Goal: Transaction & Acquisition: Obtain resource

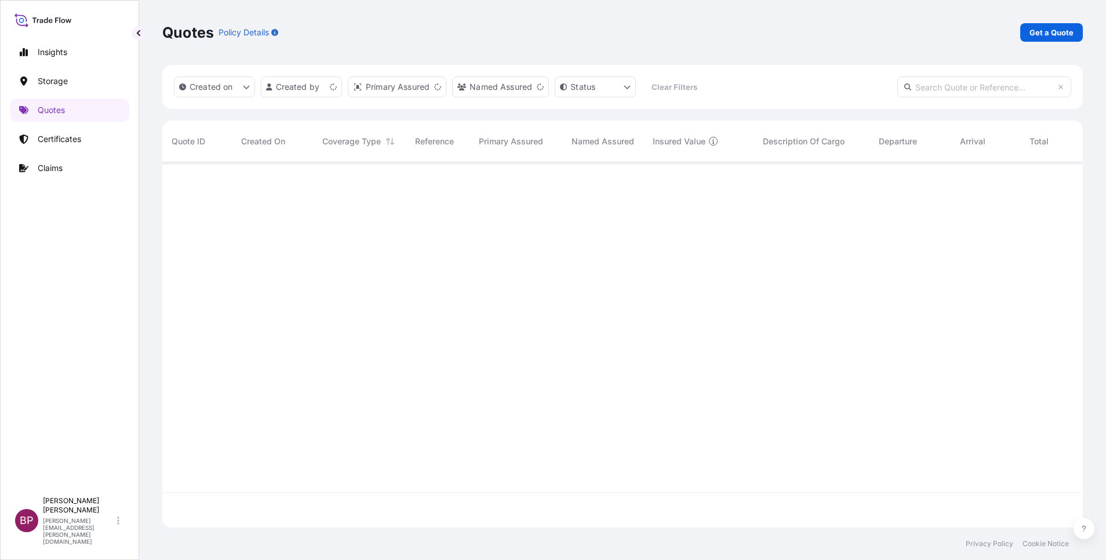
scroll to position [358, 907]
click at [1056, 32] on p "Get a Quote" at bounding box center [1052, 33] width 44 height 12
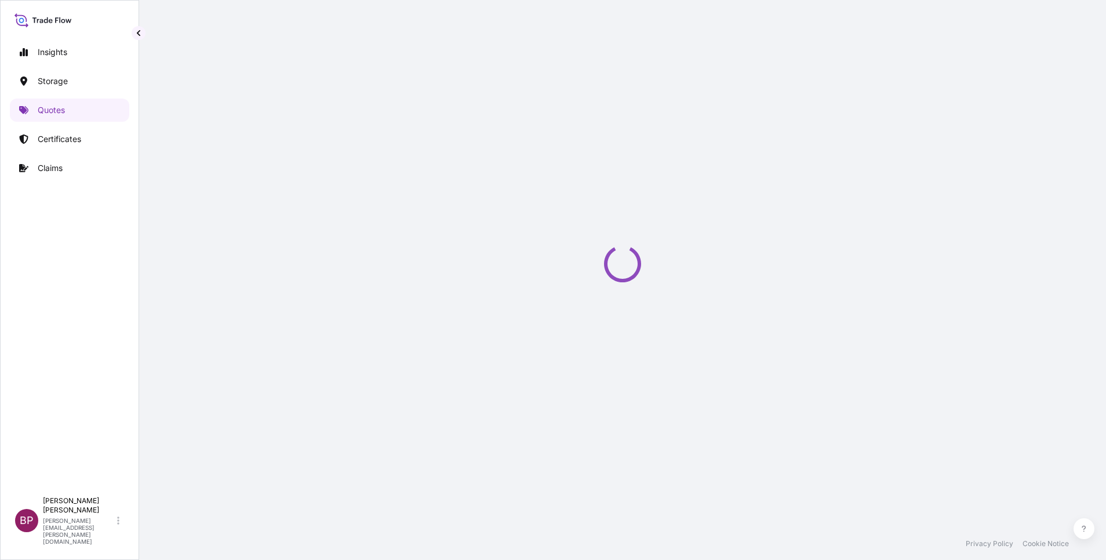
select select "Water"
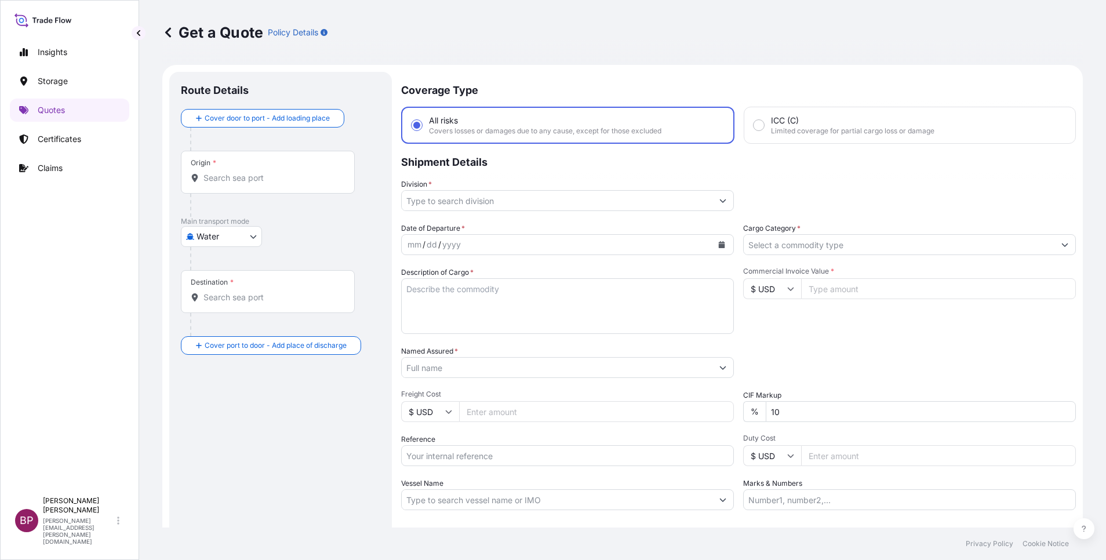
scroll to position [19, 0]
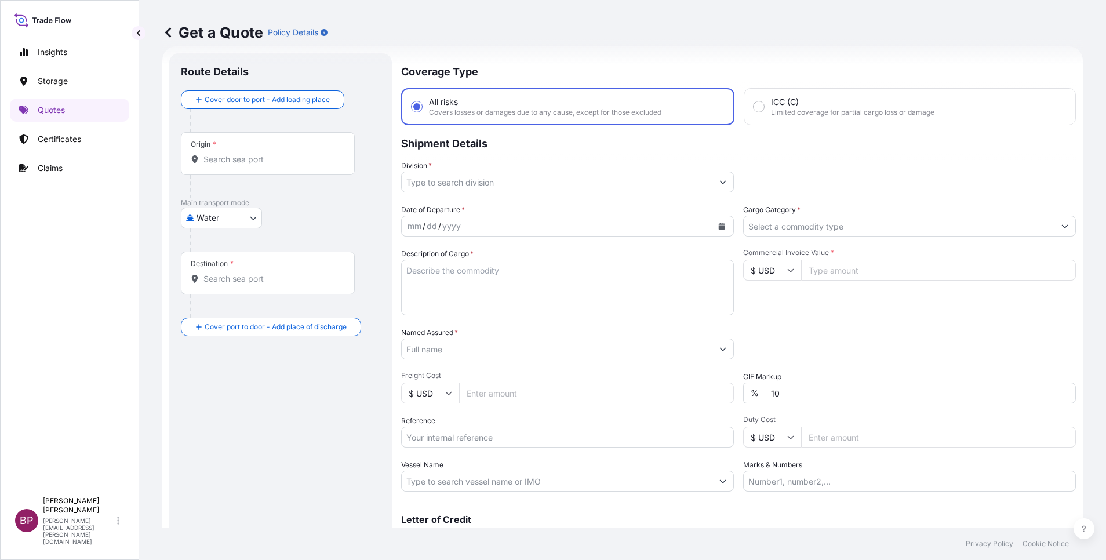
click at [783, 274] on input "$ USD" at bounding box center [772, 270] width 58 height 21
click at [766, 312] on div "€ EUR" at bounding box center [765, 302] width 49 height 22
type input "€ EUR"
click at [862, 268] on input "Commercial Invoice Value *" at bounding box center [938, 270] width 275 height 21
type input "7580.29"
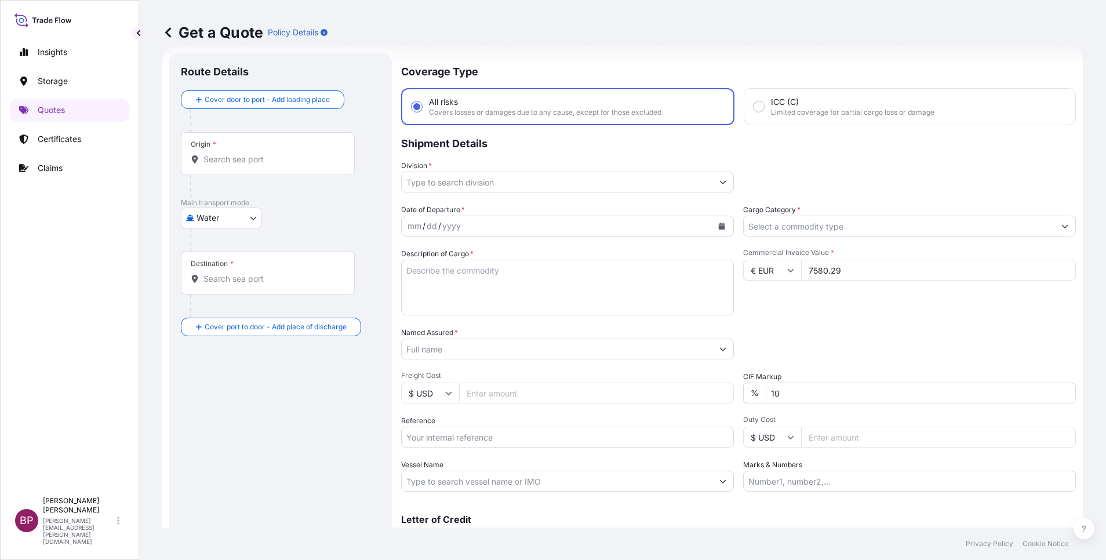
drag, startPoint x: 870, startPoint y: 317, endPoint x: 868, endPoint y: 274, distance: 42.4
click at [871, 318] on div "Date of Departure * mm / dd / yyyy Cargo Category * Description of Cargo * Comm…" at bounding box center [738, 348] width 675 height 288
click at [856, 220] on input "Cargo Category *" at bounding box center [899, 226] width 311 height 21
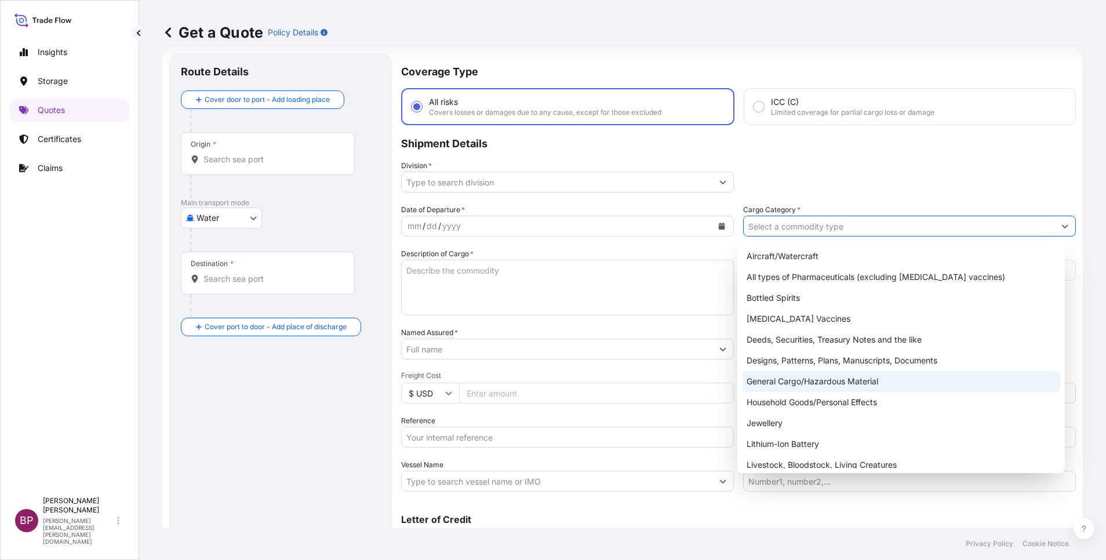
click at [809, 383] on div "General Cargo/Hazardous Material" at bounding box center [901, 381] width 318 height 21
type input "General Cargo/Hazardous Material"
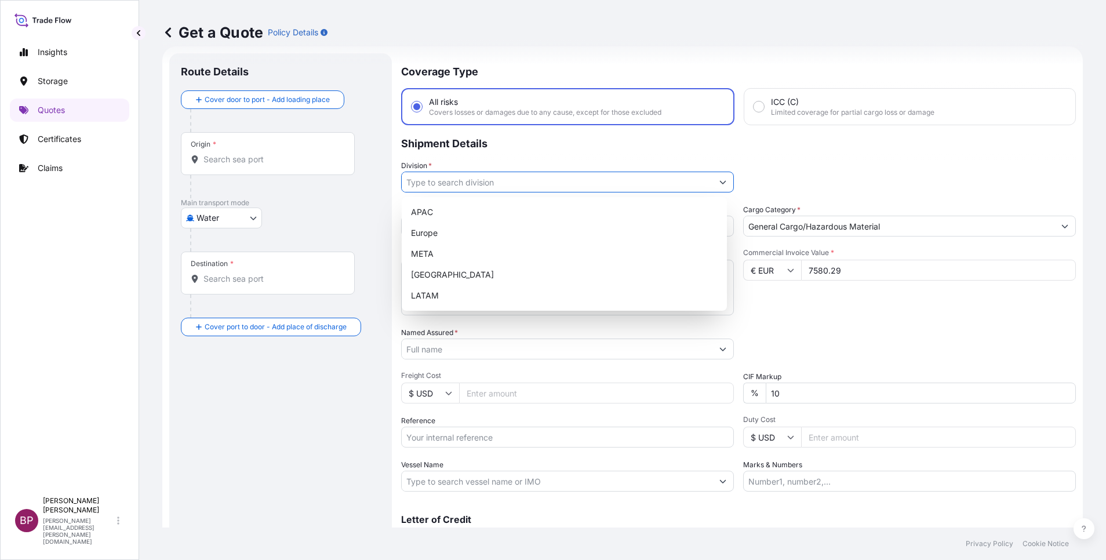
click at [695, 181] on input "Division *" at bounding box center [557, 182] width 311 height 21
click at [499, 249] on div "META" at bounding box center [564, 253] width 316 height 21
type input "META"
click at [540, 247] on div "META" at bounding box center [564, 253] width 316 height 21
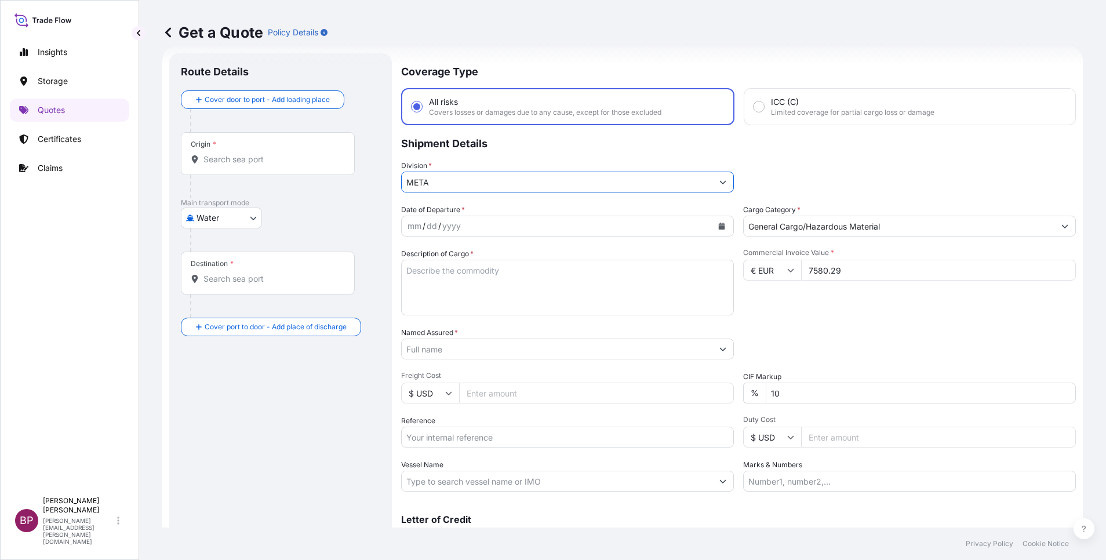
click at [526, 288] on textarea "Description of Cargo *" at bounding box center [567, 288] width 333 height 56
paste textarea "Blade Sideshift Cylinde"
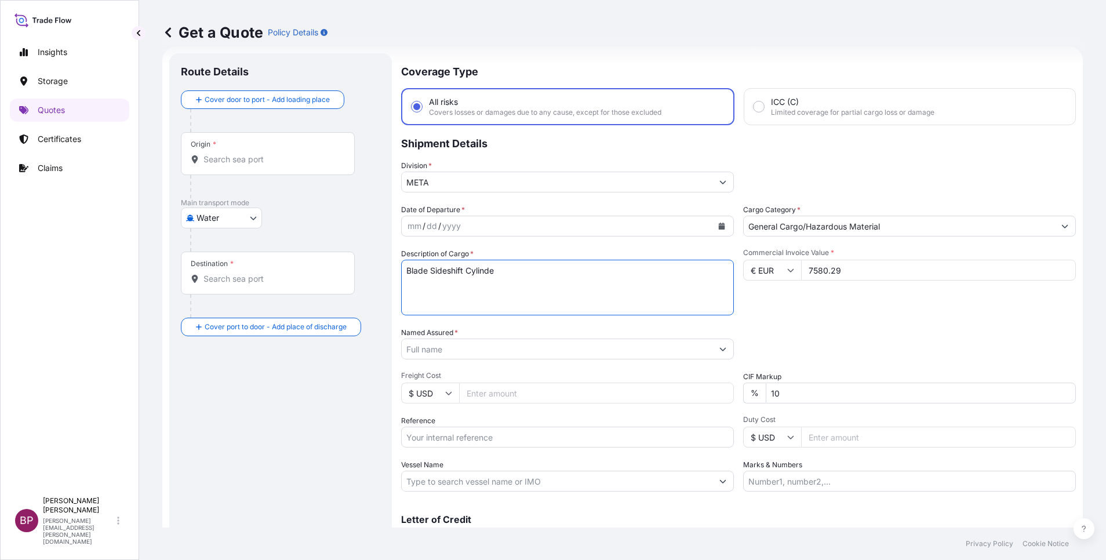
type textarea "Blade Sideshift Cylinde"
click at [719, 227] on icon "Calendar" at bounding box center [722, 226] width 6 height 7
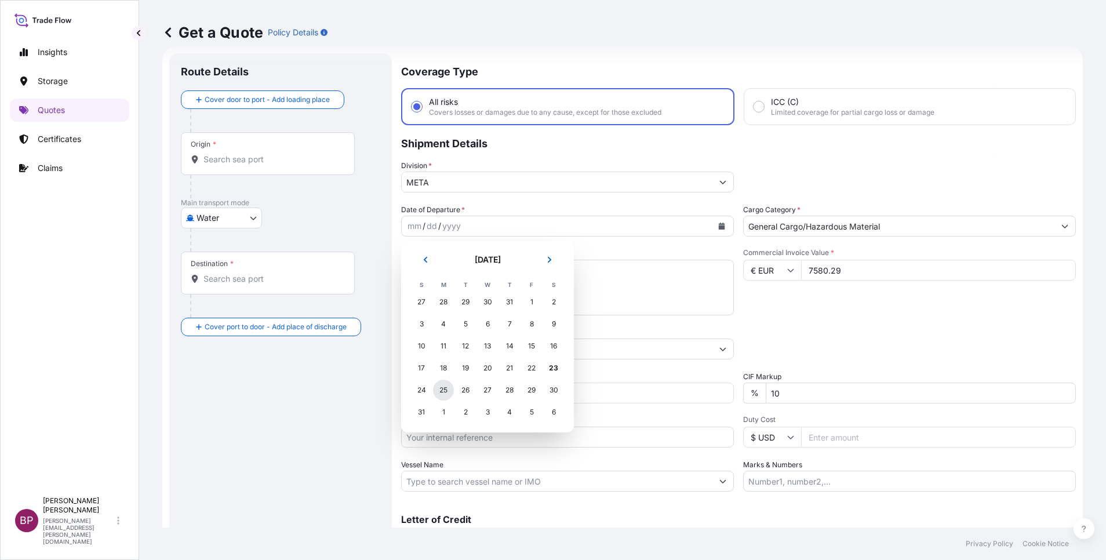
click at [442, 389] on div "25" at bounding box center [443, 390] width 21 height 21
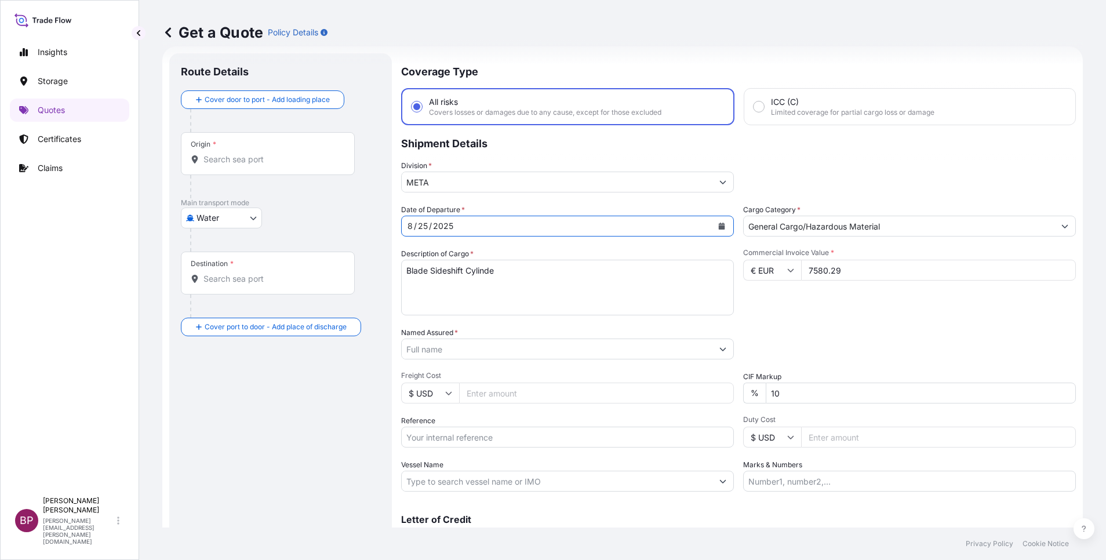
click at [491, 436] on input "Reference" at bounding box center [567, 437] width 333 height 21
paste input "AWB:065-49362714 SSLS3004"
type input "AWB:065-49362714 SSLS3004"
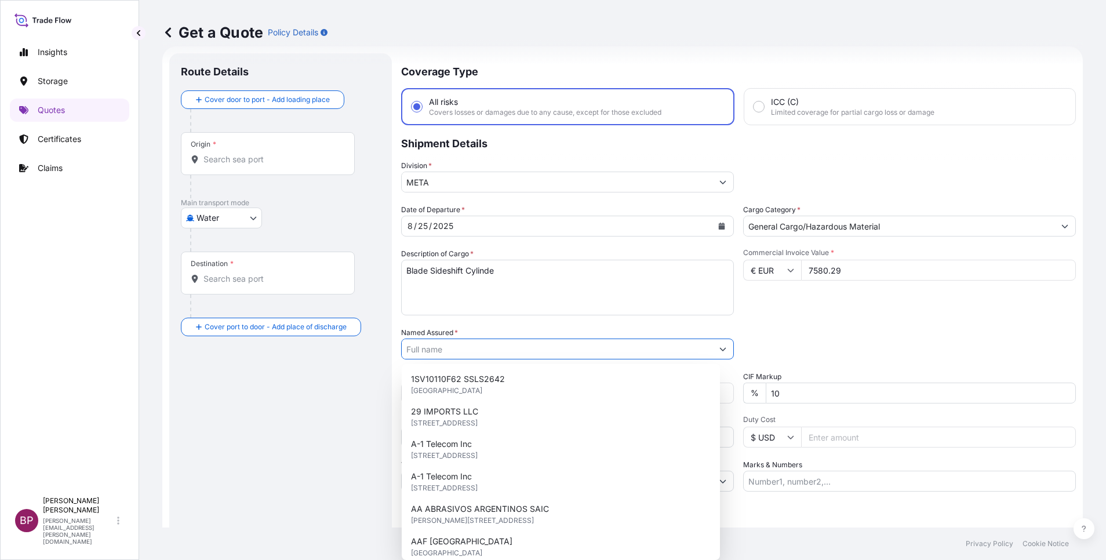
click at [529, 352] on input "Named Assured *" at bounding box center [557, 349] width 311 height 21
paste input "JAC RIJK AL RUSHAID CONTRACTING & SERVICES CO. LTD"
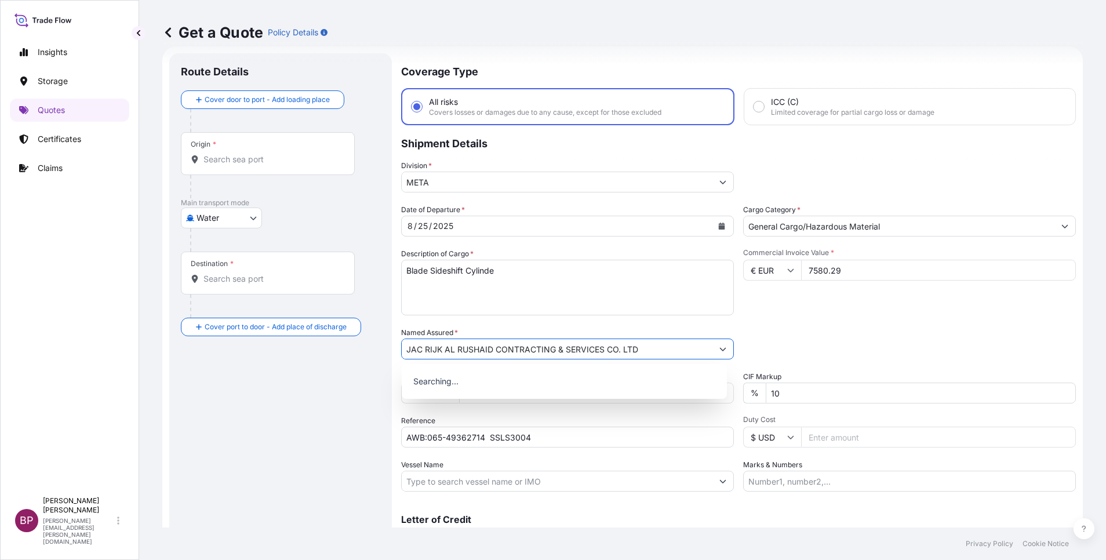
type input "JAC RIJK AL RUSHAID CONTRACTING & SERVICES CO. LTD"
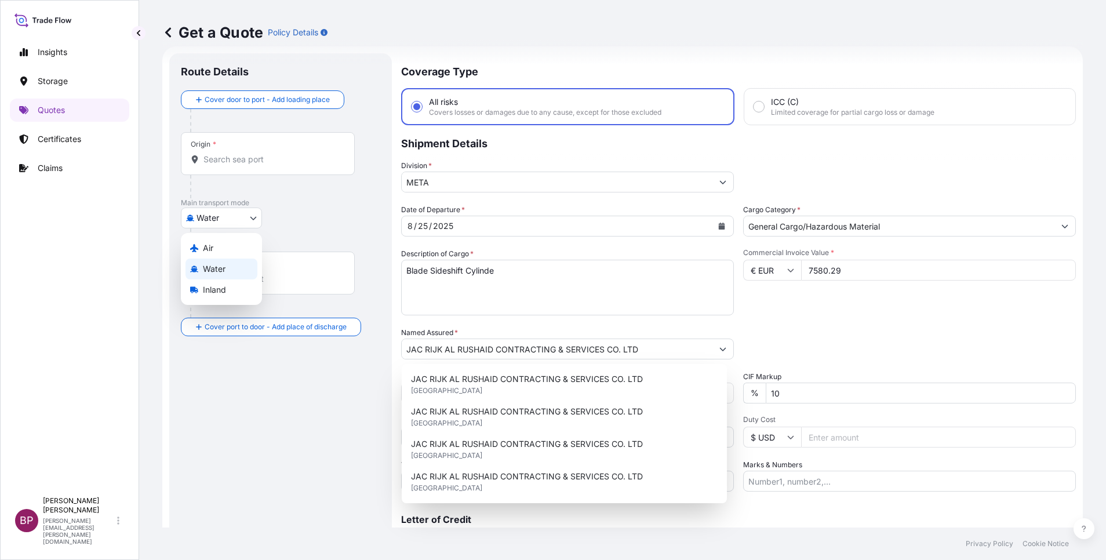
click at [253, 219] on body "15 options available. 0 options available. 4 options available. Insights Storag…" at bounding box center [553, 280] width 1106 height 560
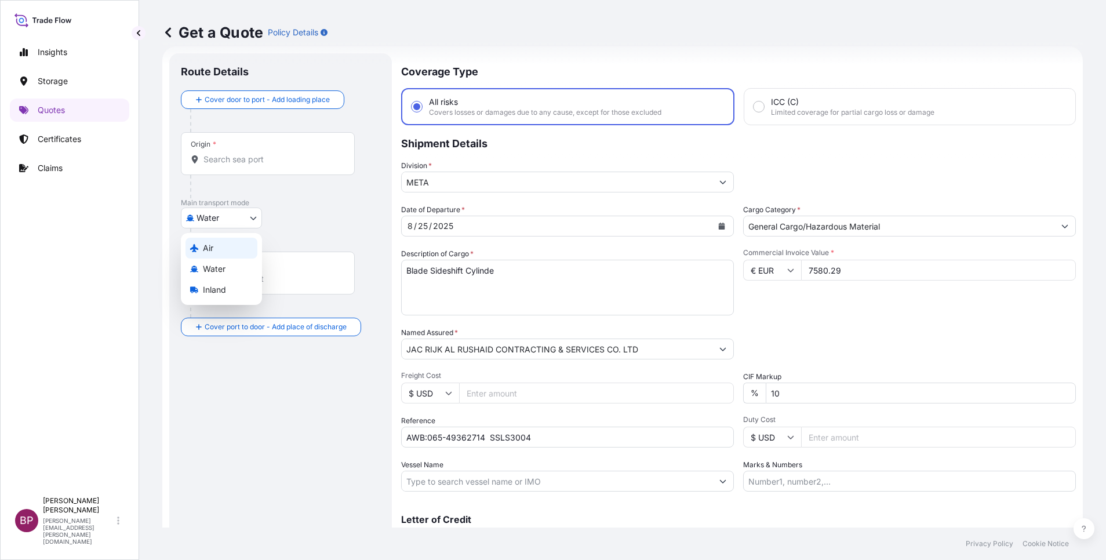
click at [216, 252] on div "Air" at bounding box center [222, 248] width 72 height 21
select select "Air"
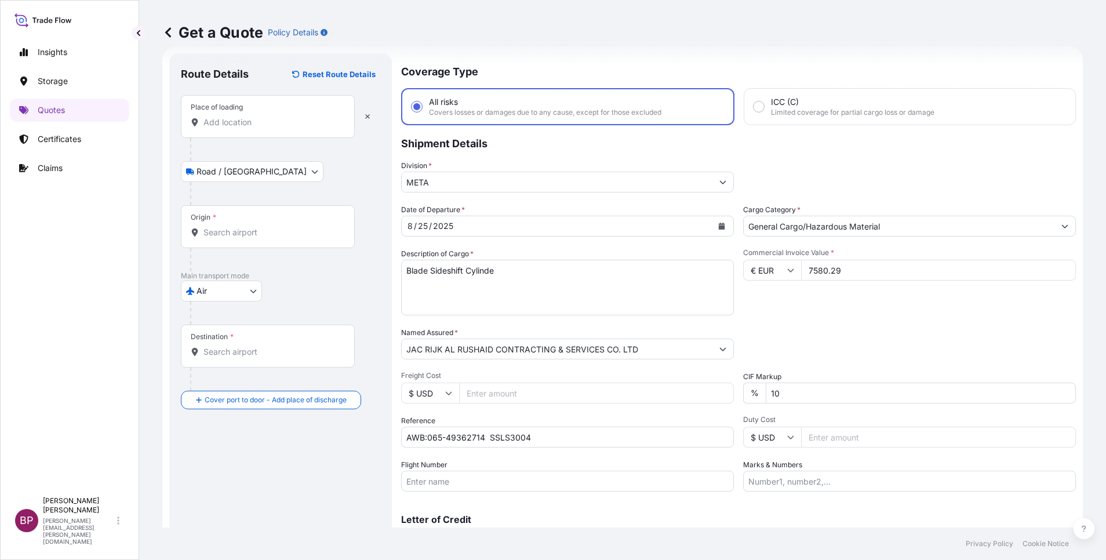
click at [240, 117] on input "Place of loading" at bounding box center [271, 123] width 137 height 12
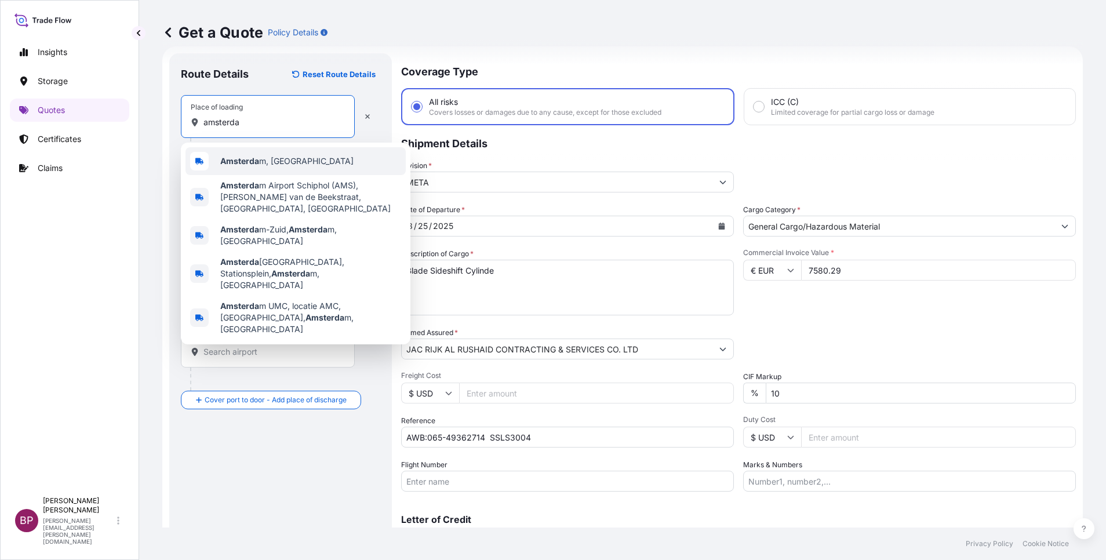
click at [277, 162] on span "Amsterda m, [GEOGRAPHIC_DATA]" at bounding box center [286, 161] width 133 height 12
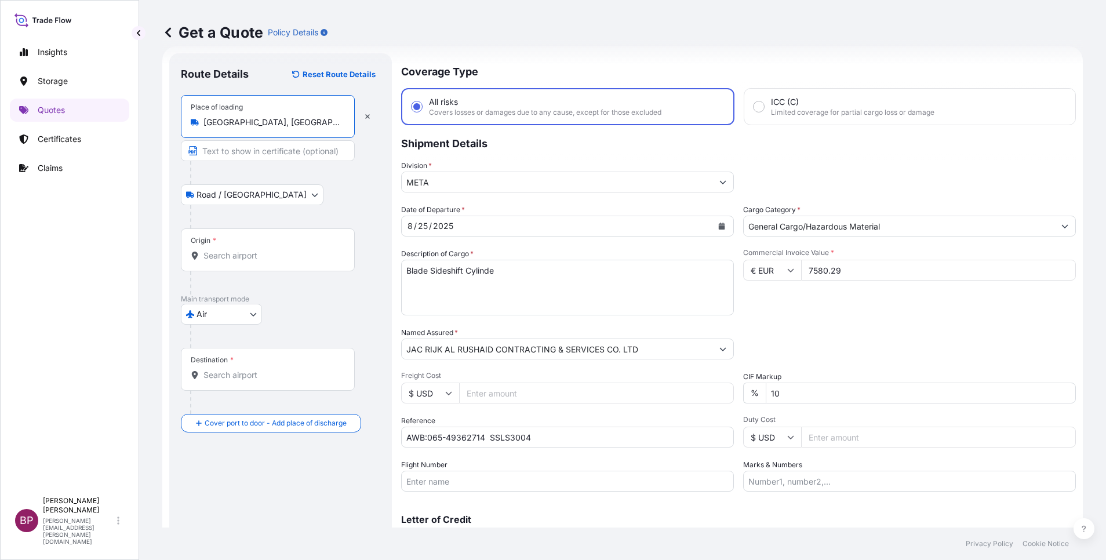
type input "[GEOGRAPHIC_DATA], [GEOGRAPHIC_DATA]"
click at [253, 253] on input "Origin *" at bounding box center [271, 256] width 137 height 12
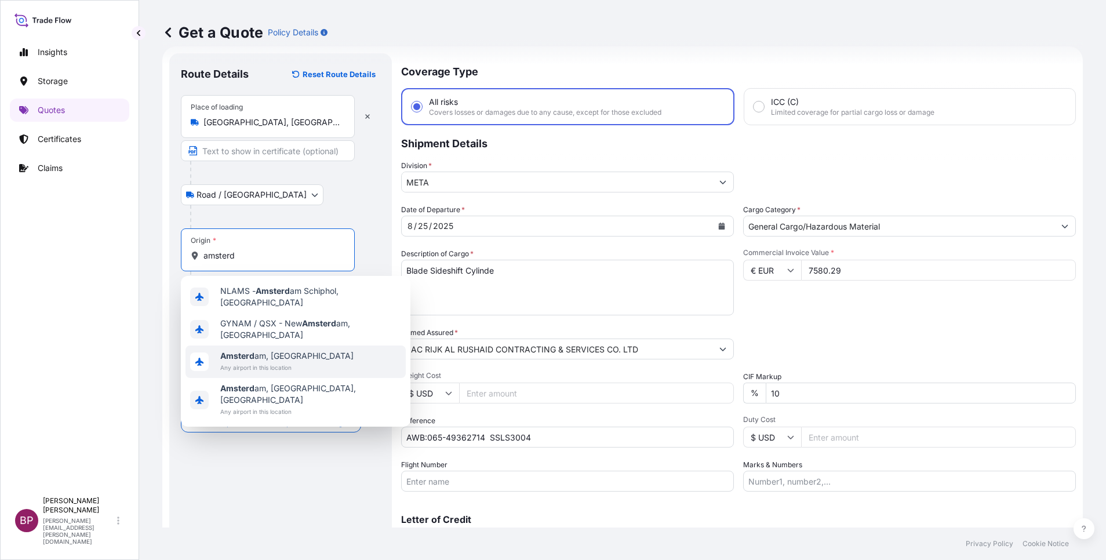
click at [278, 350] on span "Amsterd am, [GEOGRAPHIC_DATA]" at bounding box center [286, 356] width 133 height 12
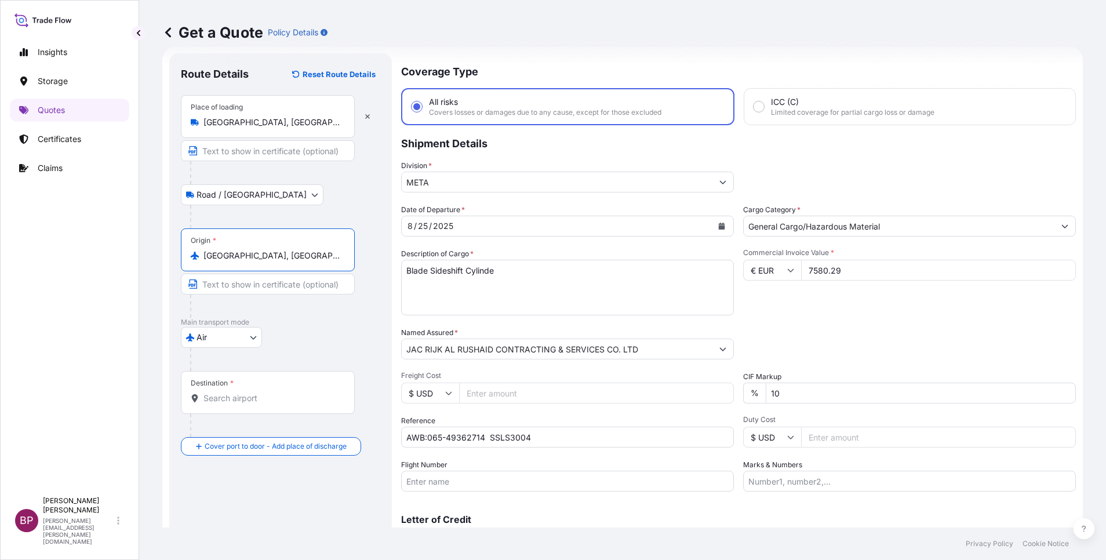
type input "[GEOGRAPHIC_DATA], [GEOGRAPHIC_DATA]"
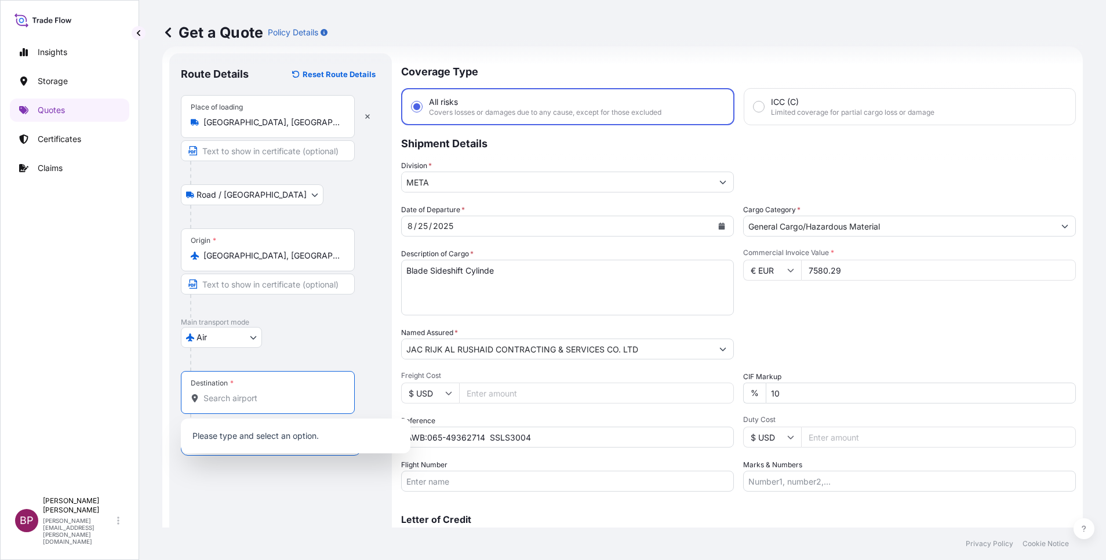
click at [257, 401] on input "Destination *" at bounding box center [271, 398] width 137 height 12
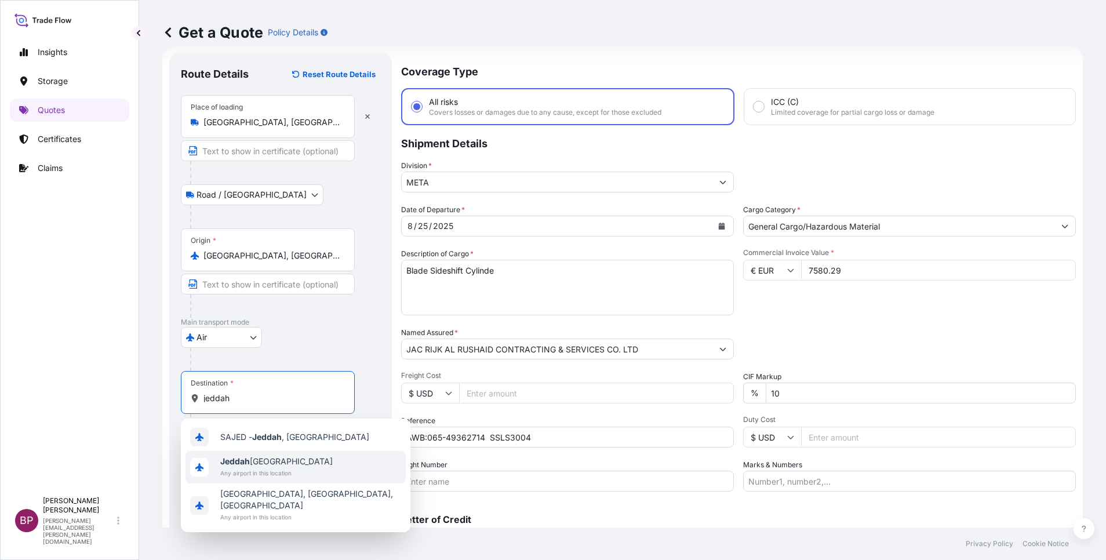
click at [282, 470] on span "Any airport in this location" at bounding box center [276, 473] width 112 height 12
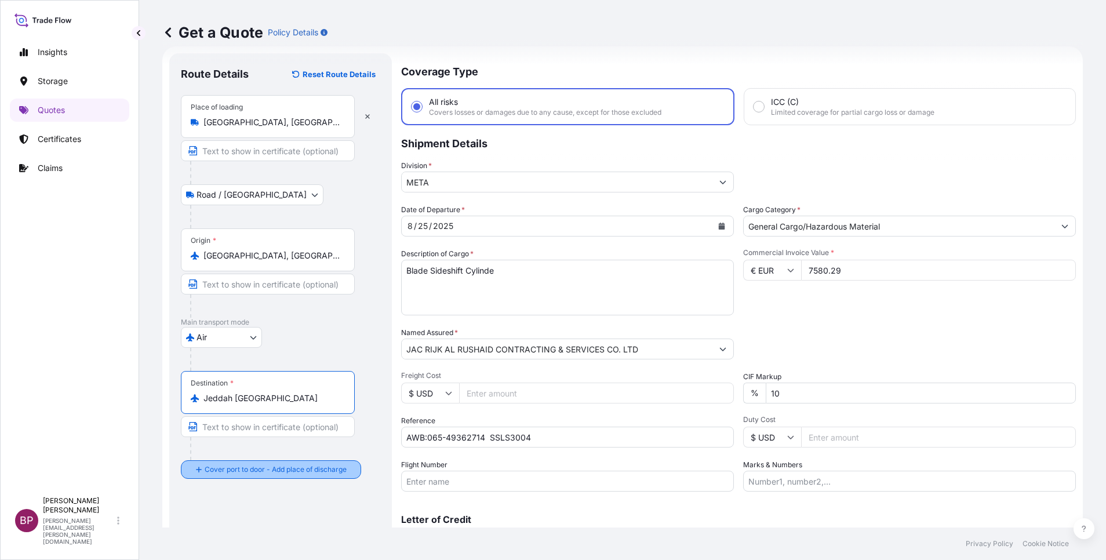
type input "Jeddah [GEOGRAPHIC_DATA]"
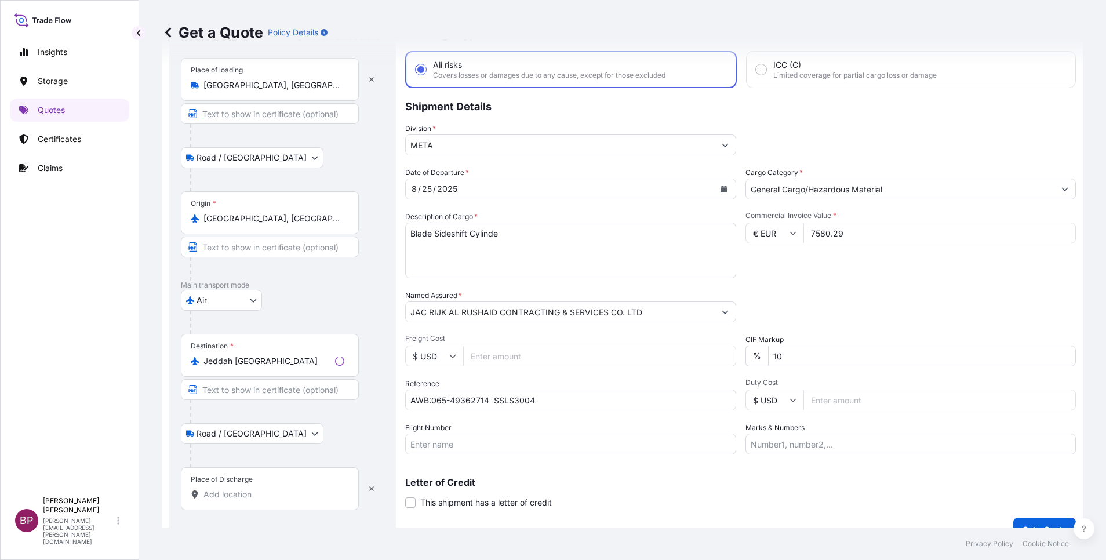
scroll to position [76, 0]
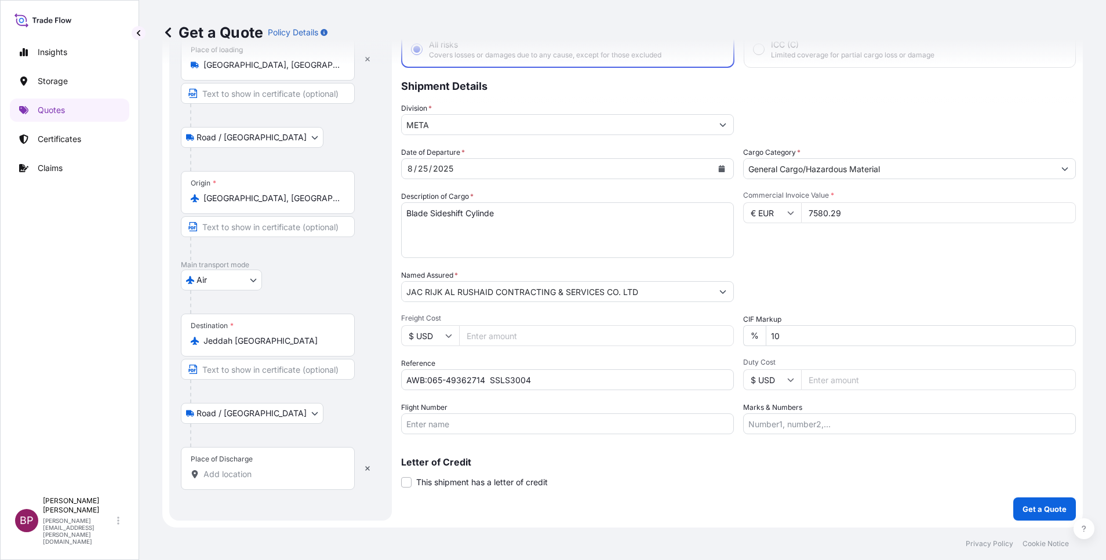
drag, startPoint x: 248, startPoint y: 474, endPoint x: 235, endPoint y: 464, distance: 16.1
click at [246, 474] on input "Place of Discharge" at bounding box center [271, 474] width 137 height 12
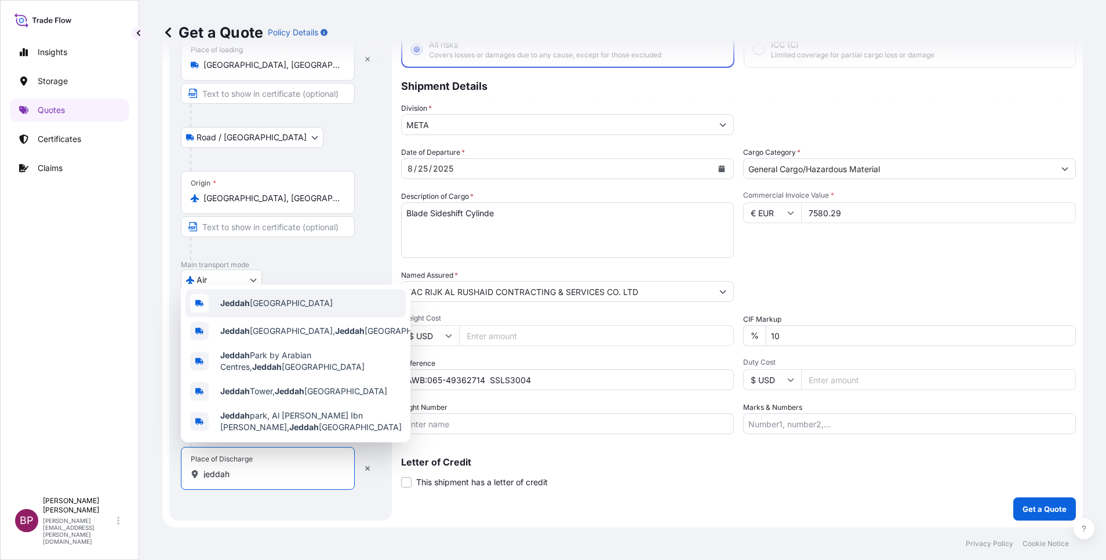
click at [292, 299] on span "Jeddah [GEOGRAPHIC_DATA]" at bounding box center [276, 303] width 112 height 12
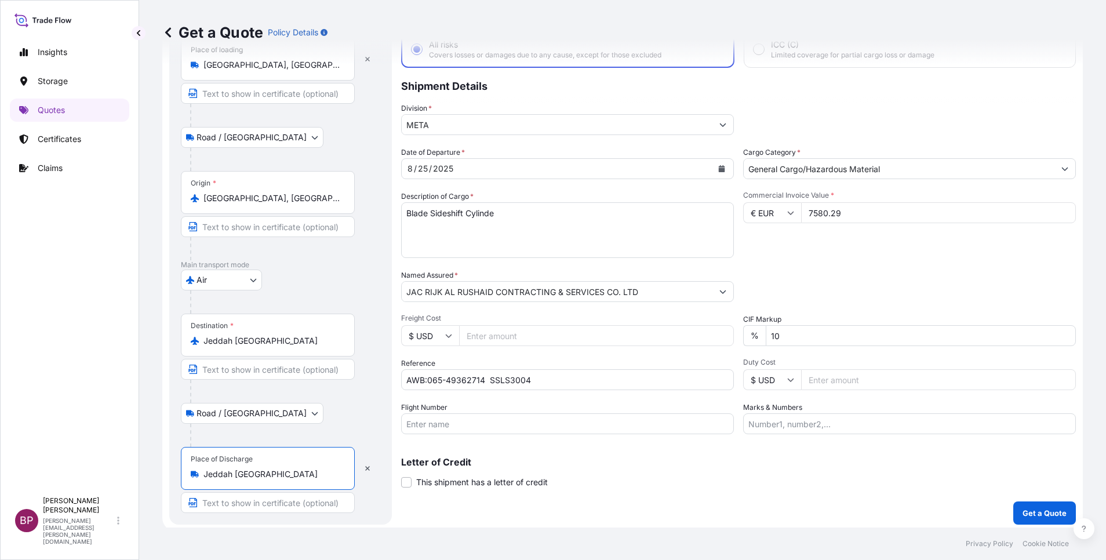
type input "Jeddah [GEOGRAPHIC_DATA]"
drag, startPoint x: 754, startPoint y: 341, endPoint x: 416, endPoint y: 296, distance: 341.0
click at [432, 300] on div "Date of Departure * [DATE] Cargo Category * General Cargo/Hazardous Material De…" at bounding box center [738, 291] width 675 height 288
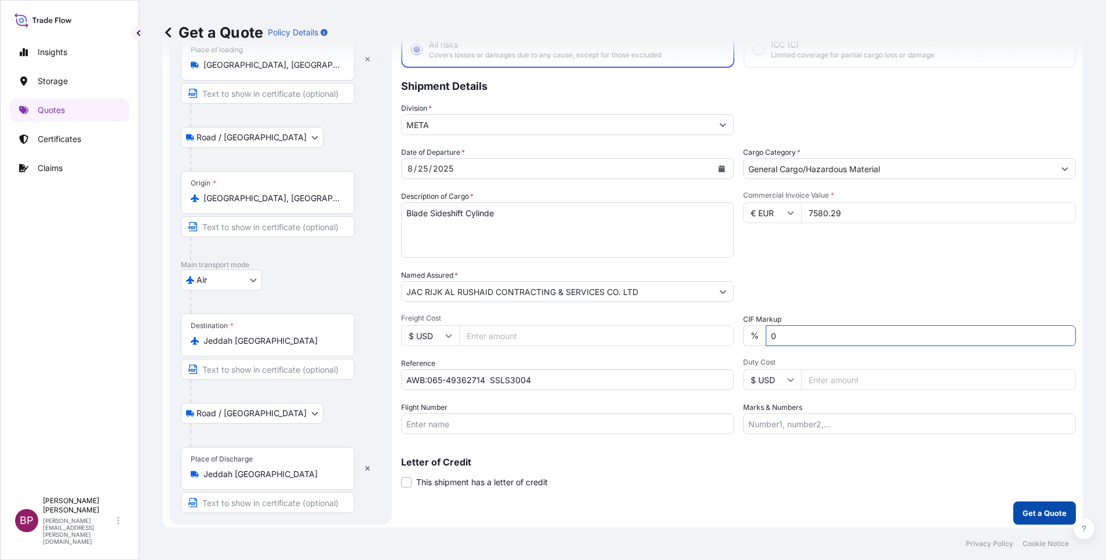
type input "0"
click at [1037, 514] on p "Get a Quote" at bounding box center [1045, 513] width 44 height 12
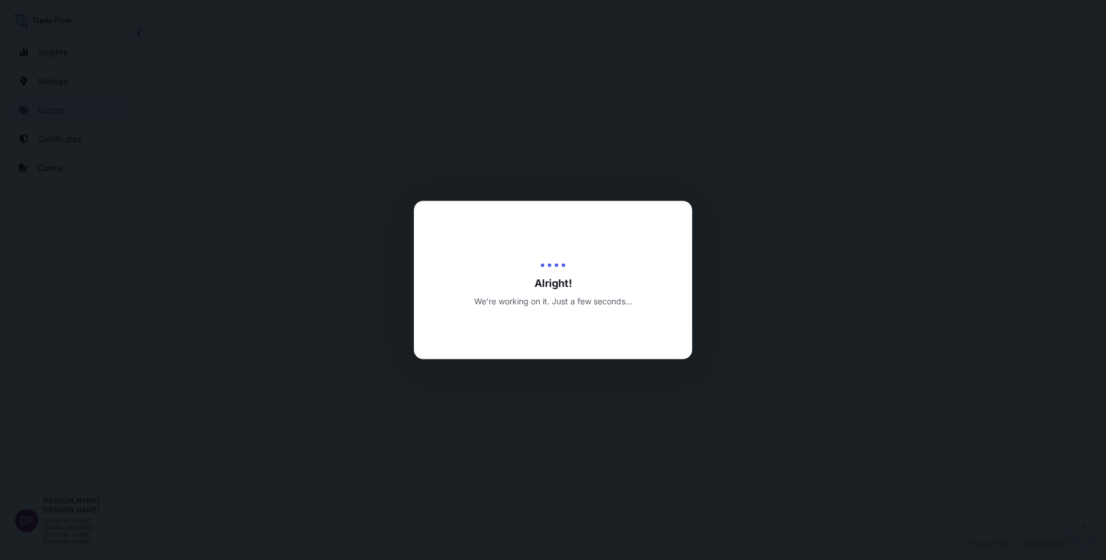
select select "Road / [GEOGRAPHIC_DATA]"
select select "Air"
select select "Road / [GEOGRAPHIC_DATA]"
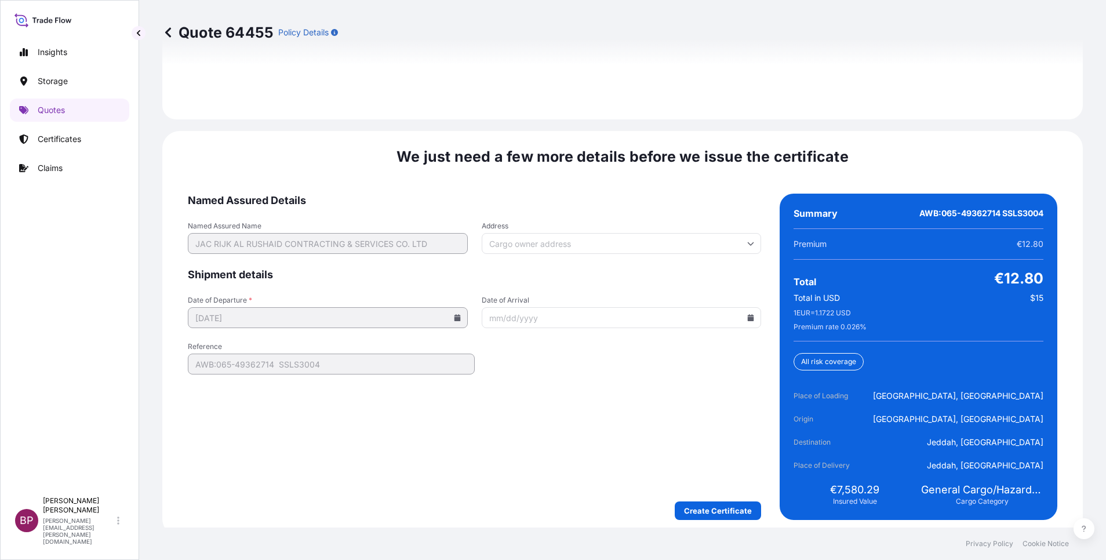
scroll to position [1779, 0]
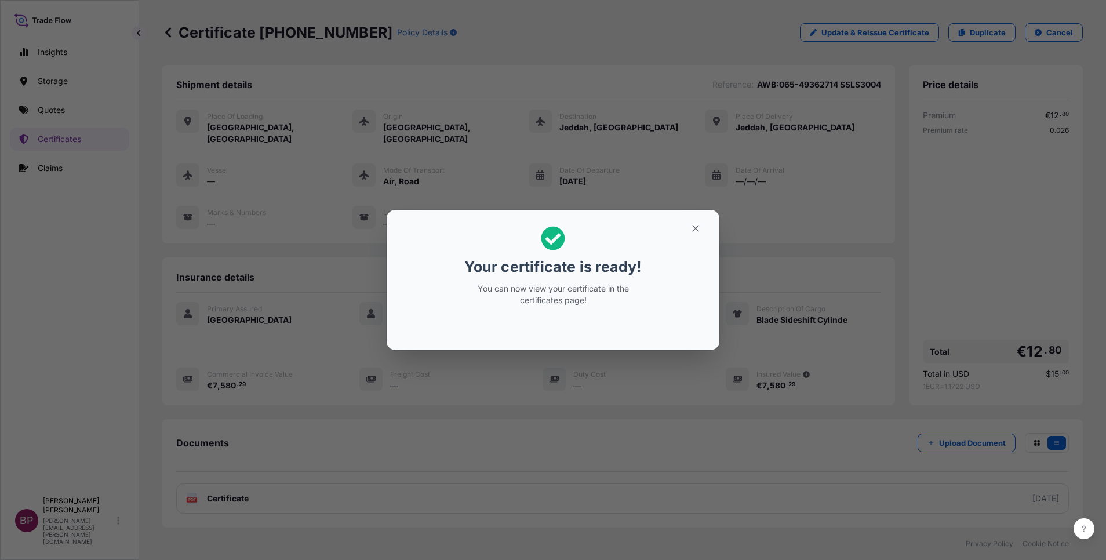
click at [692, 228] on icon "button" at bounding box center [695, 228] width 10 height 10
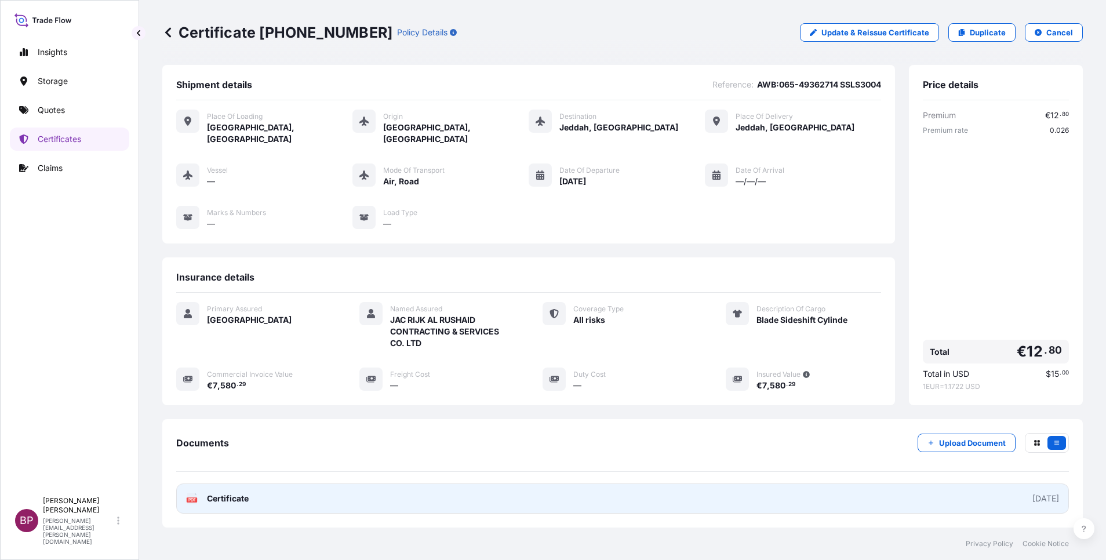
click at [240, 493] on span "Certificate" at bounding box center [228, 499] width 42 height 12
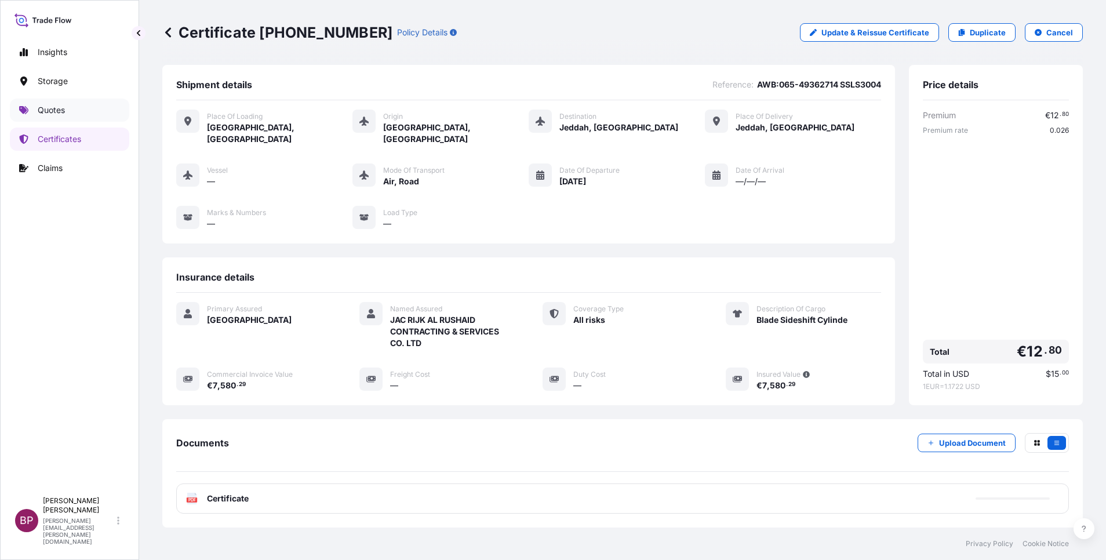
click at [55, 111] on p "Quotes" at bounding box center [51, 110] width 27 height 12
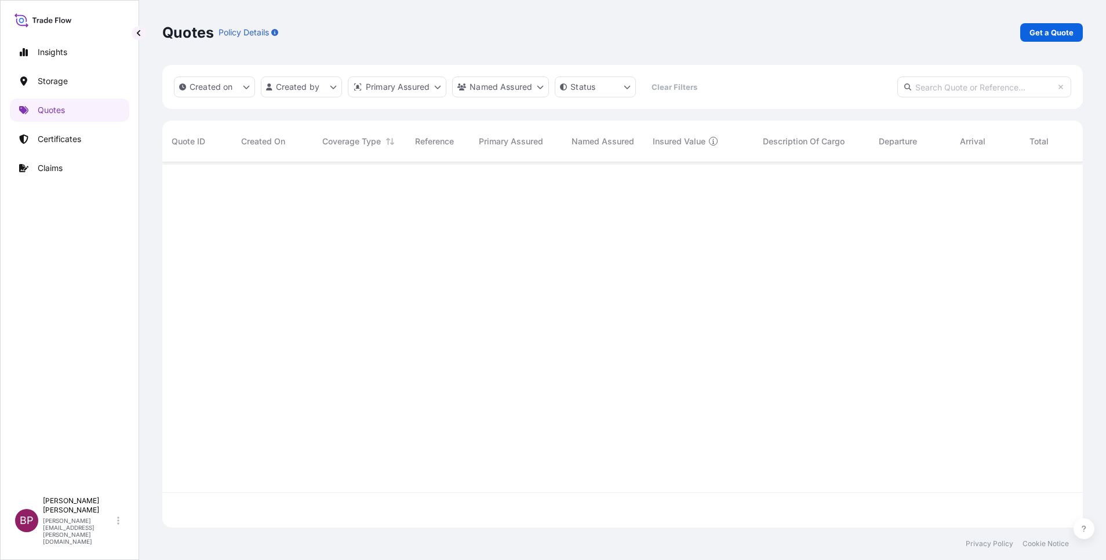
scroll to position [358, 907]
click at [1048, 31] on p "Get a Quote" at bounding box center [1052, 33] width 44 height 12
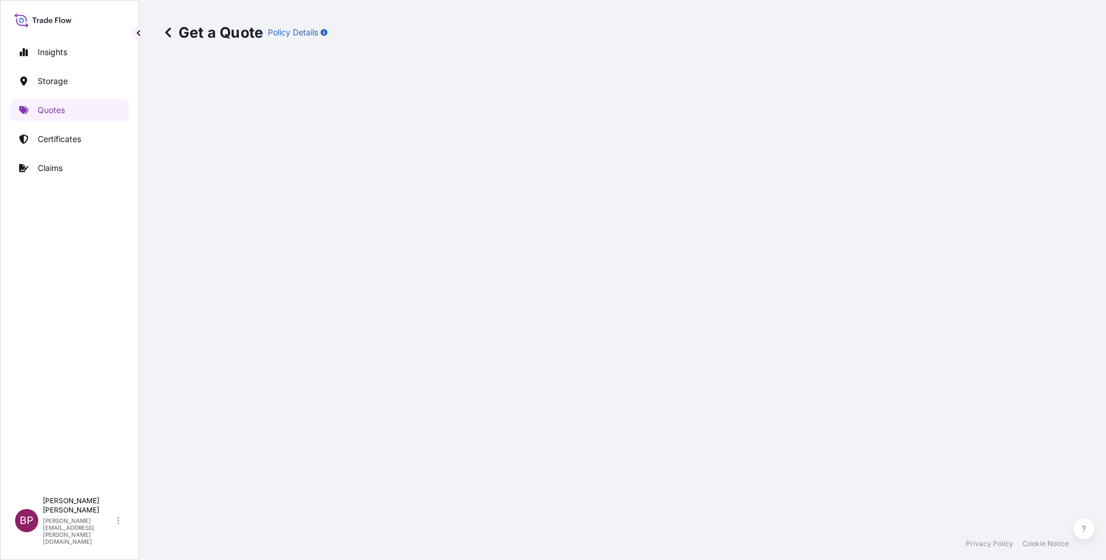
scroll to position [19, 0]
select select "Water"
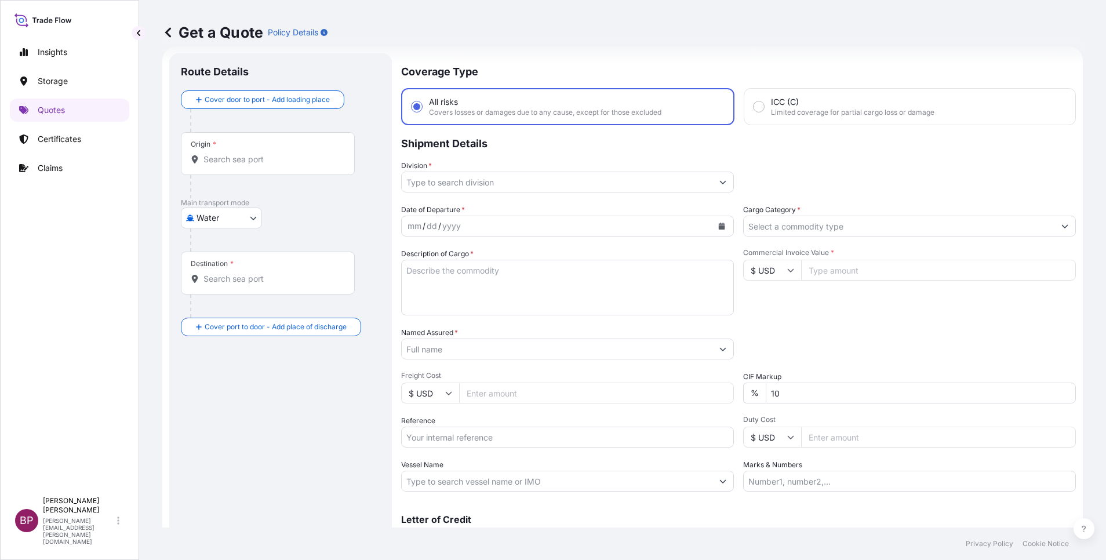
click at [787, 272] on icon at bounding box center [790, 270] width 7 height 7
click at [763, 313] on div "€ EUR" at bounding box center [765, 302] width 49 height 22
type input "€ EUR"
click at [816, 228] on input "Cargo Category *" at bounding box center [899, 226] width 311 height 21
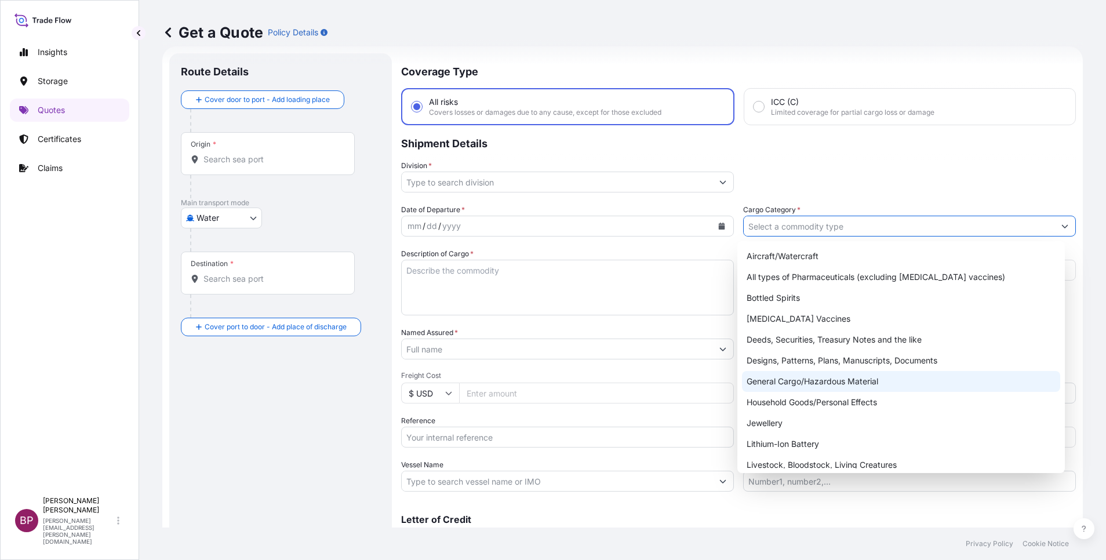
click at [819, 383] on div "General Cargo/Hazardous Material" at bounding box center [901, 381] width 318 height 21
type input "General Cargo/Hazardous Material"
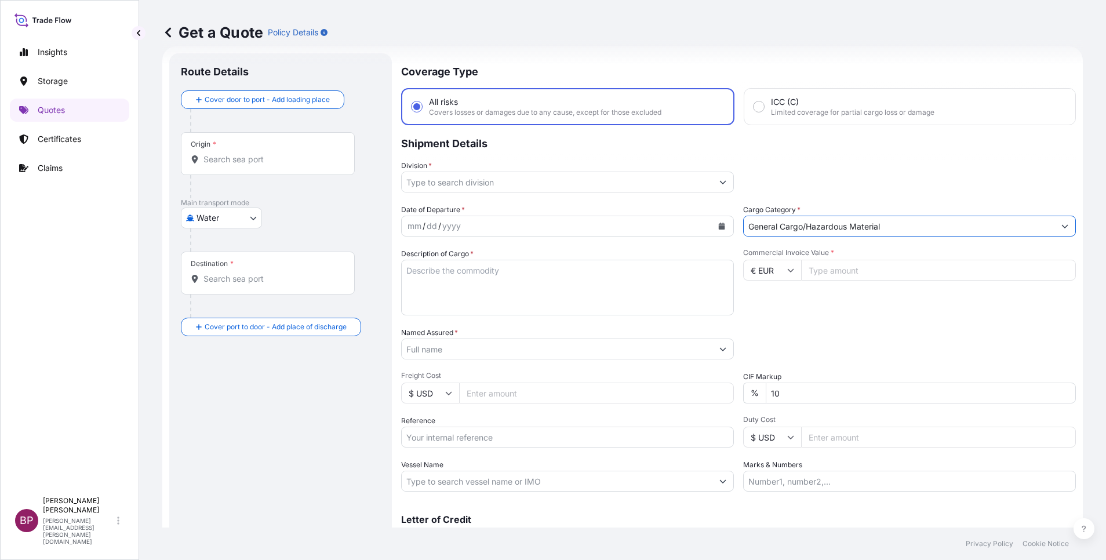
click at [712, 186] on button "Show suggestions" at bounding box center [722, 182] width 21 height 21
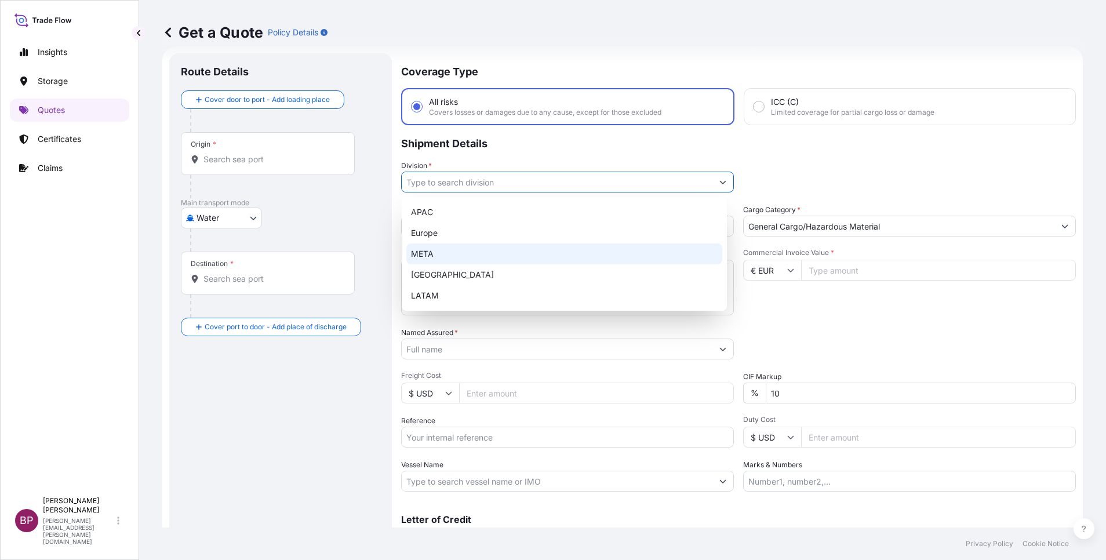
click at [483, 253] on div "META" at bounding box center [564, 253] width 316 height 21
type input "META"
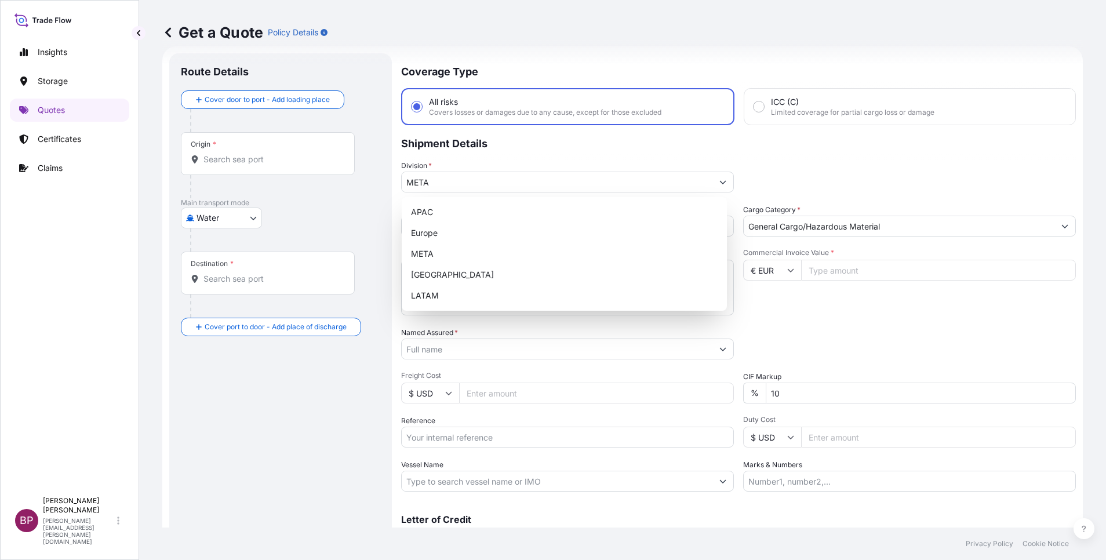
click at [830, 267] on input "Commercial Invoice Value *" at bounding box center [938, 270] width 275 height 21
paste input "65800"
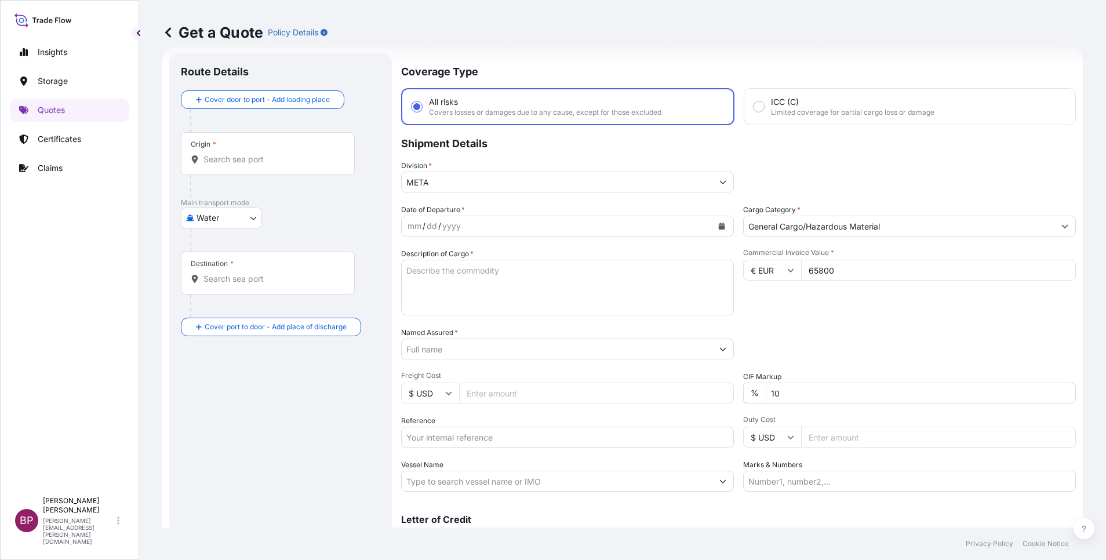
type input "65800"
drag, startPoint x: 708, startPoint y: 374, endPoint x: 497, endPoint y: 354, distance: 212.0
click at [506, 354] on div "Date of Departure * mm / dd / yyyy Cargo Category * General Cargo/Hazardous Mat…" at bounding box center [738, 348] width 675 height 288
type input "0"
click at [812, 332] on div "Packing Category Type to search a container mode Please select a primary mode o…" at bounding box center [909, 343] width 333 height 32
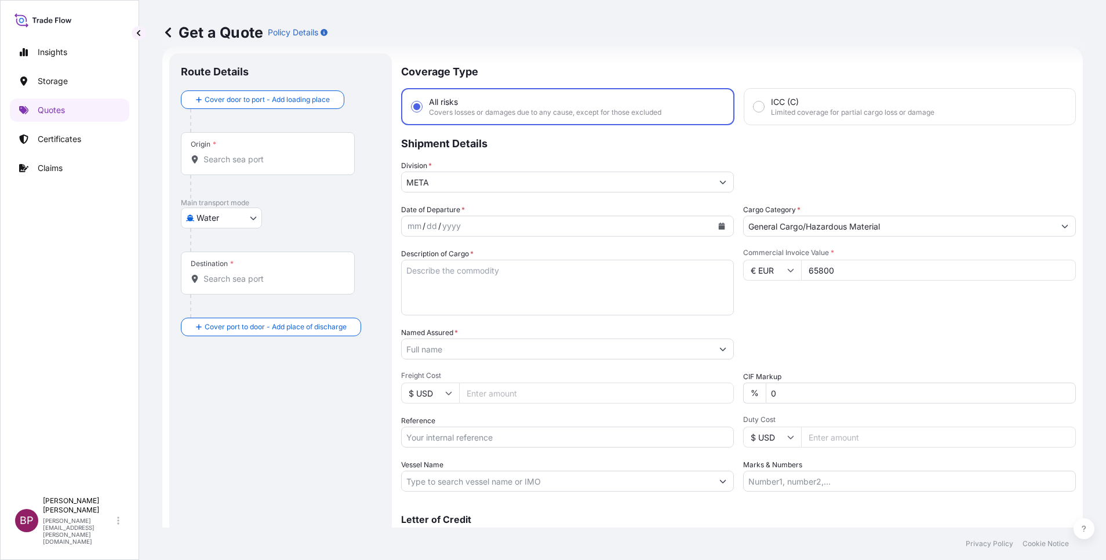
click at [496, 303] on textarea "Description of Cargo *" at bounding box center [567, 288] width 333 height 56
paste textarea "Energy Drink Basic Compounds"
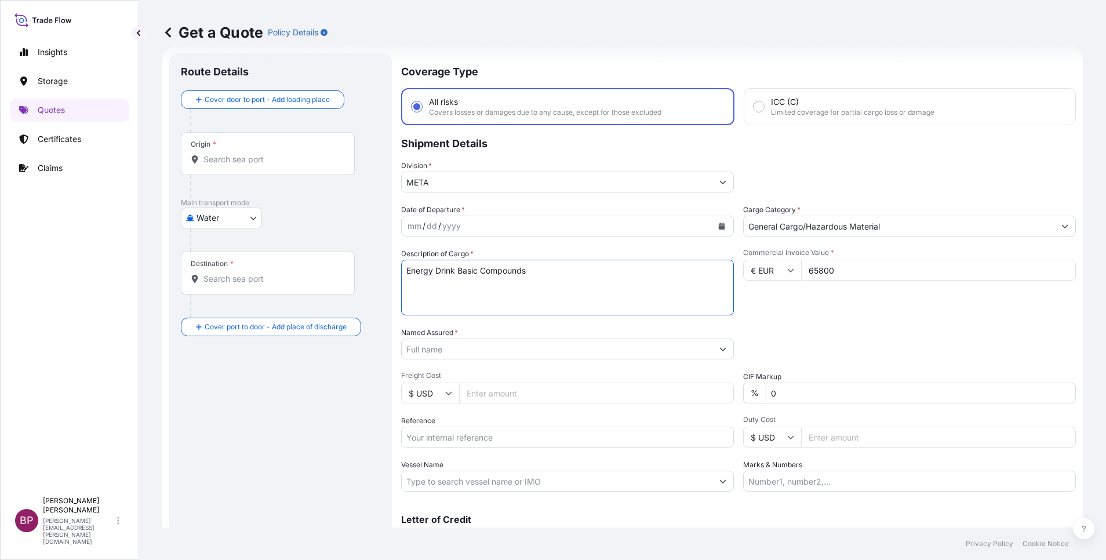
type textarea "Energy Drink Basic Compounds"
click at [517, 438] on input "Reference" at bounding box center [567, 437] width 333 height 21
paste input "SSLS2847A"
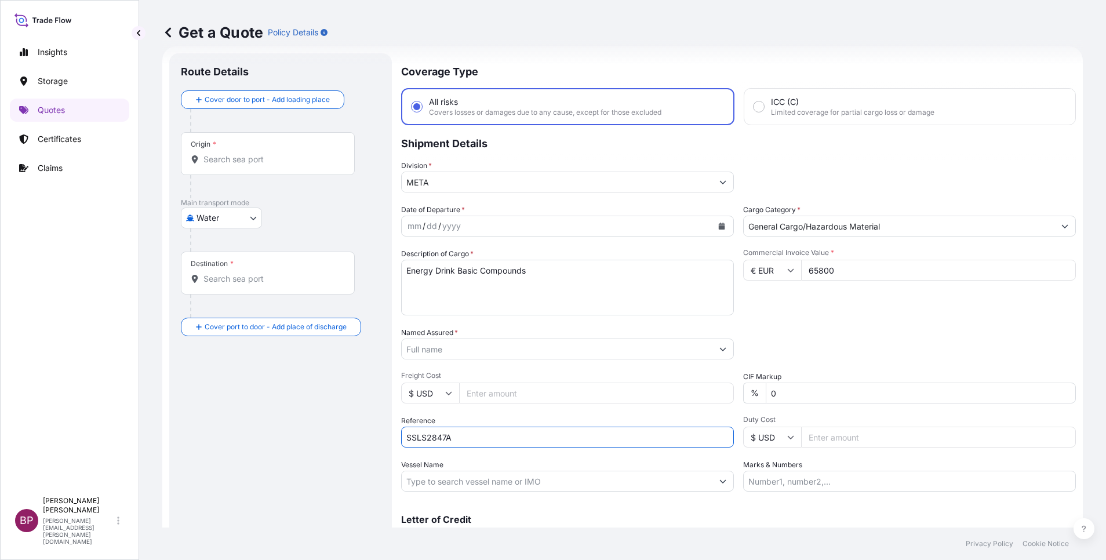
type input "SSLS2847A"
click at [719, 228] on icon "Calendar" at bounding box center [722, 226] width 6 height 7
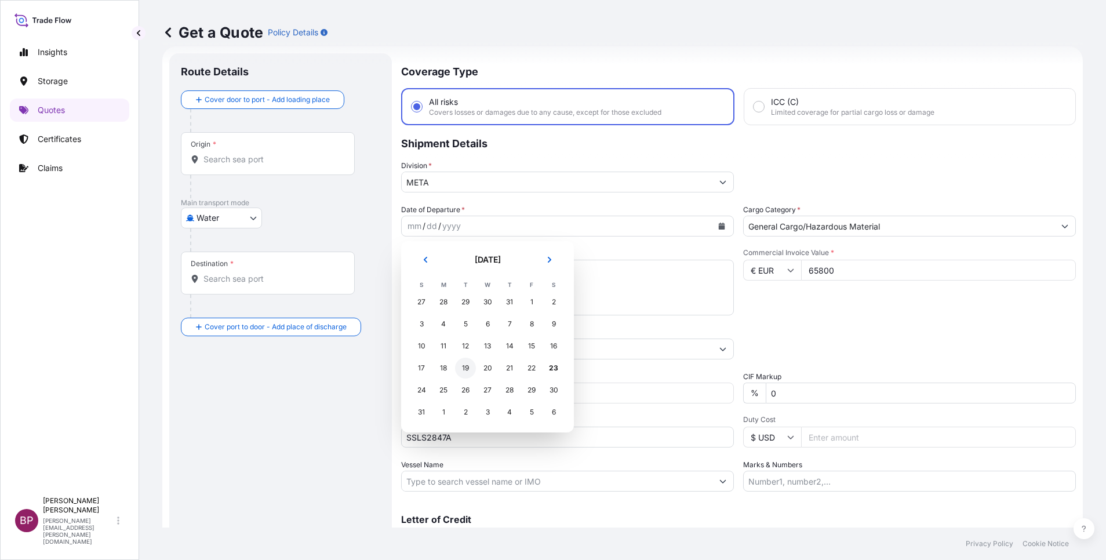
click at [462, 372] on div "19" at bounding box center [465, 368] width 21 height 21
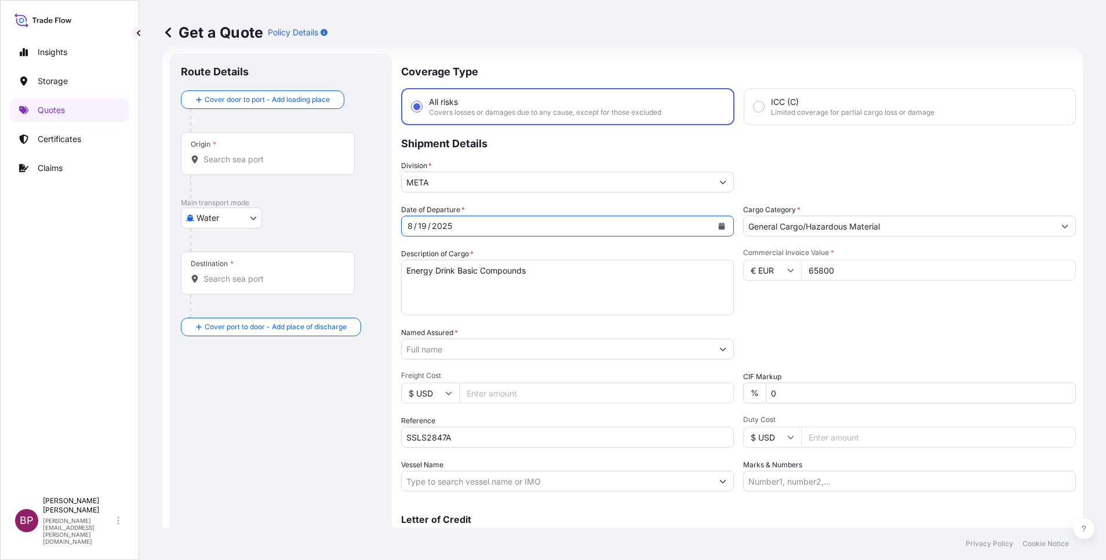
click at [496, 355] on input "Named Assured *" at bounding box center [557, 349] width 311 height 21
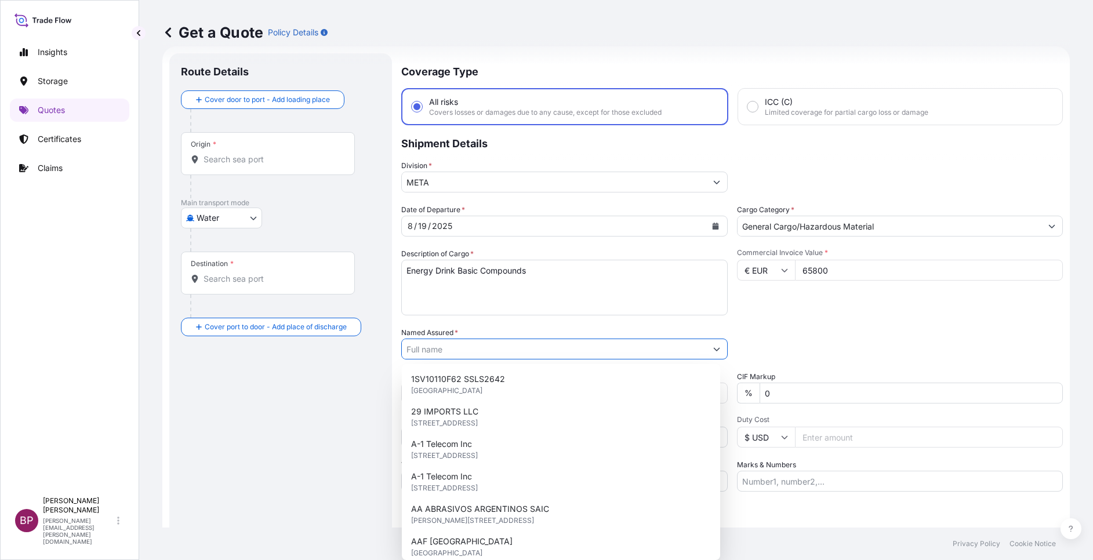
paste input "[PERSON_NAME] Beverage Industry Company Ltd."
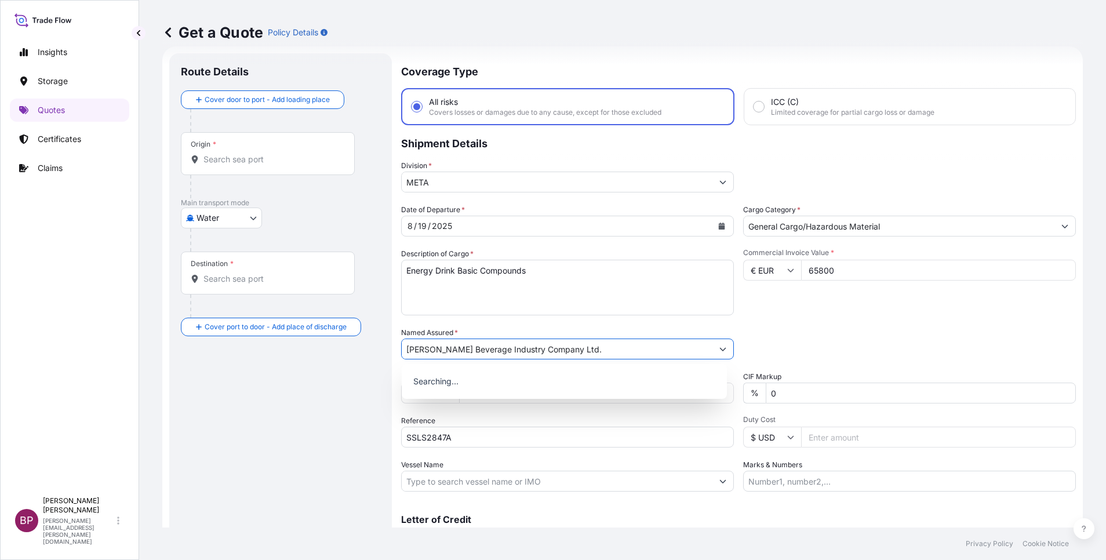
type input "[PERSON_NAME] Beverage Industry Company Ltd."
click at [853, 336] on div "Packing Category Type to search a container mode Please select a primary mode o…" at bounding box center [909, 343] width 333 height 32
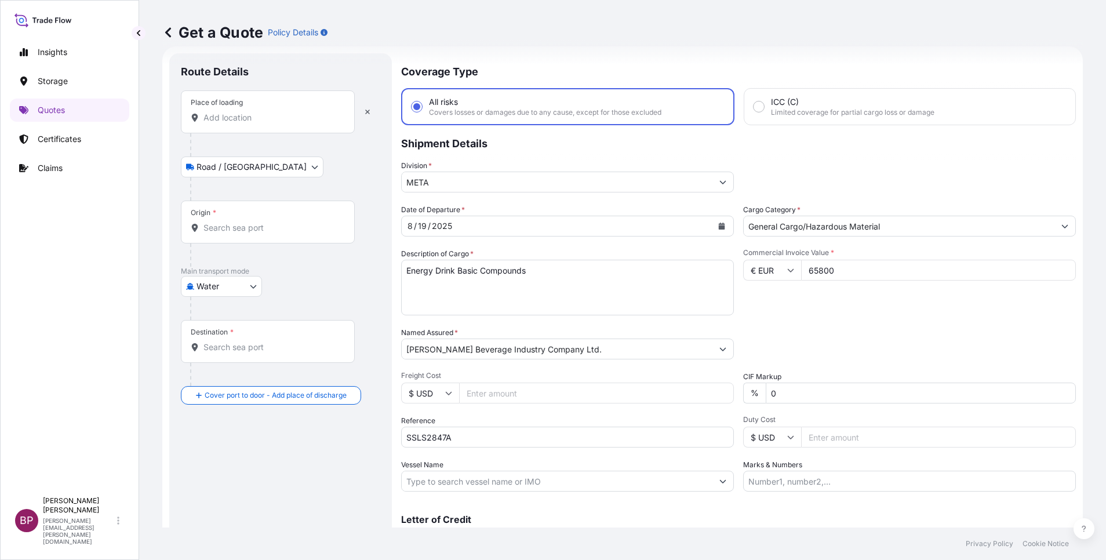
click at [284, 118] on input "Place of loading" at bounding box center [271, 118] width 137 height 12
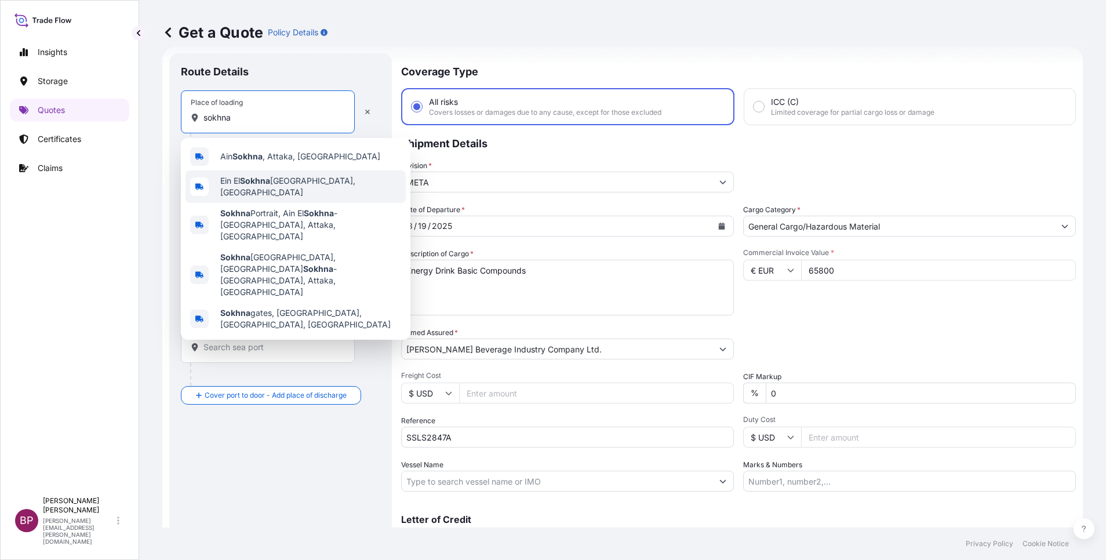
click at [278, 187] on span "Ein El Sokhna Port, [GEOGRAPHIC_DATA]" at bounding box center [310, 186] width 181 height 23
type input "Ein El Sokhna Port, [GEOGRAPHIC_DATA]"
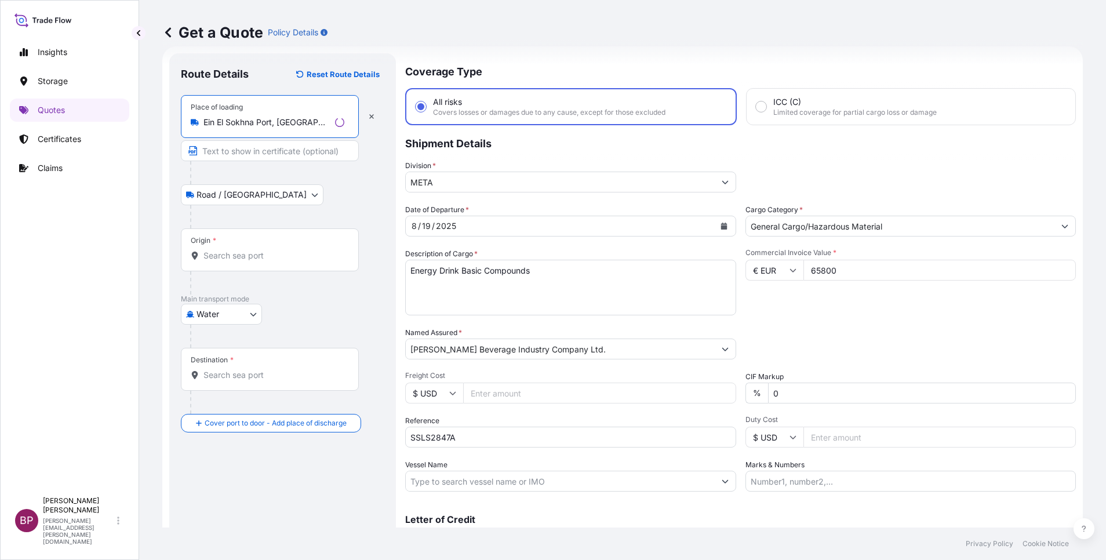
click at [254, 251] on input "Origin *" at bounding box center [273, 256] width 141 height 12
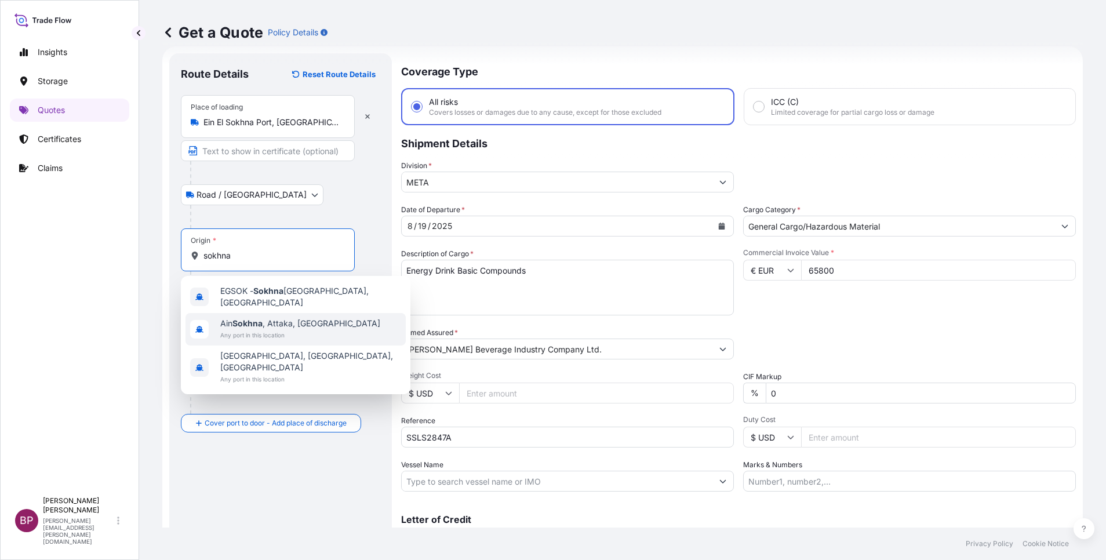
click at [301, 329] on span "Any port in this location" at bounding box center [300, 335] width 160 height 12
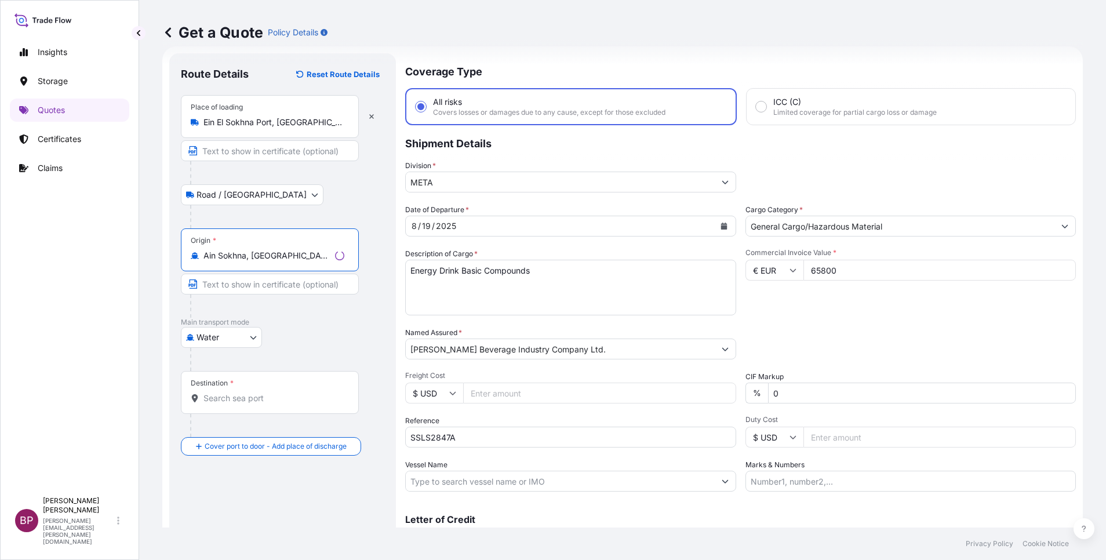
type input "Ain Sokhna, [GEOGRAPHIC_DATA], [GEOGRAPHIC_DATA]"
click at [259, 398] on input "Destination *" at bounding box center [273, 398] width 141 height 12
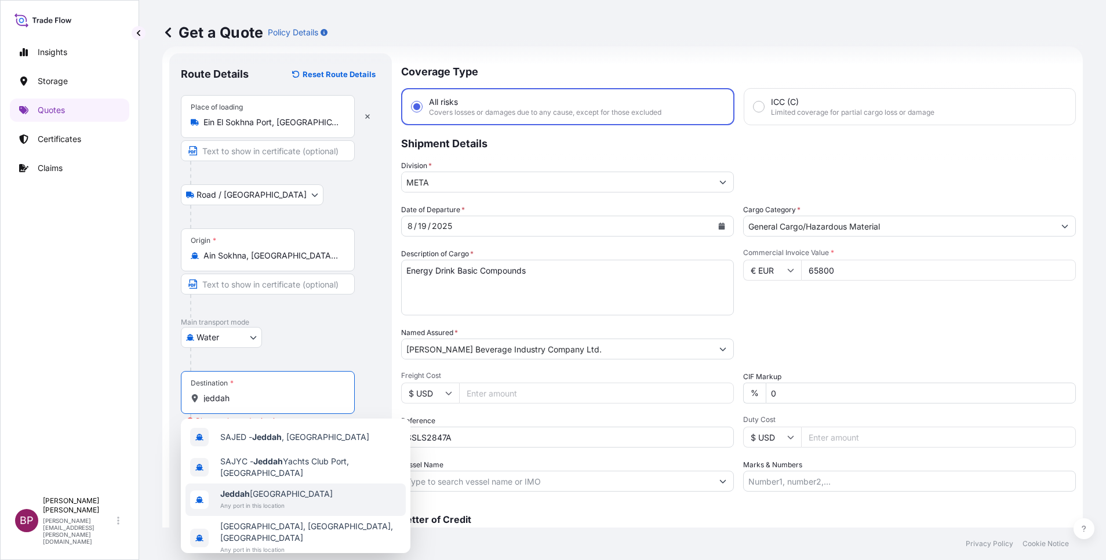
click at [270, 500] on span "Any port in this location" at bounding box center [276, 506] width 112 height 12
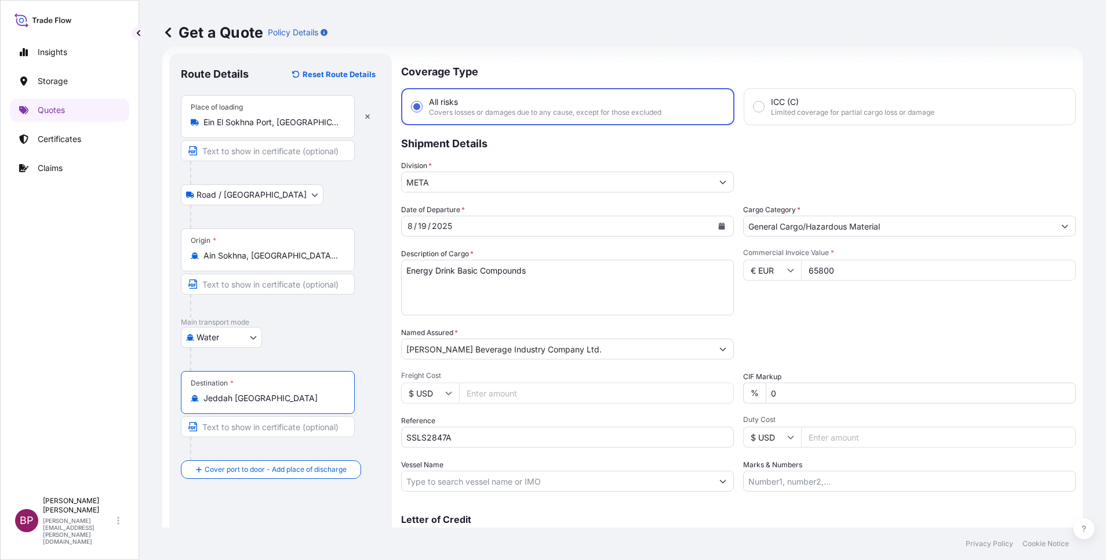
scroll to position [76, 0]
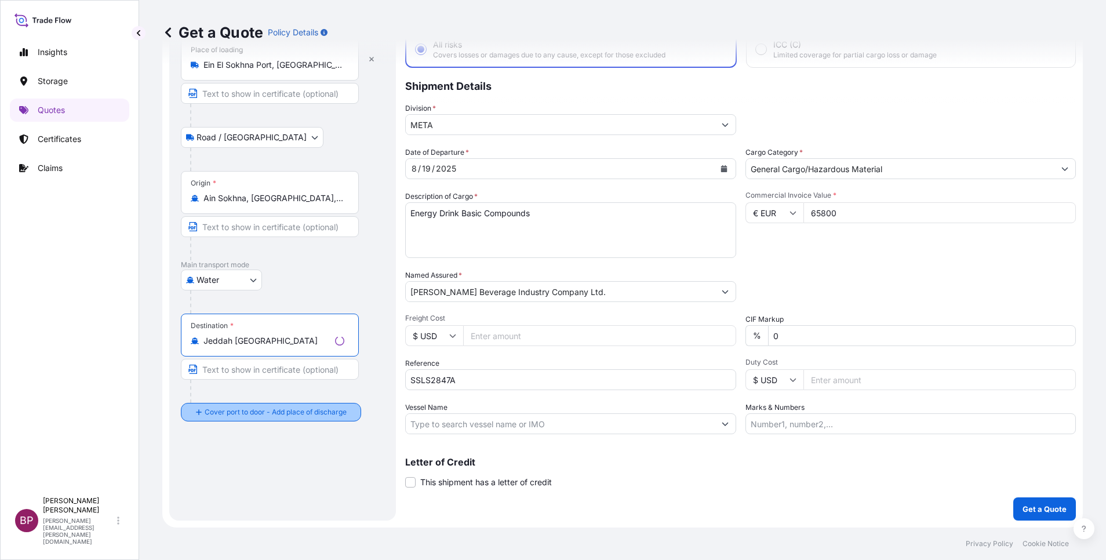
type input "Jeddah [GEOGRAPHIC_DATA]"
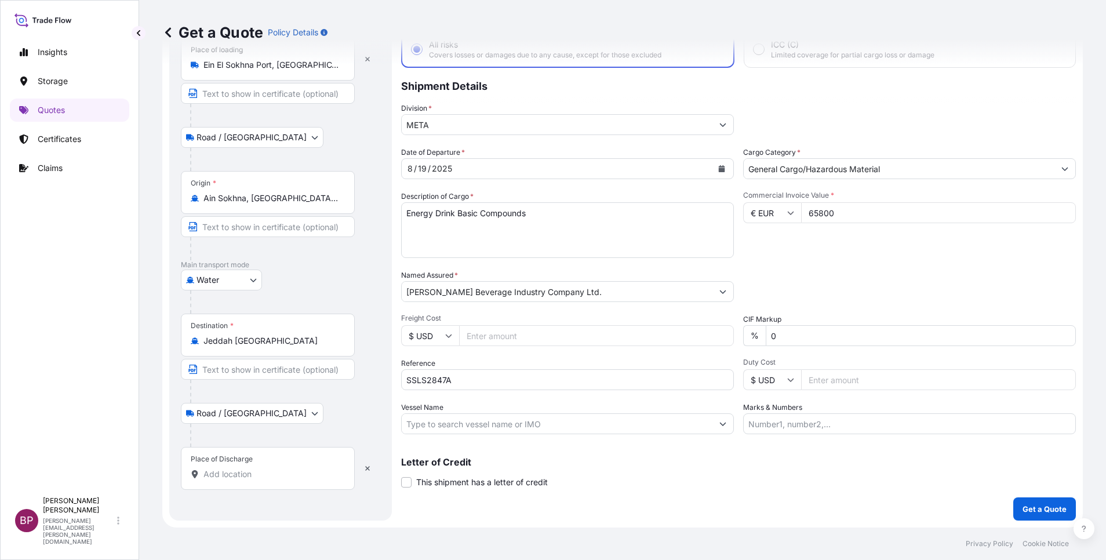
click at [264, 472] on input "Place of Discharge" at bounding box center [271, 474] width 137 height 12
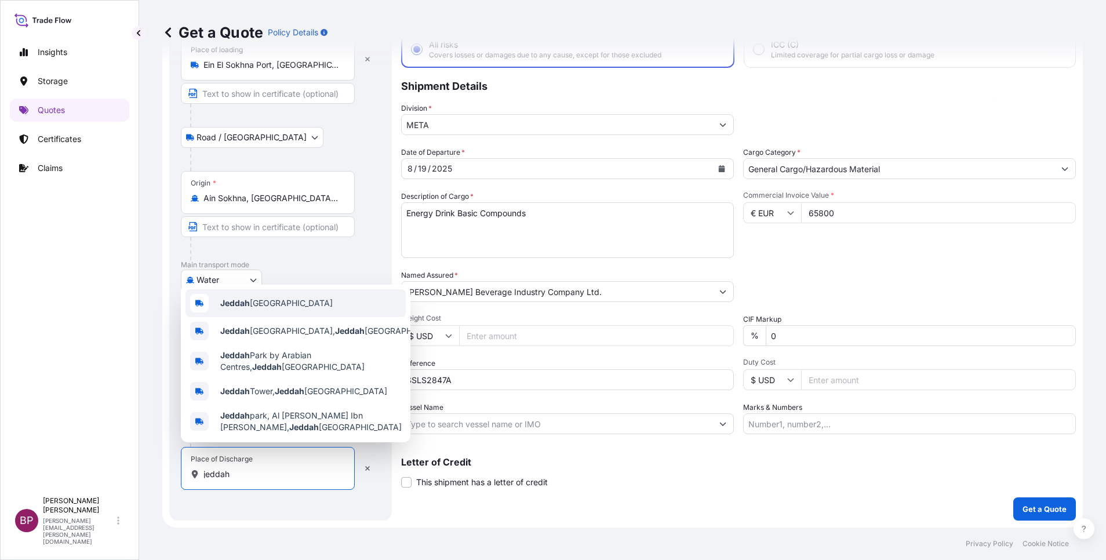
click at [265, 306] on div "Jeddah [GEOGRAPHIC_DATA]" at bounding box center [296, 303] width 220 height 28
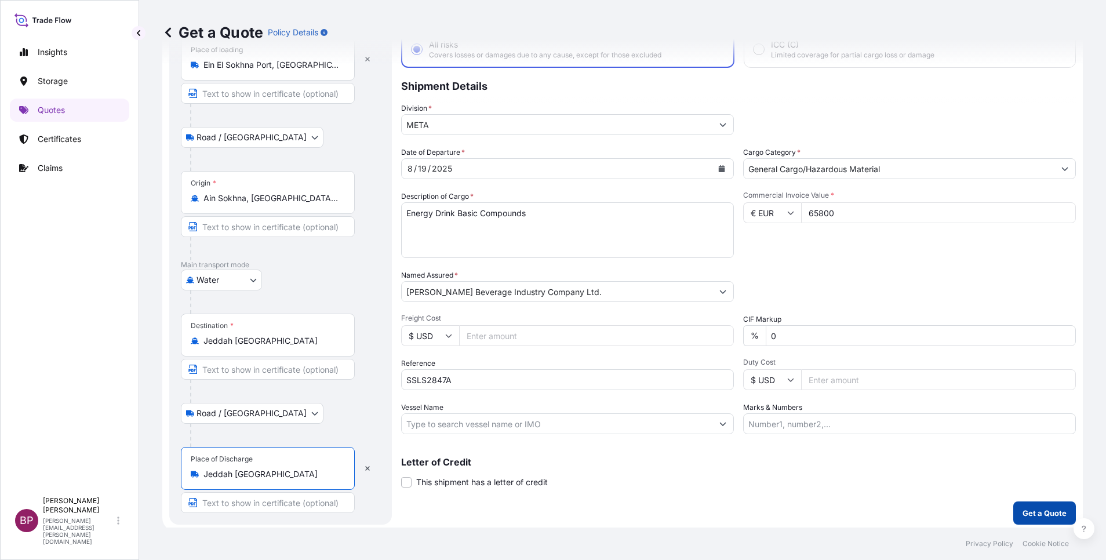
type input "Jeddah [GEOGRAPHIC_DATA]"
click at [1027, 514] on p "Get a Quote" at bounding box center [1045, 513] width 44 height 12
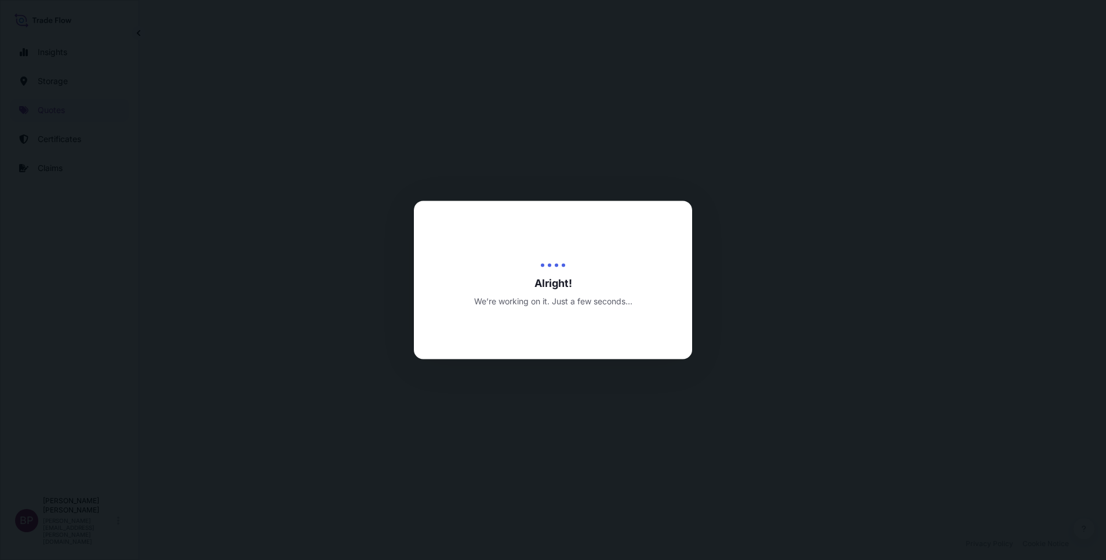
select select "Road / [GEOGRAPHIC_DATA]"
select select "Water"
select select "Road / [GEOGRAPHIC_DATA]"
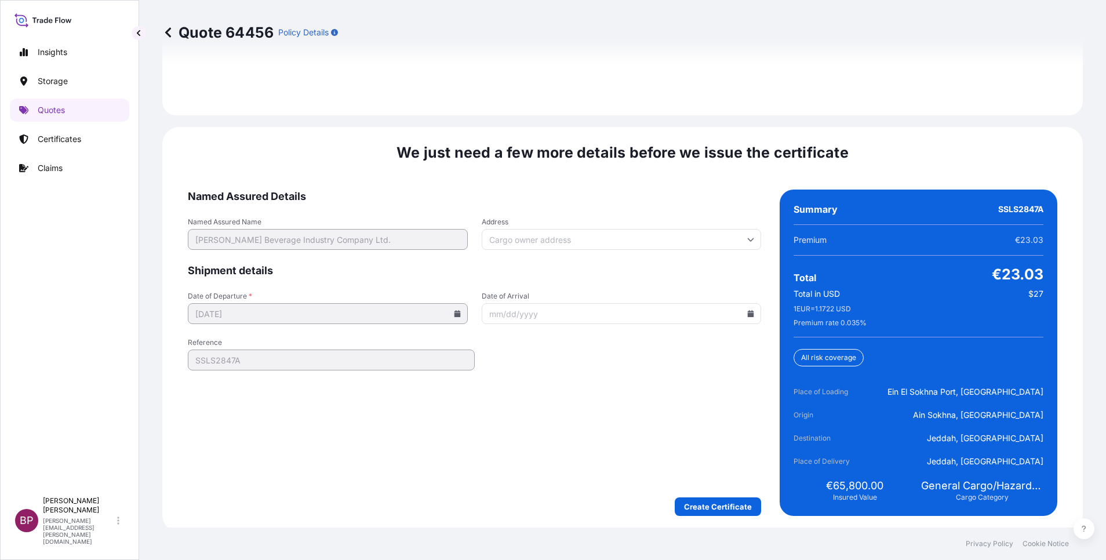
scroll to position [1779, 0]
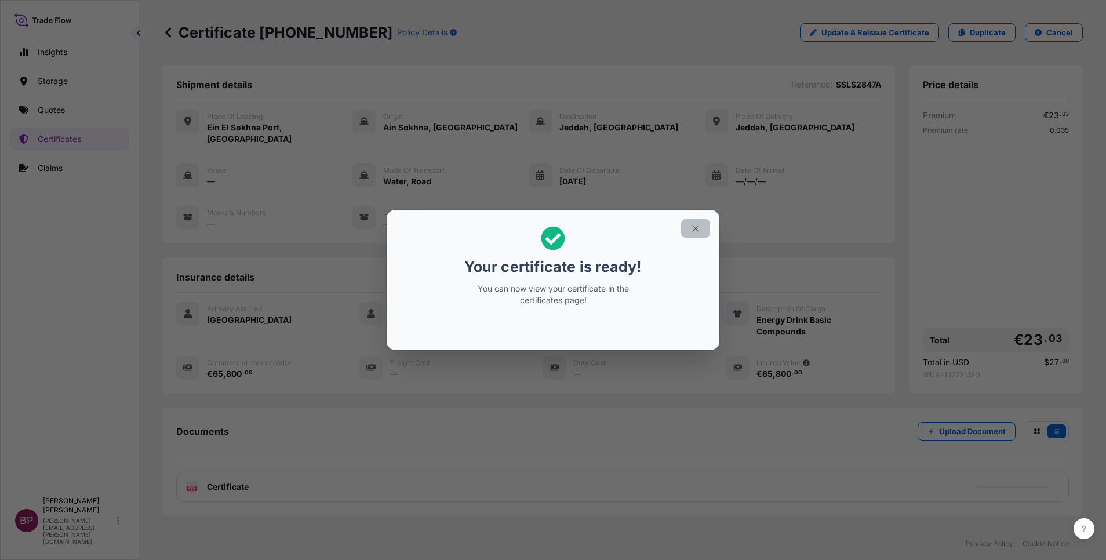
click at [694, 227] on icon "button" at bounding box center [695, 228] width 6 height 6
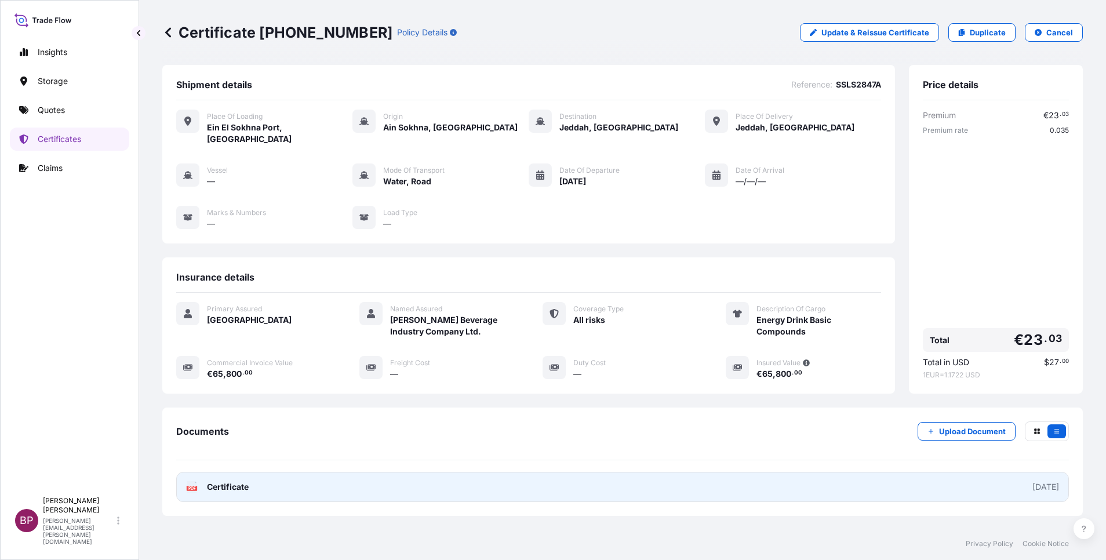
click at [243, 481] on span "Certificate" at bounding box center [228, 487] width 42 height 12
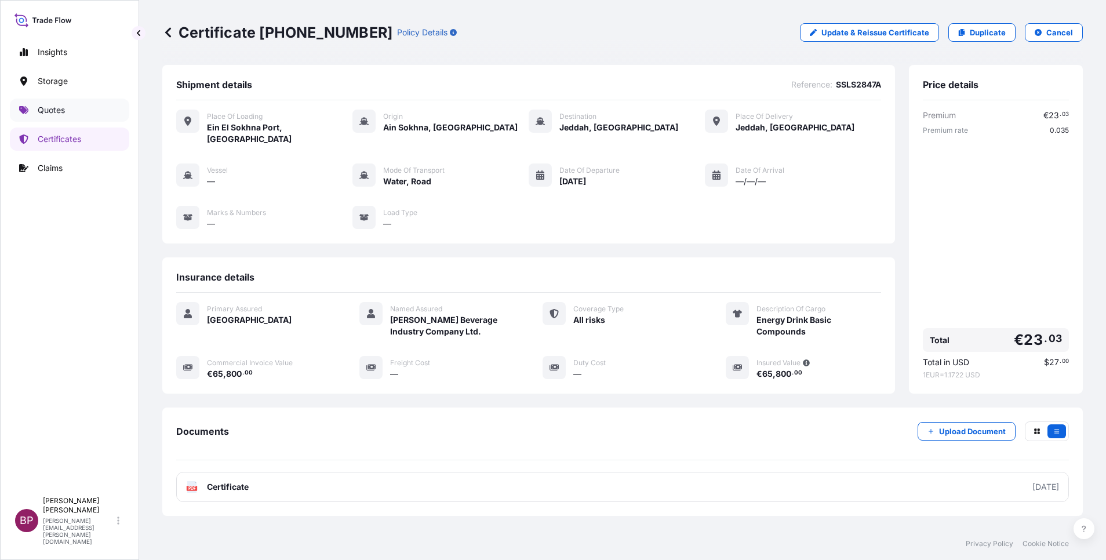
click at [55, 105] on p "Quotes" at bounding box center [51, 110] width 27 height 12
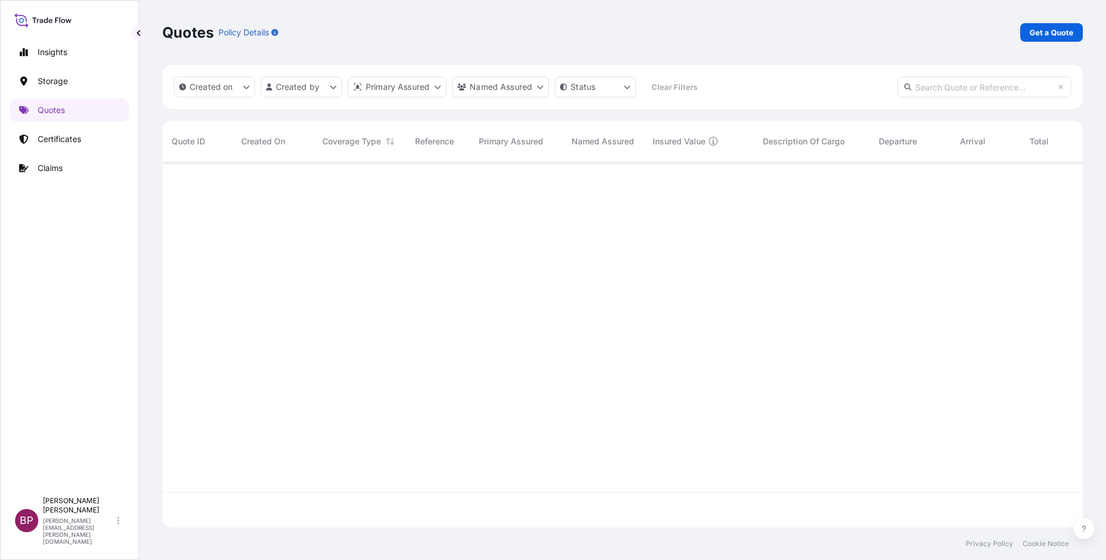
scroll to position [358, 907]
click at [1060, 40] on link "Get a Quote" at bounding box center [1051, 32] width 63 height 19
select select "Water"
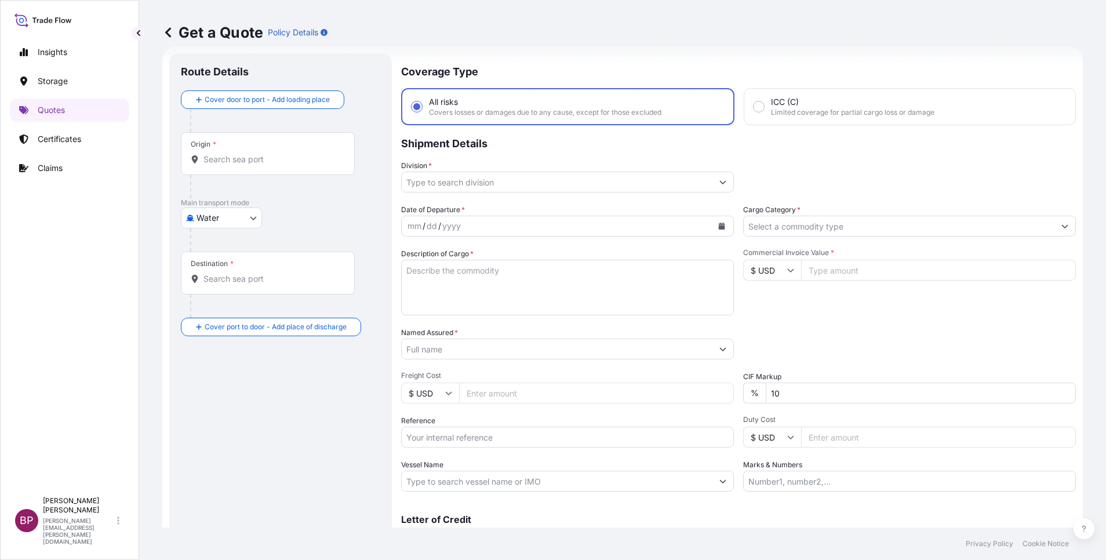
click at [778, 272] on input "$ USD" at bounding box center [772, 270] width 58 height 21
drag, startPoint x: 758, startPoint y: 316, endPoint x: 794, endPoint y: 292, distance: 43.9
click at [758, 312] on div "€ EUR" at bounding box center [765, 302] width 49 height 22
type input "€ EUR"
click at [859, 260] on input "Commercial Invoice Value *" at bounding box center [938, 270] width 275 height 21
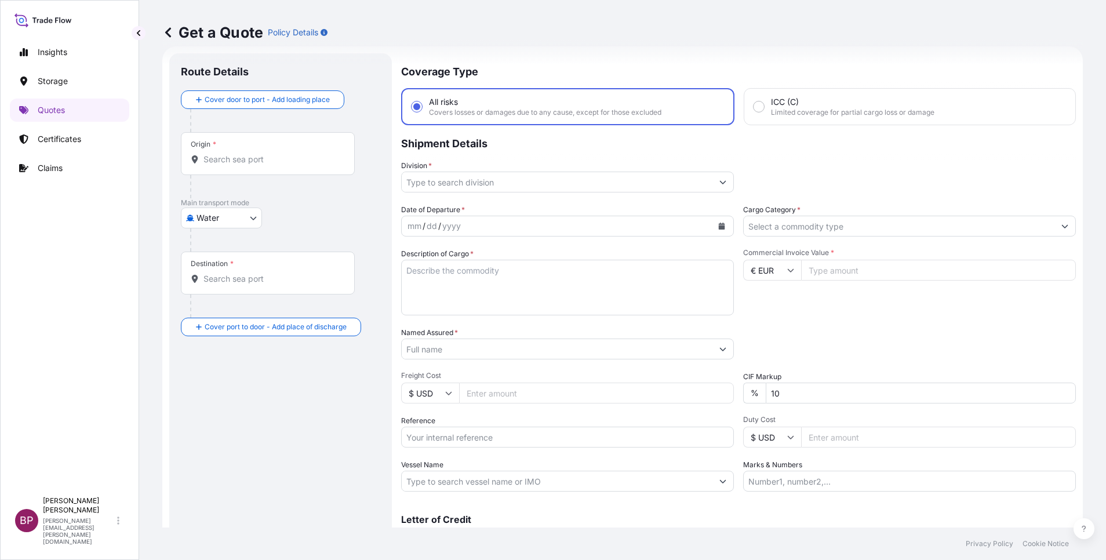
paste input "71867"
type input "71867"
click at [542, 381] on div "Date of Departure * mm / dd / yyyy Cargo Category * Description of Cargo * Comm…" at bounding box center [738, 348] width 675 height 288
type input "0"
click at [745, 332] on div "Packing Category Type to search a container mode Please select a primary mode o…" at bounding box center [909, 343] width 333 height 32
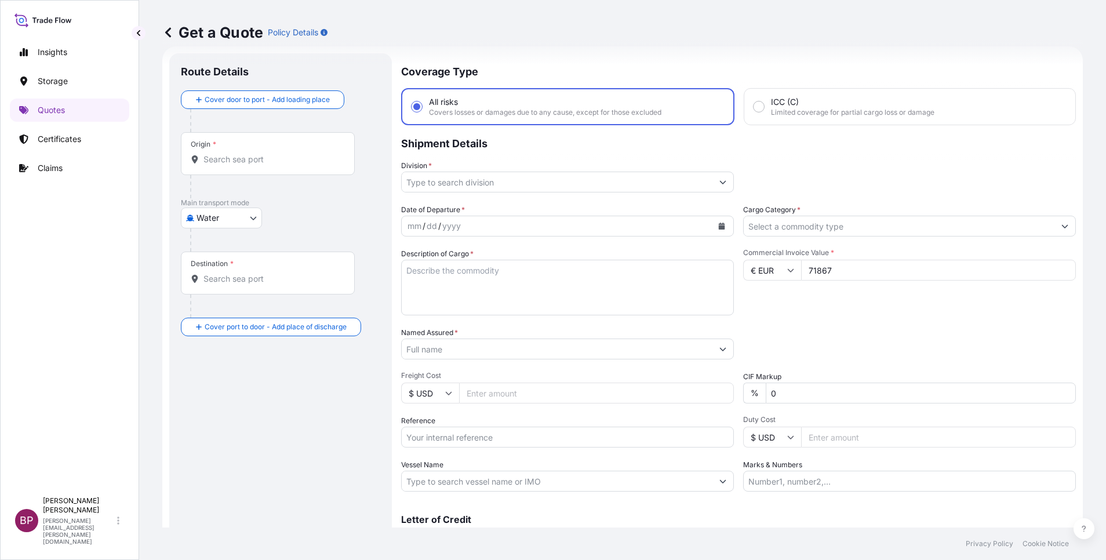
click at [1054, 222] on button "Show suggestions" at bounding box center [1064, 226] width 21 height 21
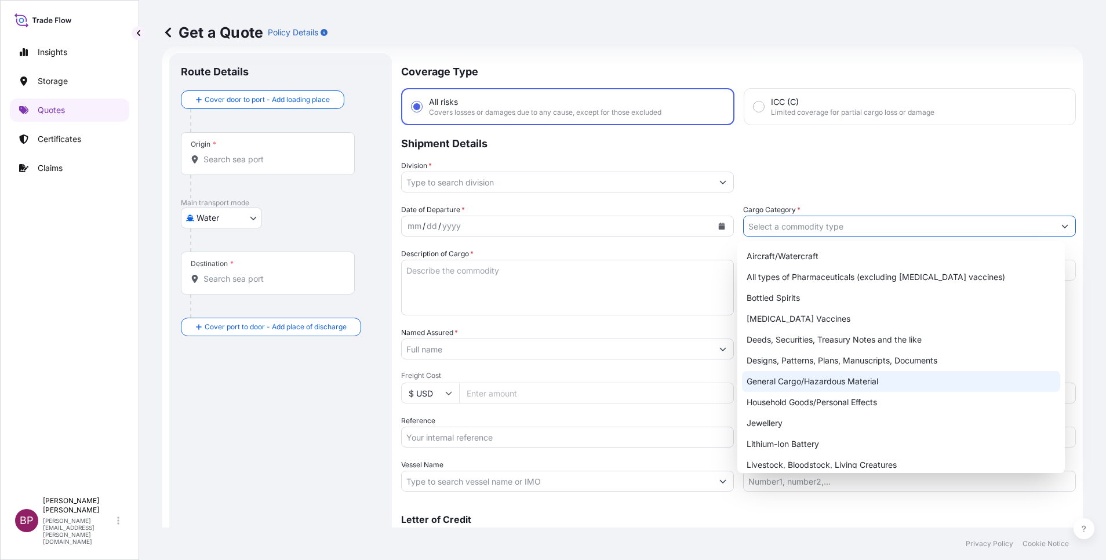
click at [815, 377] on div "General Cargo/Hazardous Material" at bounding box center [901, 381] width 318 height 21
type input "General Cargo/Hazardous Material"
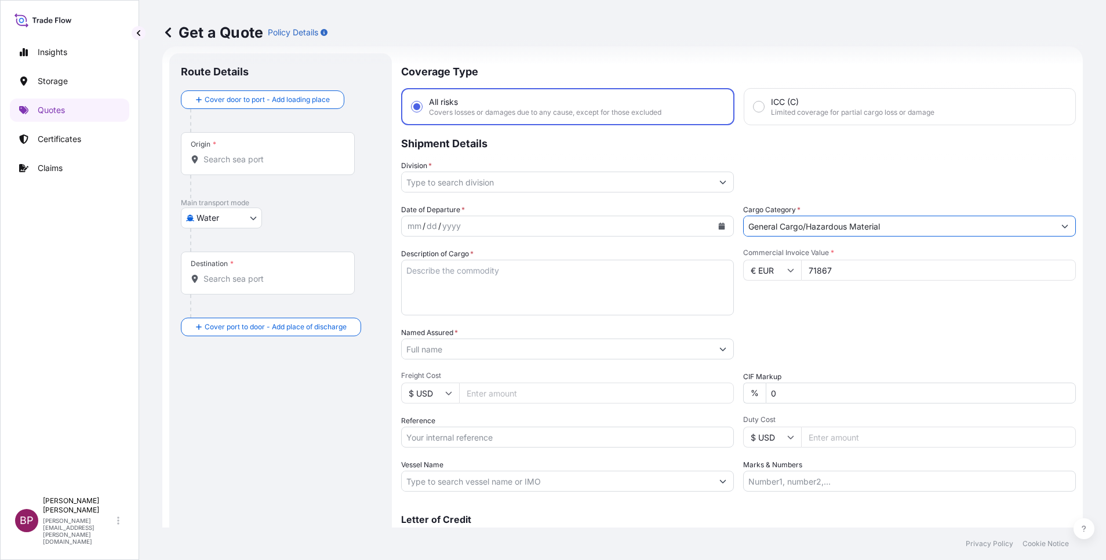
click at [712, 183] on button "Show suggestions" at bounding box center [722, 182] width 21 height 21
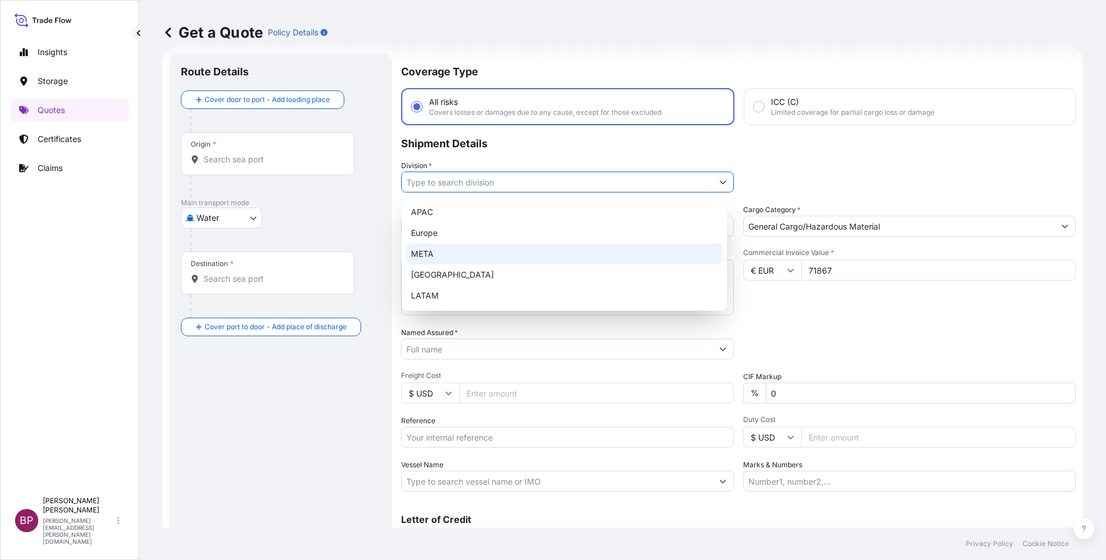
click at [507, 260] on div "META" at bounding box center [564, 253] width 316 height 21
type input "META"
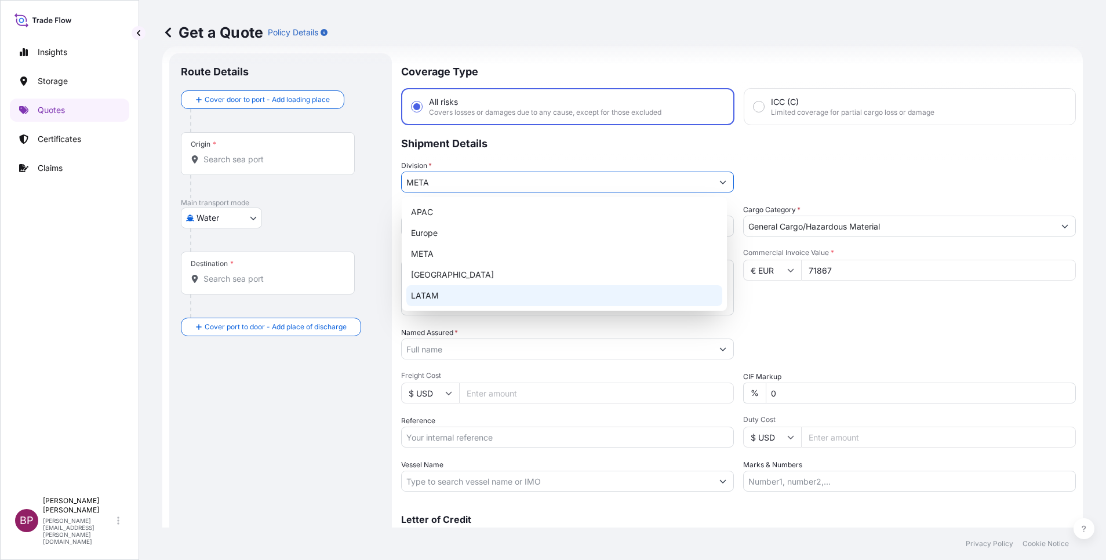
click at [805, 304] on div "Commercial Invoice Value * € EUR 71867" at bounding box center [909, 281] width 333 height 67
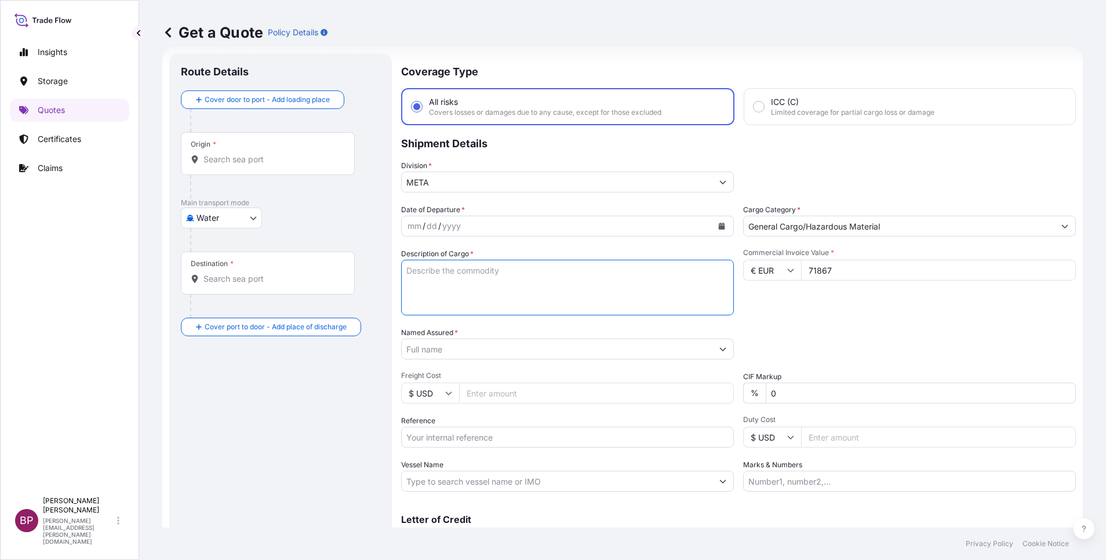
click at [530, 291] on textarea "Description of Cargo *" at bounding box center [567, 288] width 333 height 56
paste textarea "Malt Compounds"
type textarea "Malt Compounds"
click at [520, 442] on input "Reference" at bounding box center [567, 437] width 333 height 21
paste input "SSLS2847B"
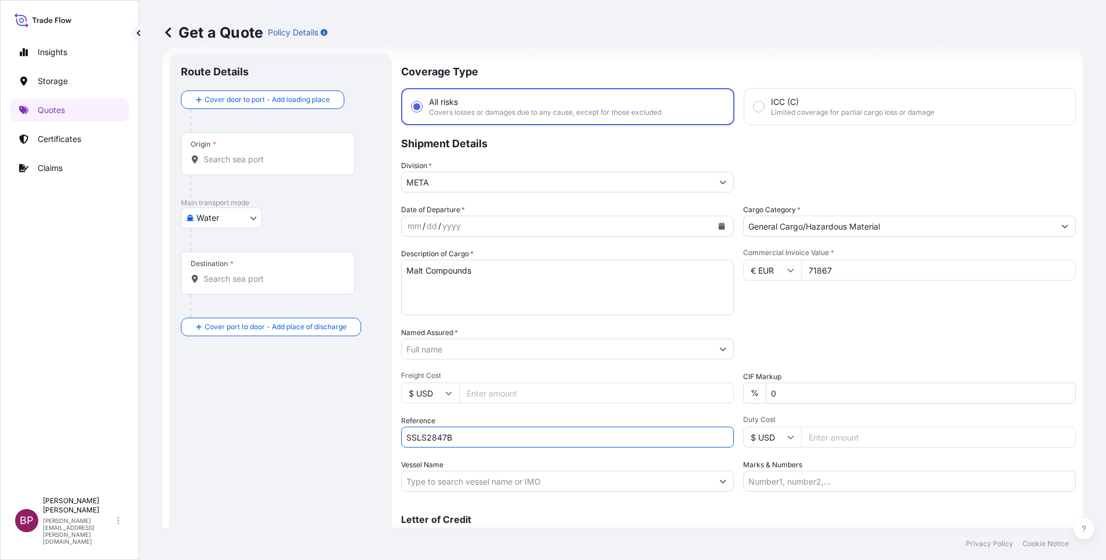
type input "SSLS2847B"
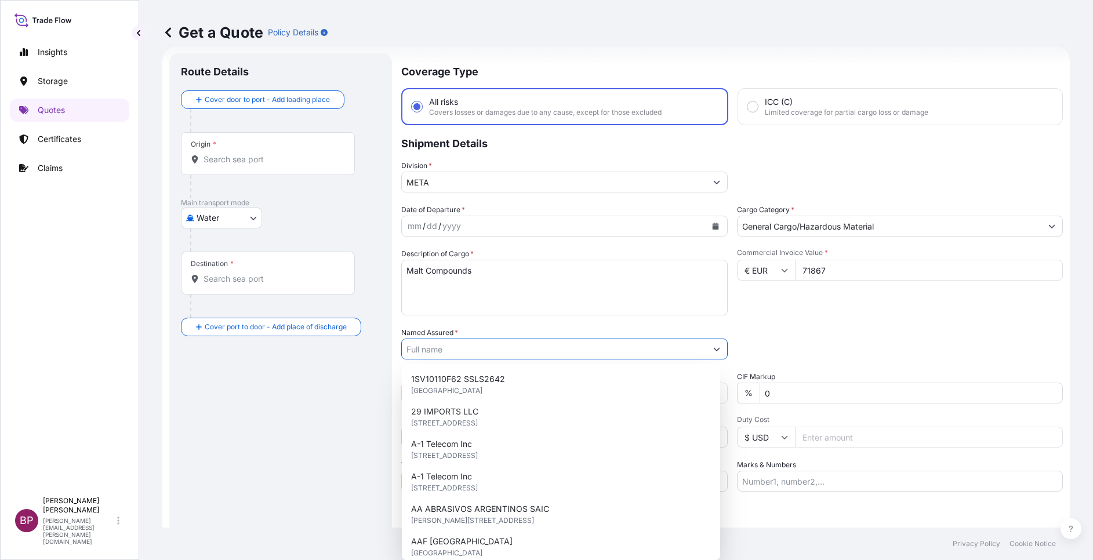
click at [518, 350] on input "Named Assured *" at bounding box center [554, 349] width 304 height 21
paste input "[PERSON_NAME] Beverage Industry Company Ltd."
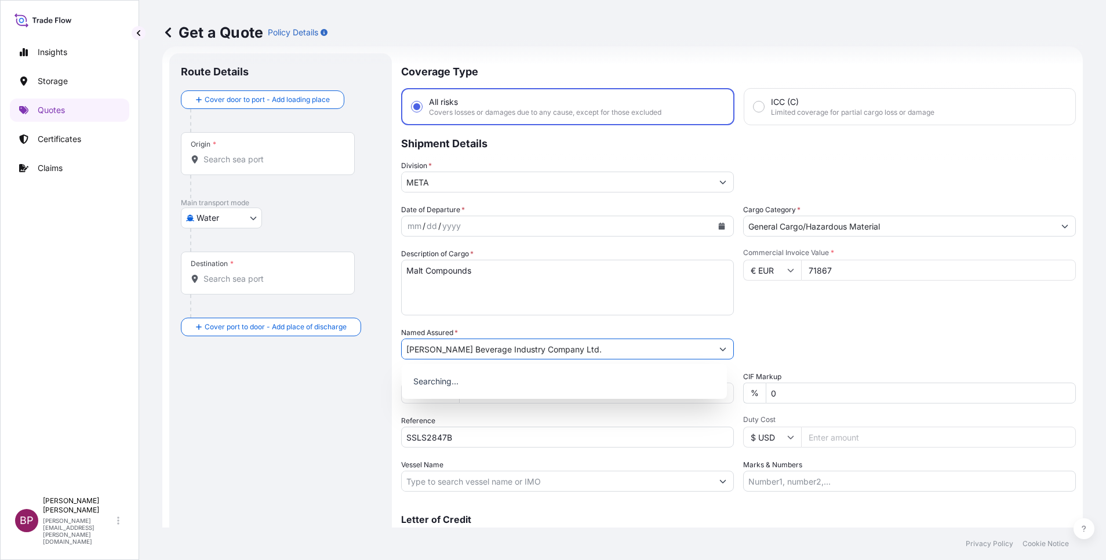
type input "[PERSON_NAME] Beverage Industry Company Ltd."
click at [718, 226] on icon "Calendar" at bounding box center [721, 226] width 7 height 7
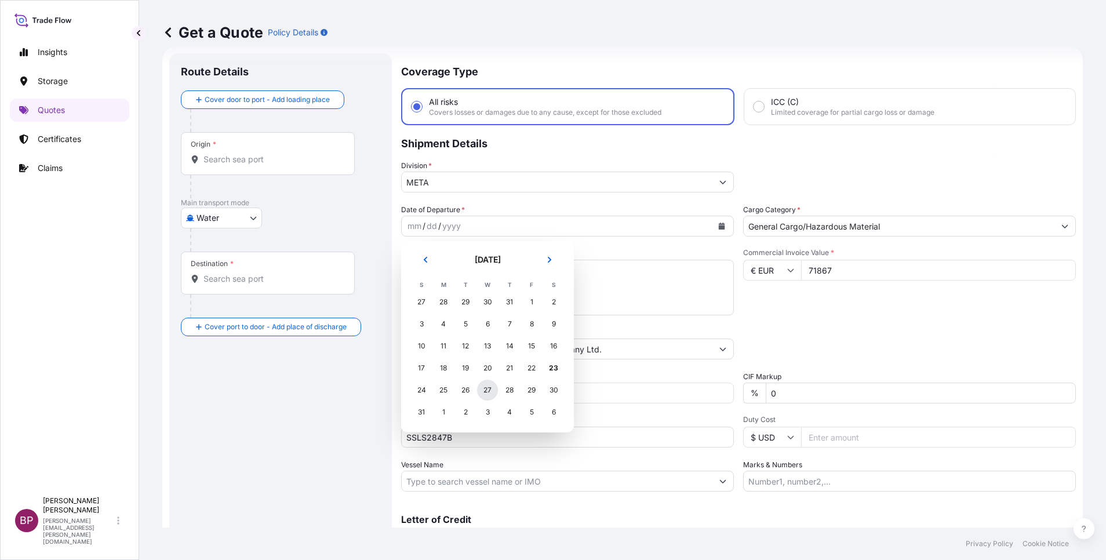
click at [490, 388] on div "27" at bounding box center [487, 390] width 21 height 21
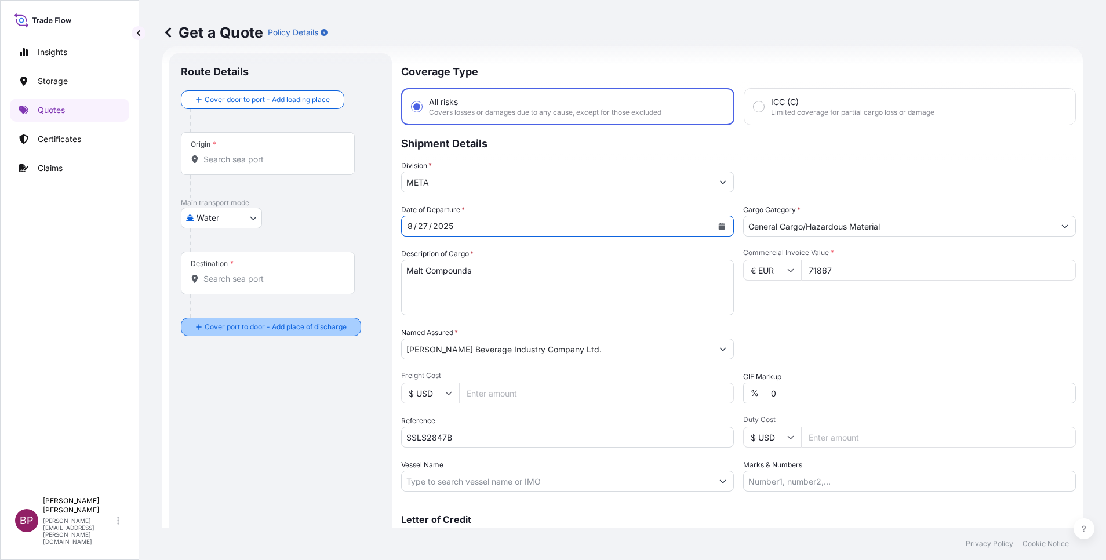
scroll to position [0, 0]
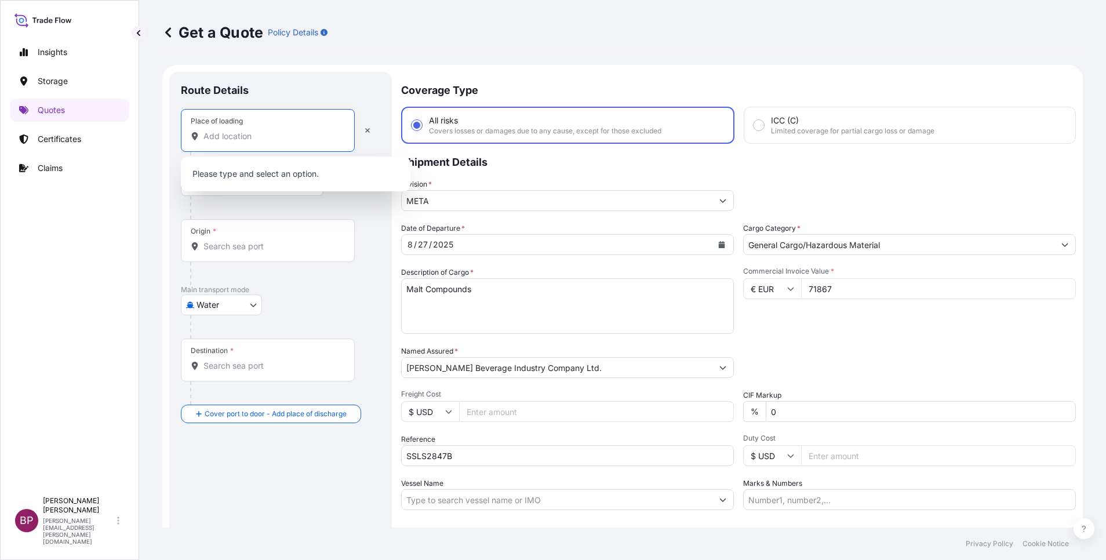
click at [270, 137] on input "Place of loading" at bounding box center [271, 136] width 137 height 12
paste input "[GEOGRAPHIC_DATA]"
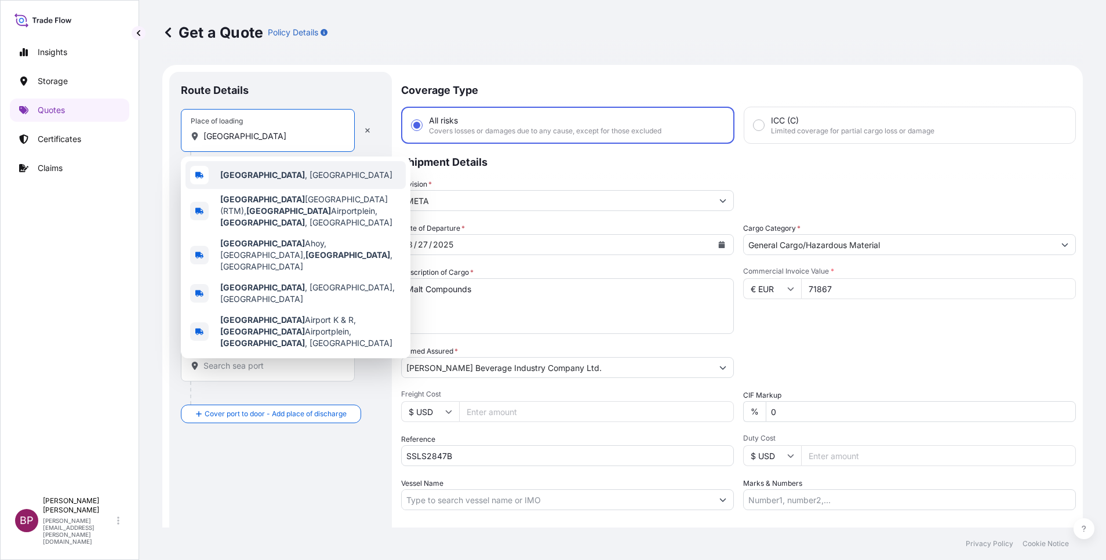
click at [307, 169] on div "[GEOGRAPHIC_DATA] , [GEOGRAPHIC_DATA]" at bounding box center [296, 175] width 220 height 28
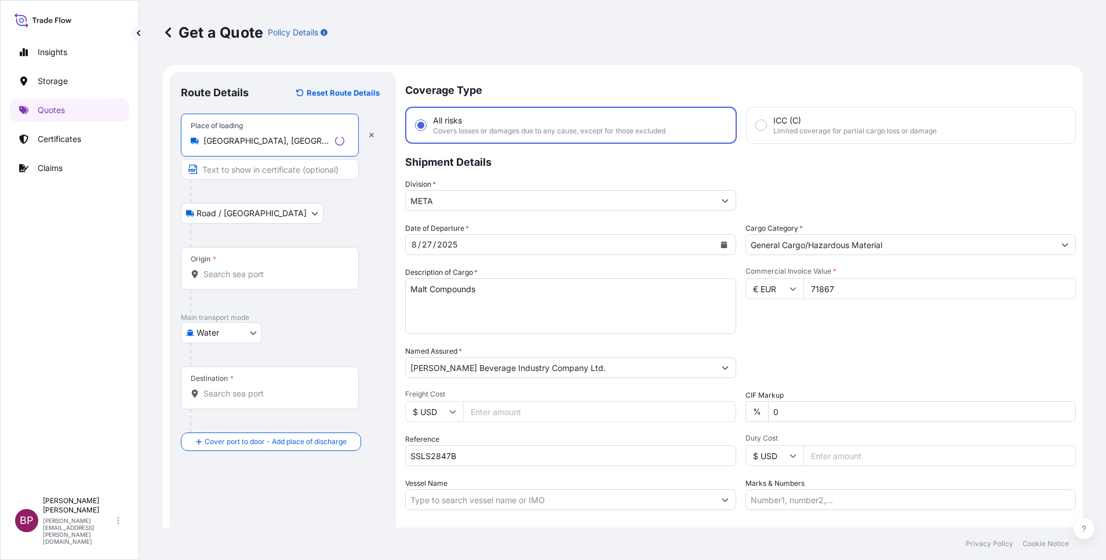
type input "[GEOGRAPHIC_DATA], [GEOGRAPHIC_DATA]"
click at [272, 272] on input "Origin *" at bounding box center [273, 274] width 141 height 12
paste input "[GEOGRAPHIC_DATA]"
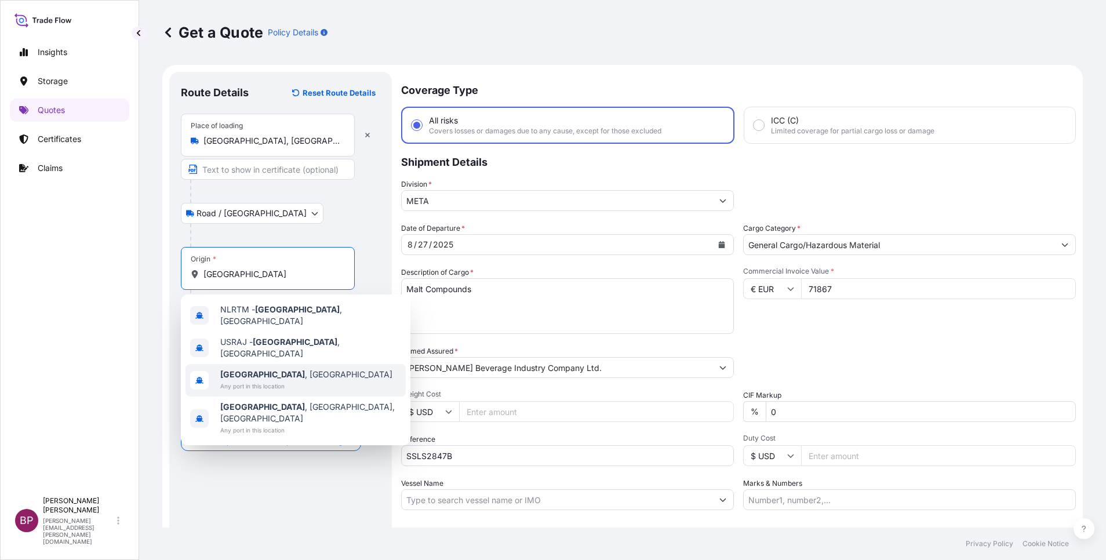
click at [285, 380] on span "Any port in this location" at bounding box center [306, 386] width 172 height 12
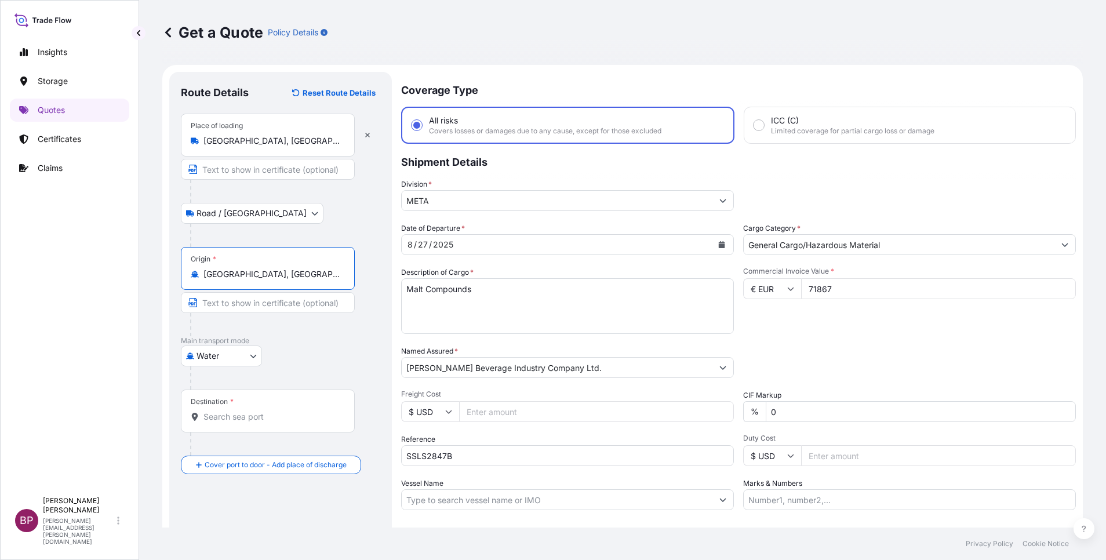
type input "[GEOGRAPHIC_DATA], [GEOGRAPHIC_DATA]"
click at [275, 416] on input "Destination *" at bounding box center [271, 417] width 137 height 12
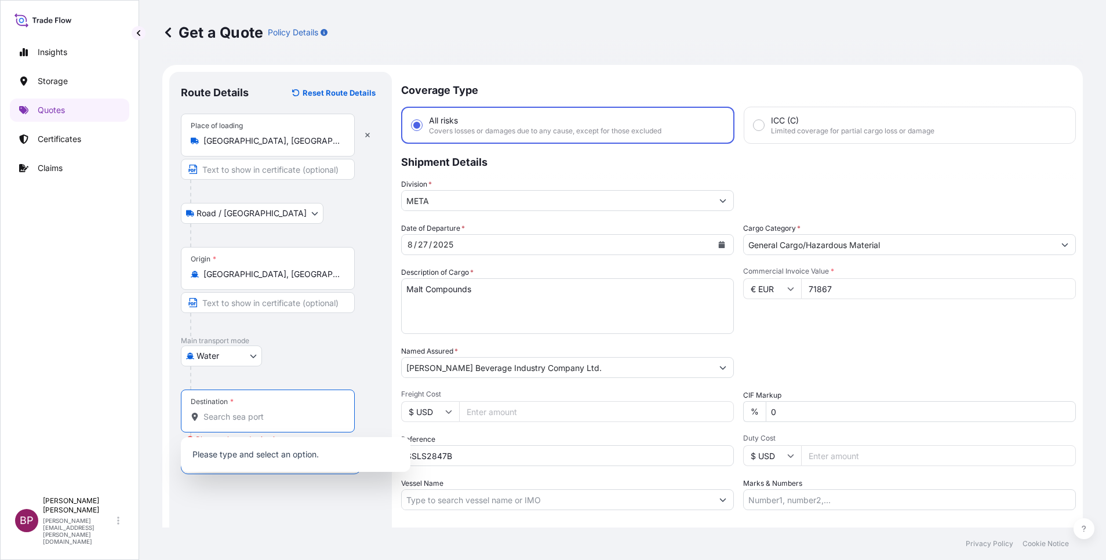
paste input "[GEOGRAPHIC_DATA]"
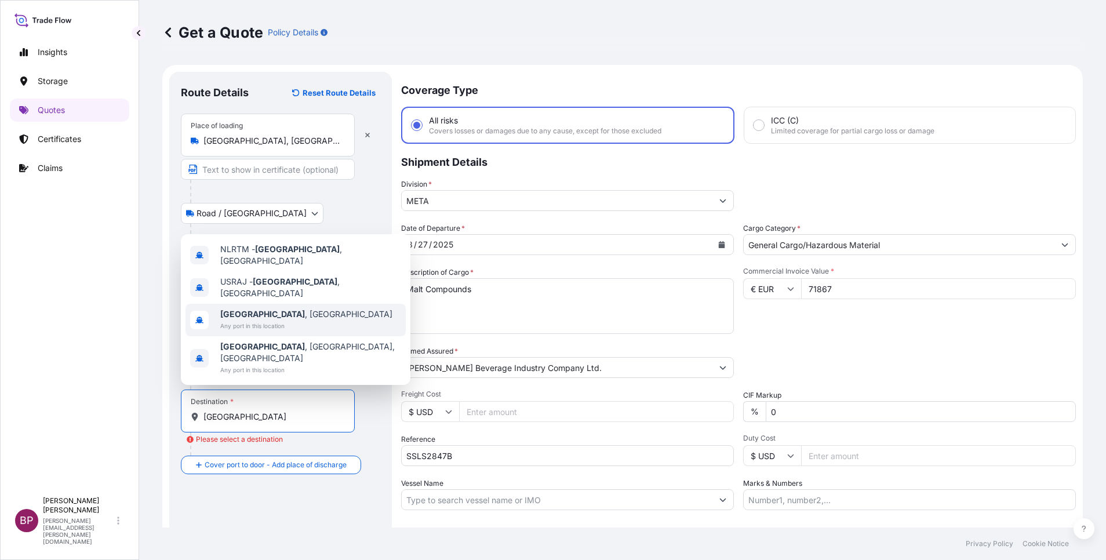
click at [299, 332] on span "Any port in this location" at bounding box center [306, 326] width 172 height 12
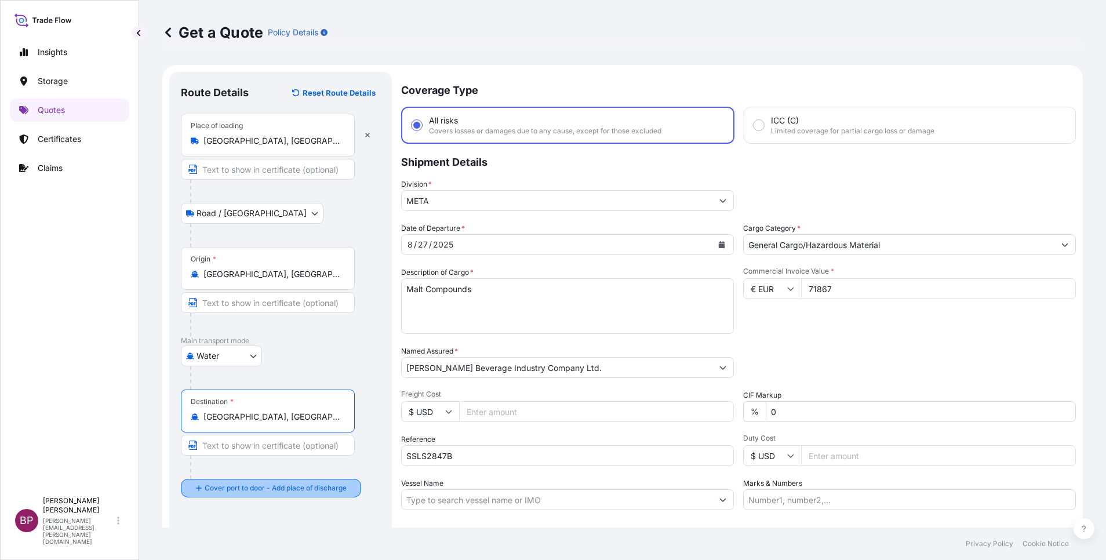
type input "[GEOGRAPHIC_DATA], [GEOGRAPHIC_DATA]"
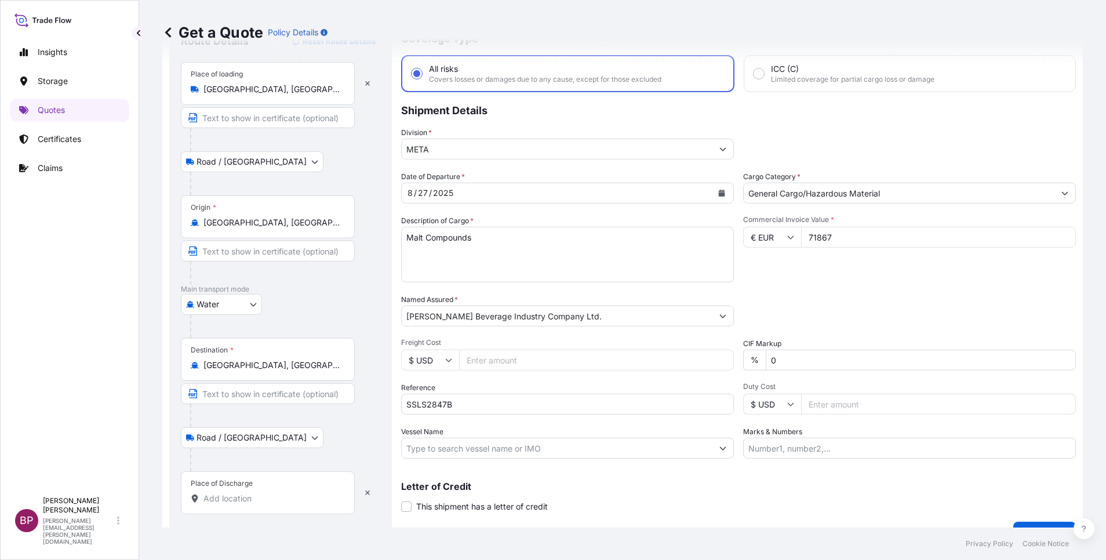
scroll to position [76, 0]
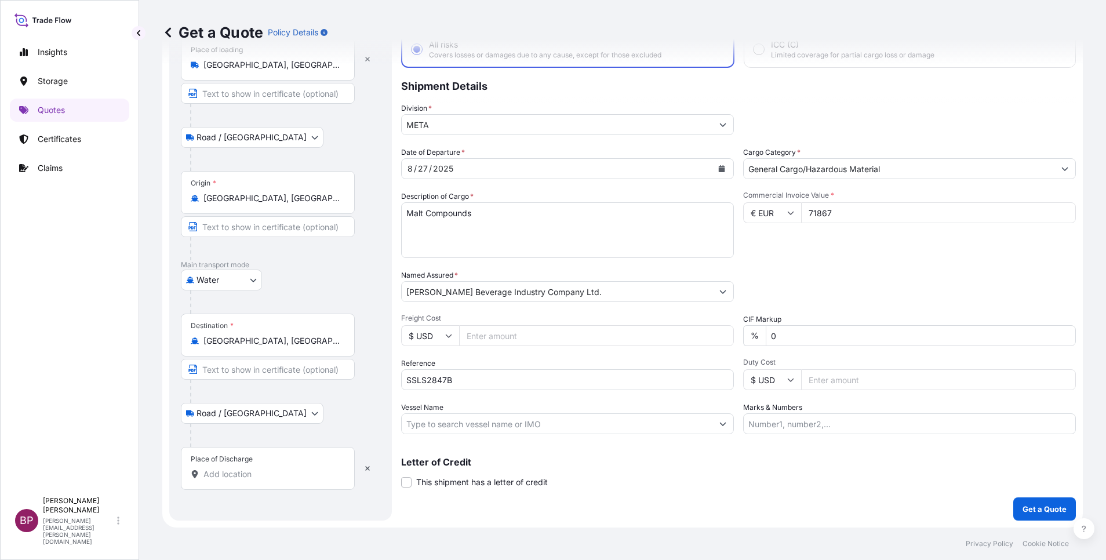
click at [297, 472] on input "Place of Discharge" at bounding box center [271, 474] width 137 height 12
paste input "[GEOGRAPHIC_DATA]"
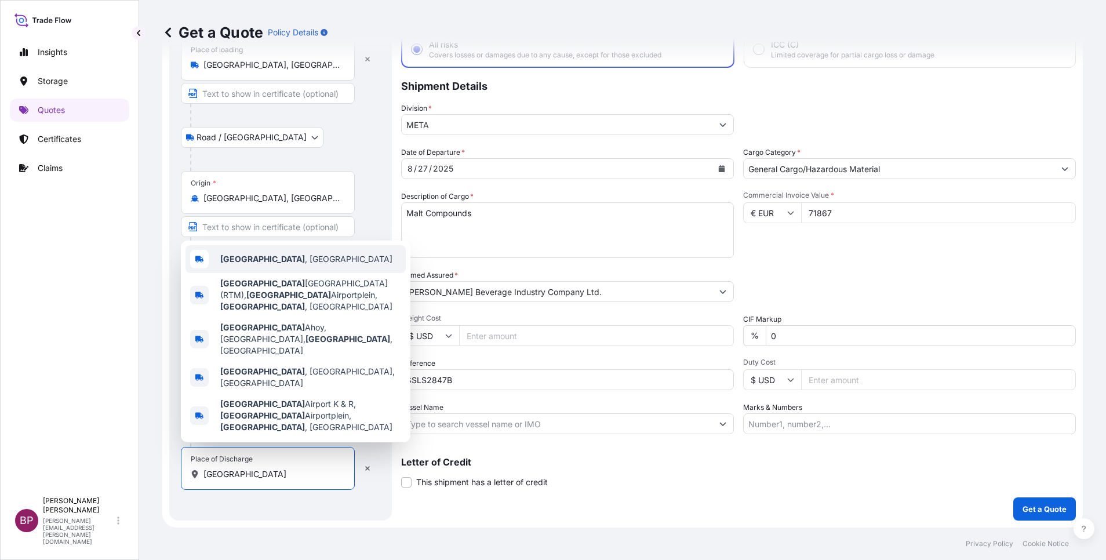
click at [329, 273] on div "[GEOGRAPHIC_DATA] , [GEOGRAPHIC_DATA]" at bounding box center [296, 259] width 220 height 28
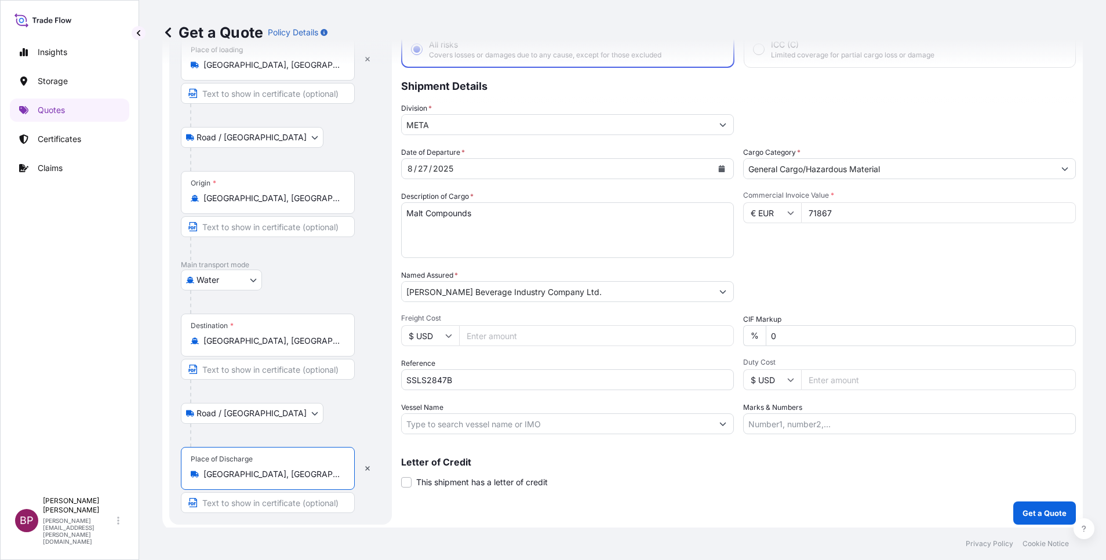
type input "[GEOGRAPHIC_DATA], [GEOGRAPHIC_DATA]"
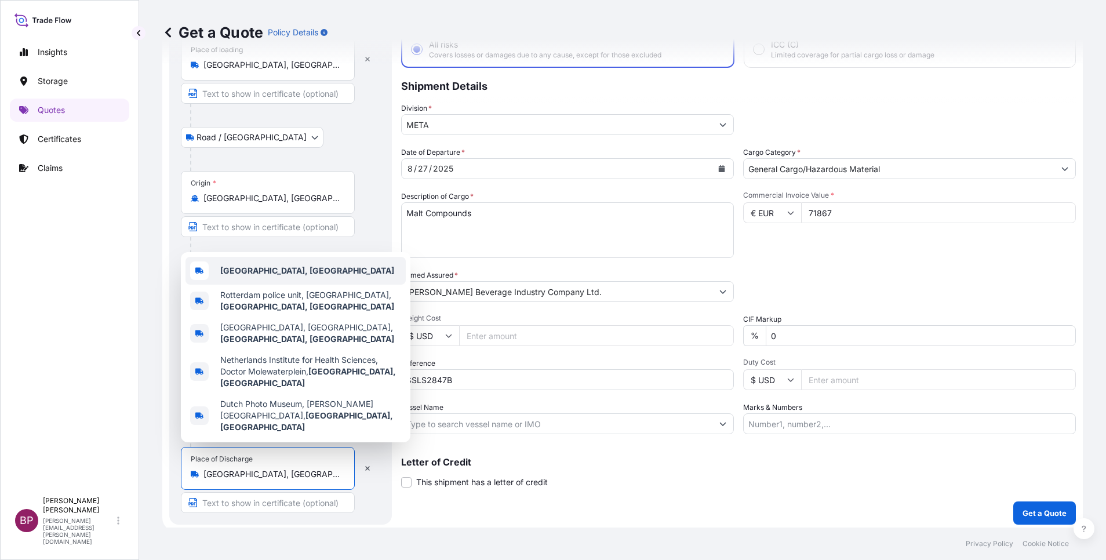
click at [297, 275] on b "[GEOGRAPHIC_DATA], [GEOGRAPHIC_DATA]" at bounding box center [307, 271] width 174 height 10
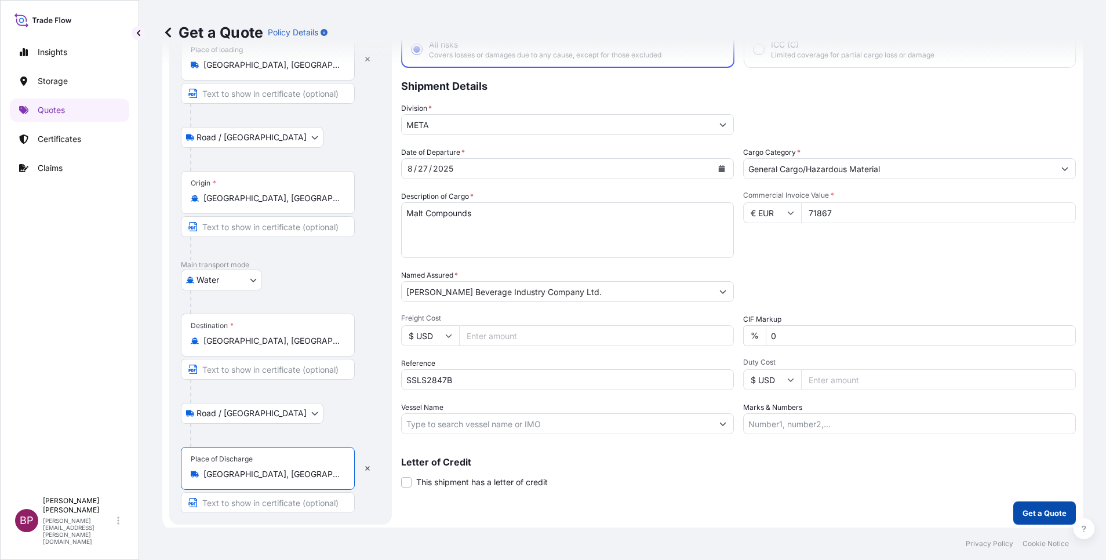
click at [1027, 511] on p "Get a Quote" at bounding box center [1045, 513] width 44 height 12
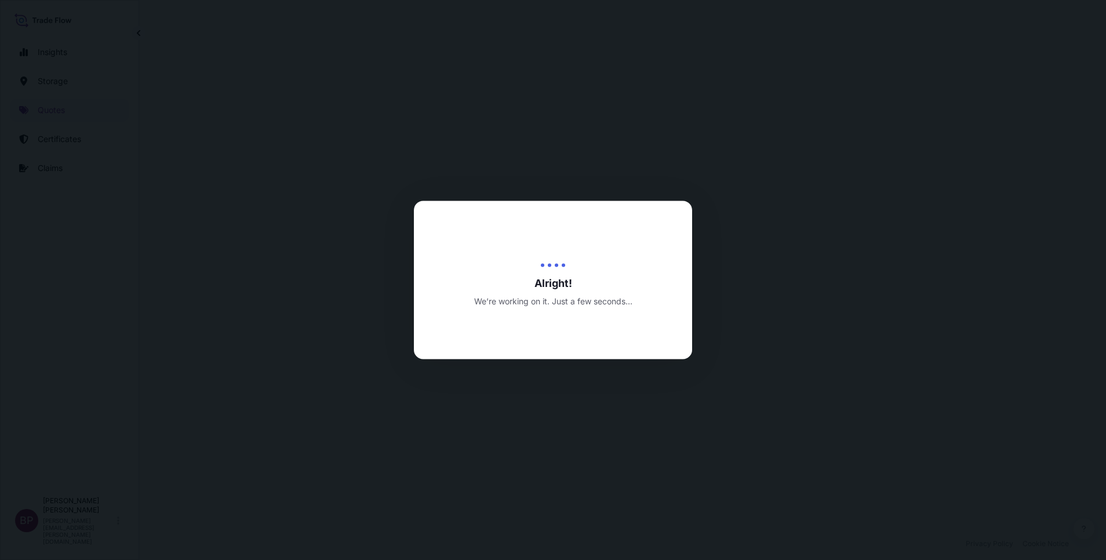
select select "Road / [GEOGRAPHIC_DATA]"
select select "Water"
select select "Road / [GEOGRAPHIC_DATA]"
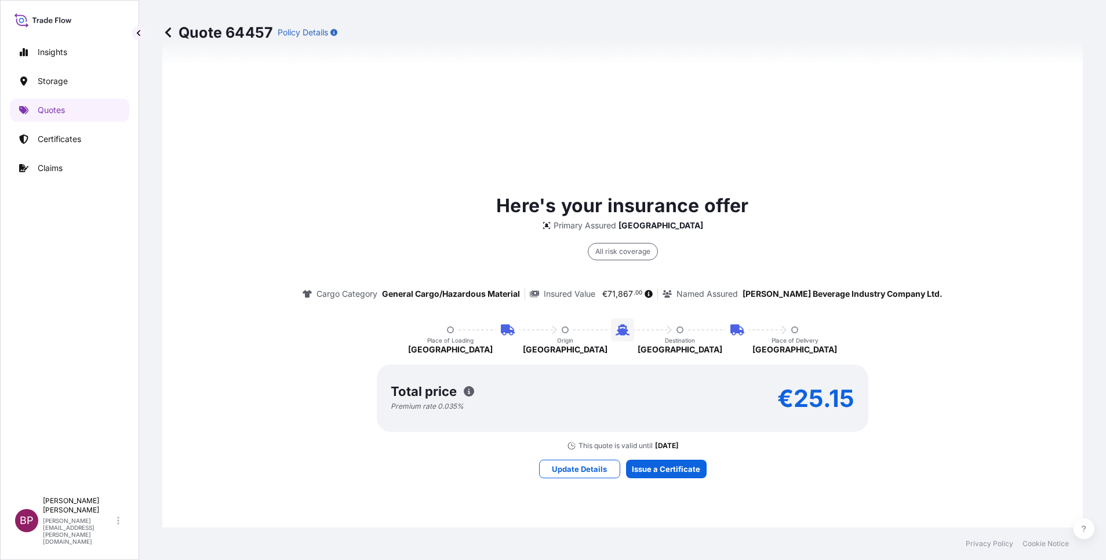
scroll to position [818, 0]
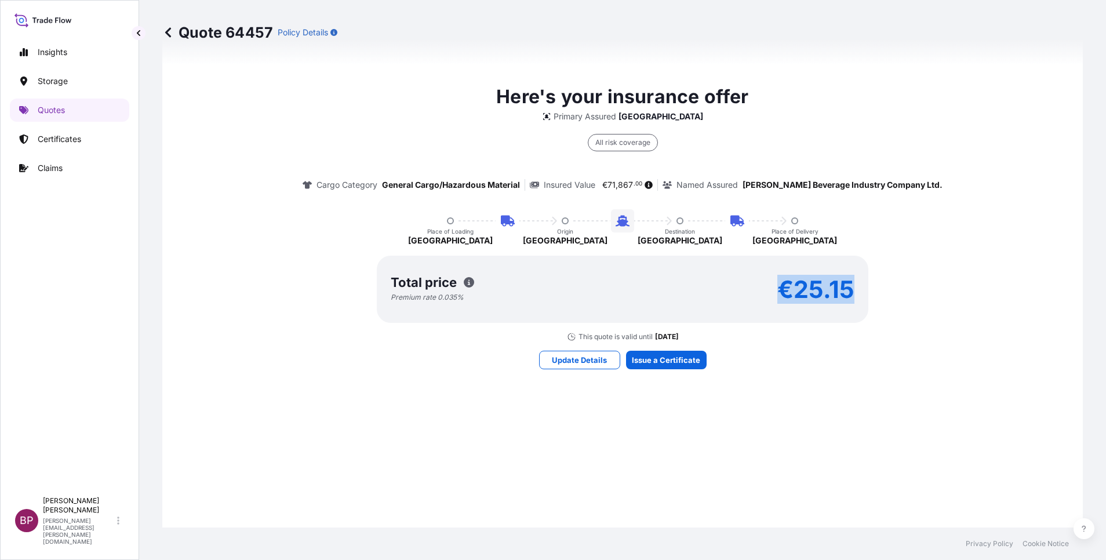
drag, startPoint x: 772, startPoint y: 293, endPoint x: 855, endPoint y: 290, distance: 83.5
click at [855, 290] on div "Total price Premium rate 0.035 % €25.15" at bounding box center [623, 289] width 492 height 67
copy p "€25.15"
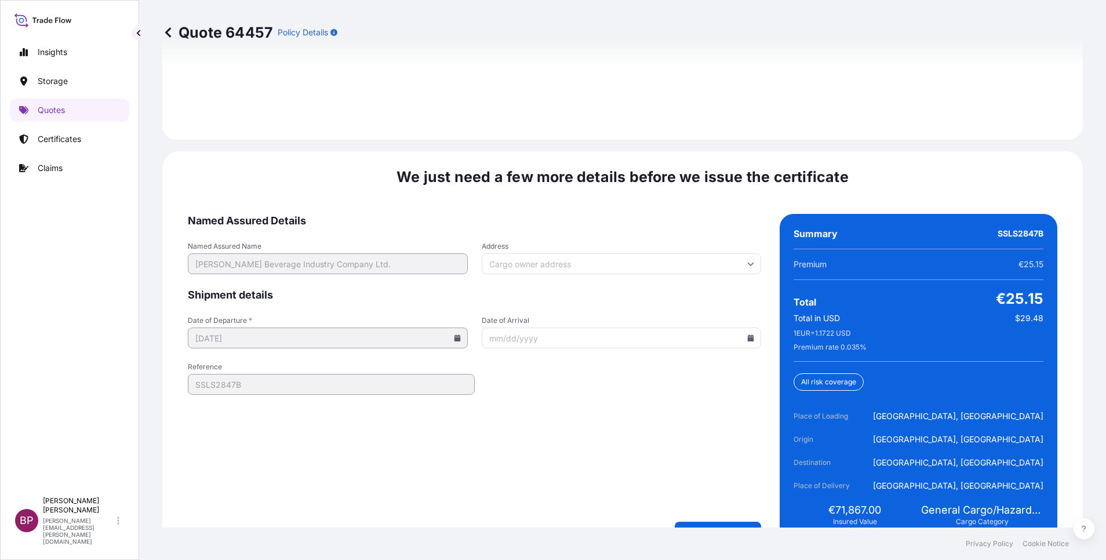
scroll to position [1779, 0]
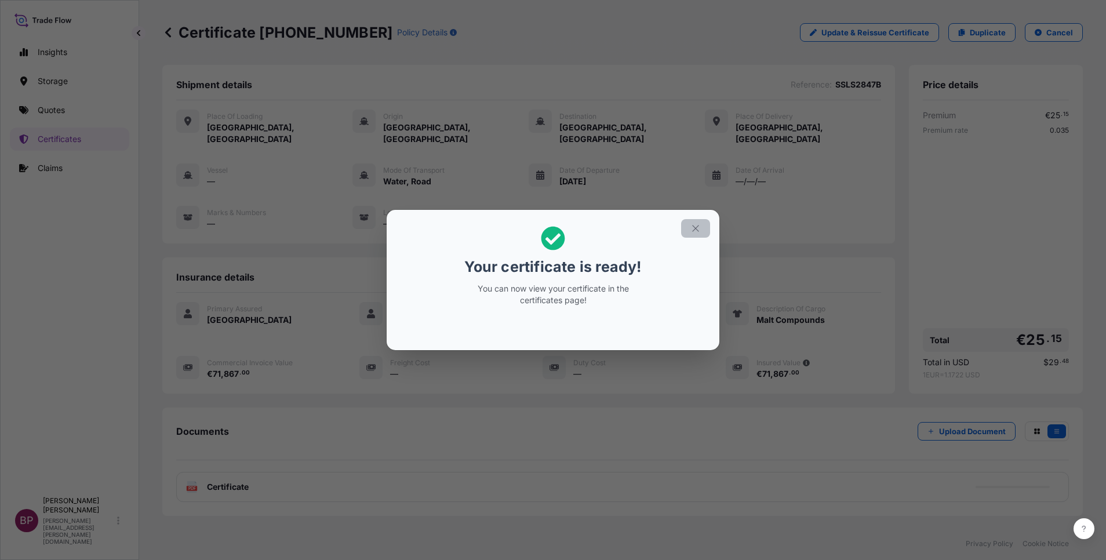
click at [696, 229] on icon "button" at bounding box center [695, 228] width 10 height 10
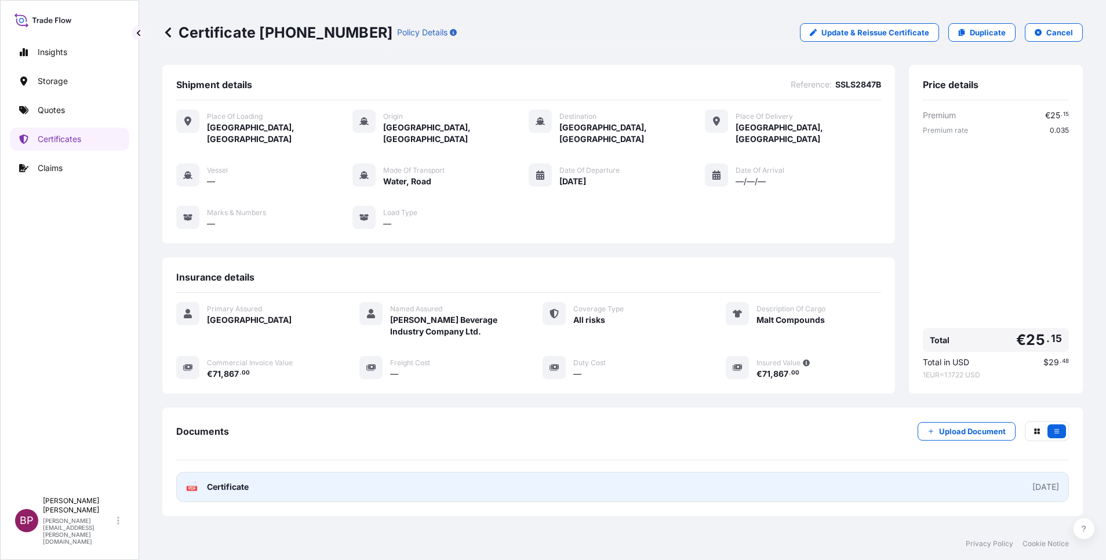
click at [240, 481] on span "Certificate" at bounding box center [228, 487] width 42 height 12
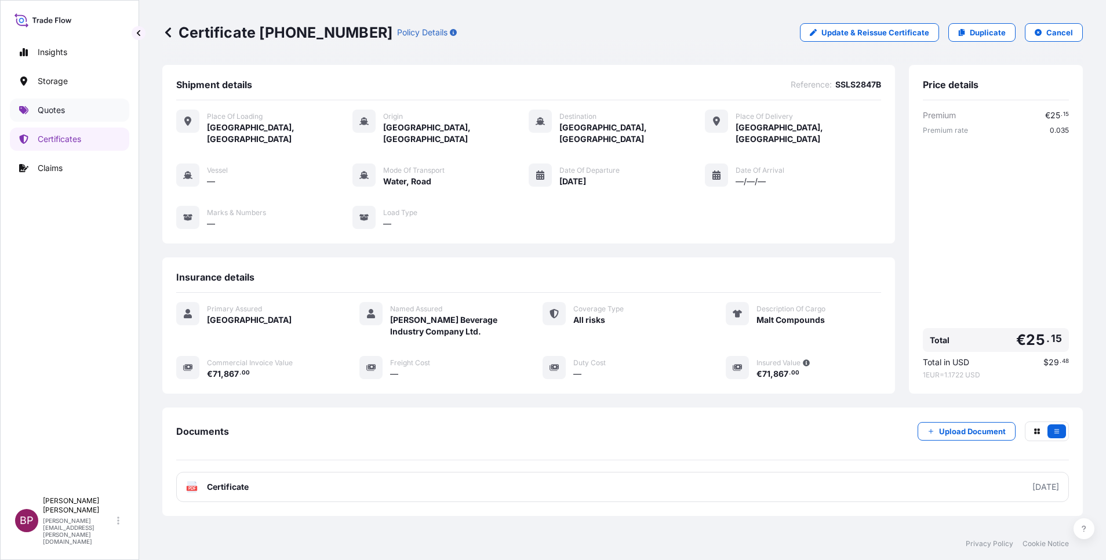
click at [56, 117] on link "Quotes" at bounding box center [69, 110] width 119 height 23
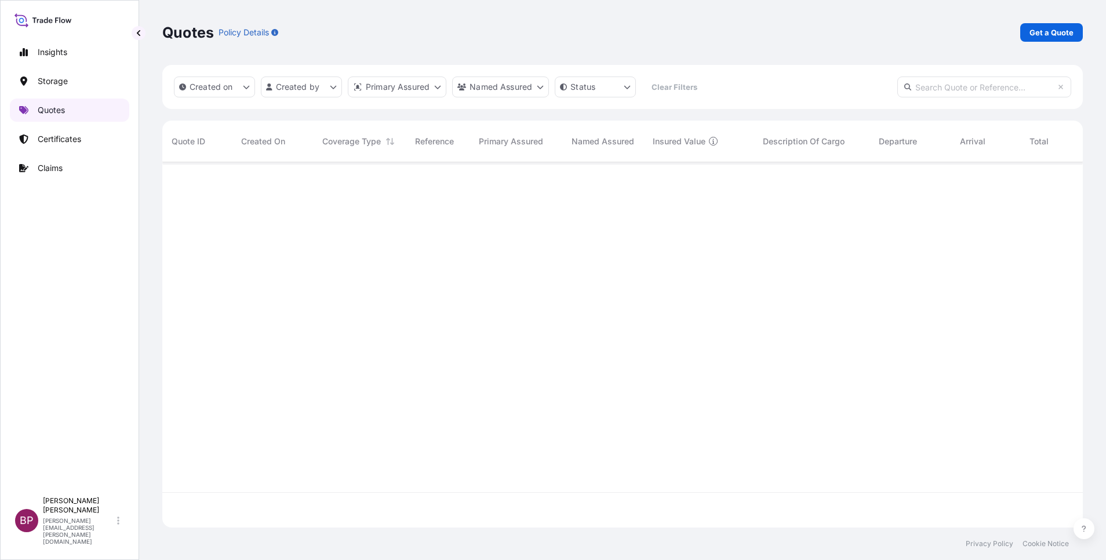
scroll to position [358, 907]
click at [1039, 38] on p "Get a Quote" at bounding box center [1052, 33] width 44 height 12
select select "Water"
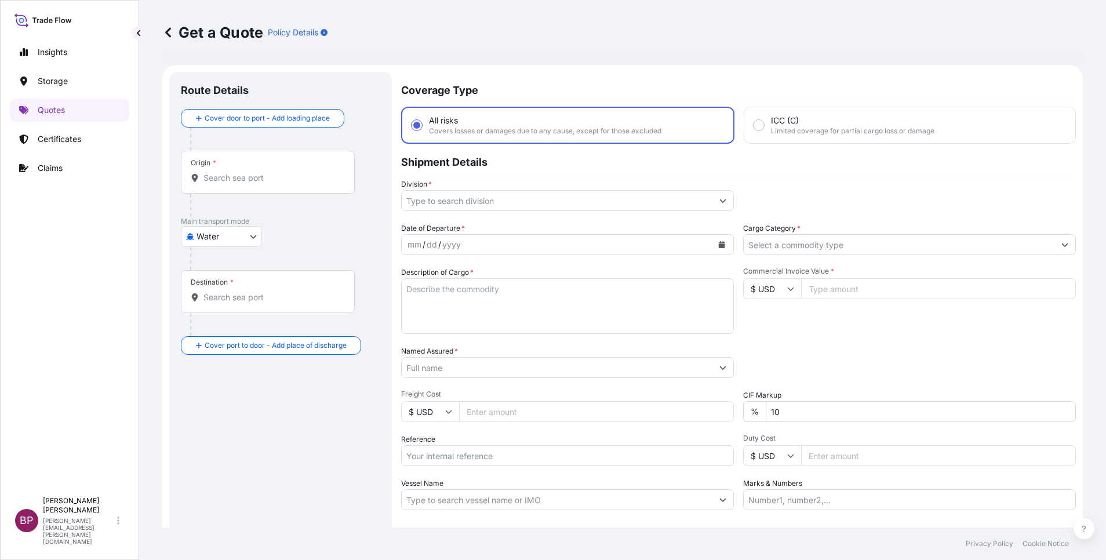
scroll to position [19, 0]
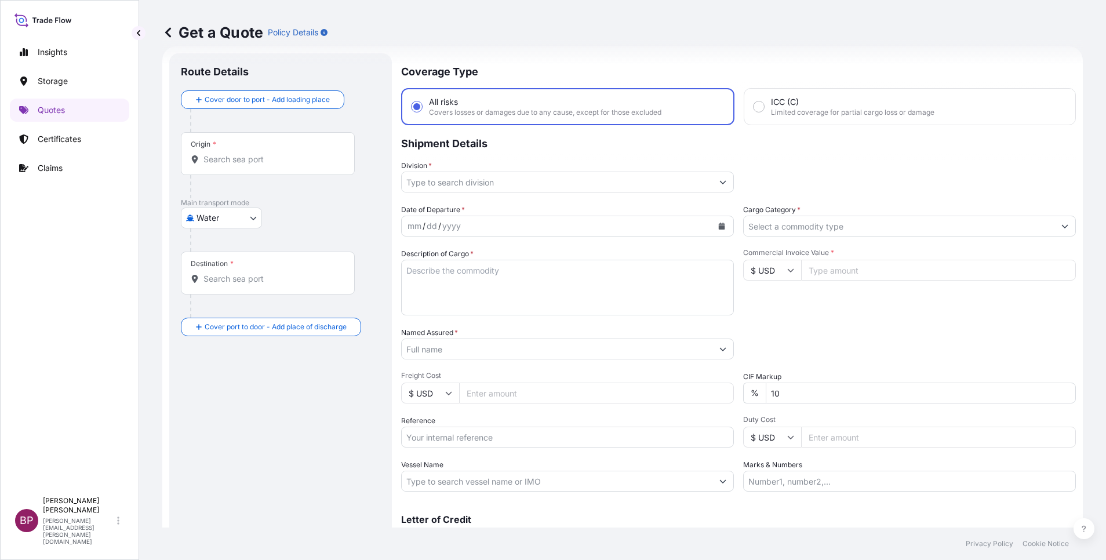
click at [910, 224] on input "Cargo Category *" at bounding box center [899, 226] width 311 height 21
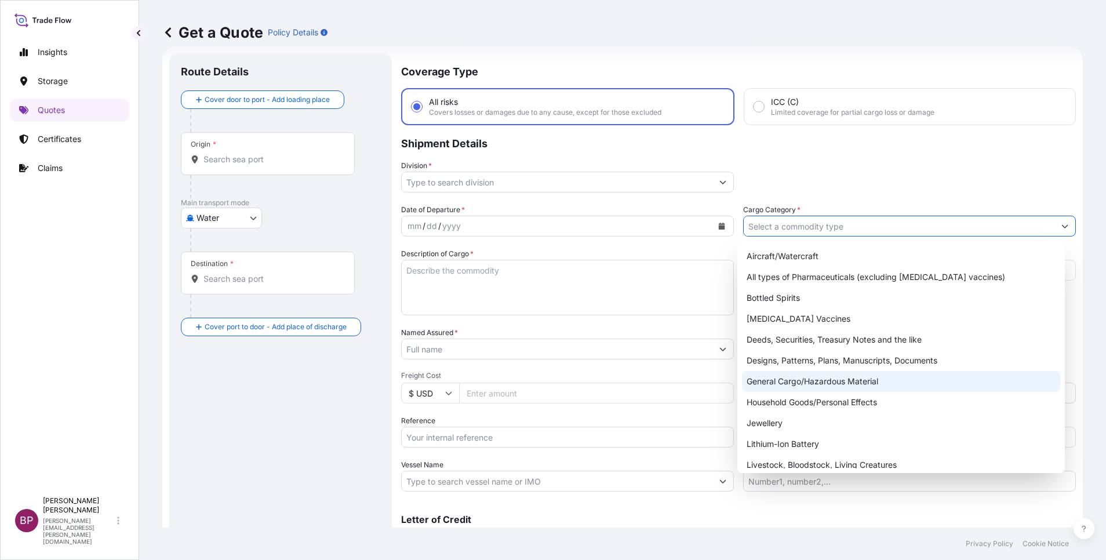
click at [809, 387] on div "General Cargo/Hazardous Material" at bounding box center [901, 381] width 318 height 21
type input "General Cargo/Hazardous Material"
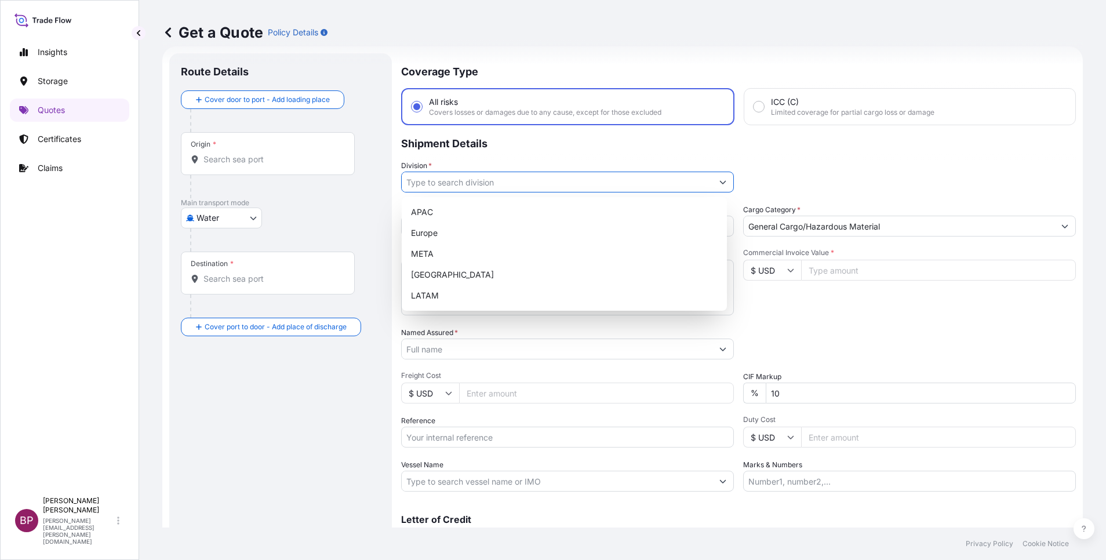
click at [719, 184] on icon "Show suggestions" at bounding box center [722, 182] width 7 height 7
click at [521, 253] on div "META" at bounding box center [564, 253] width 316 height 21
type input "META"
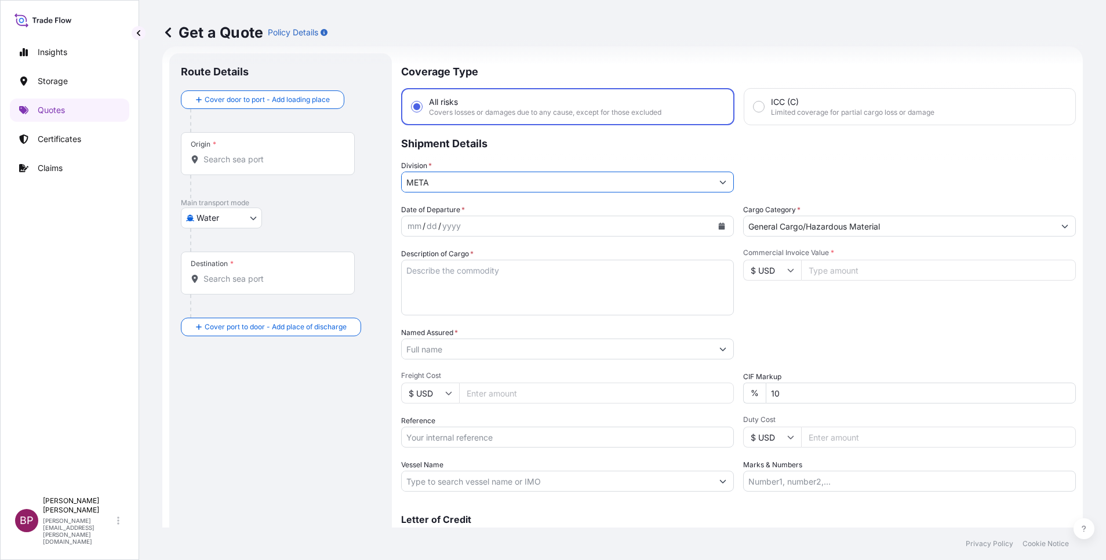
click at [774, 272] on input "$ USD" at bounding box center [772, 270] width 58 height 21
click at [768, 308] on div "€ EUR" at bounding box center [765, 302] width 49 height 22
type input "€ EUR"
click at [828, 272] on input "Commercial Invoice Value *" at bounding box center [938, 270] width 275 height 21
paste input "61745"
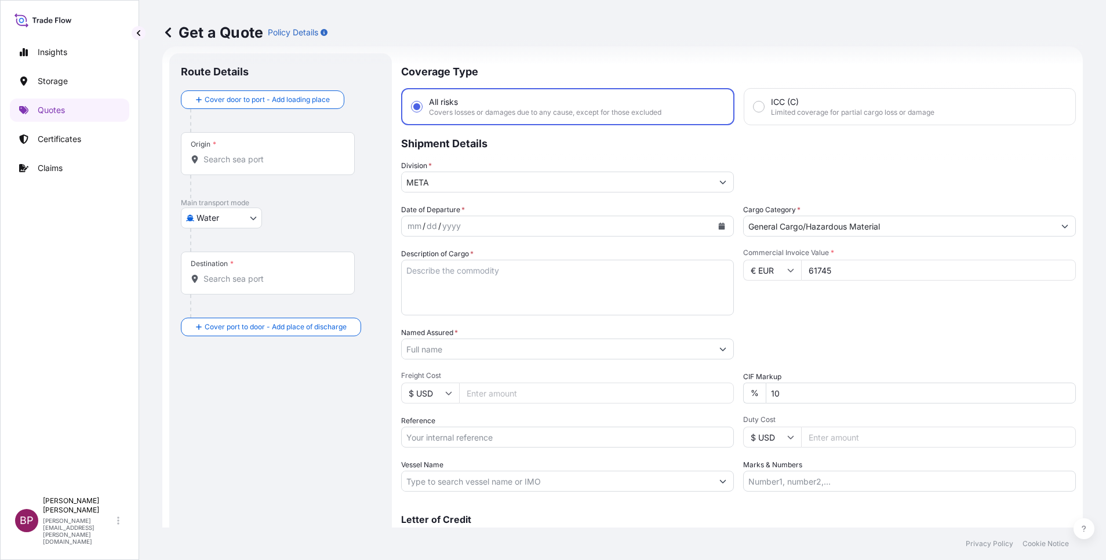
type input "61745"
drag, startPoint x: 769, startPoint y: 400, endPoint x: 696, endPoint y: 390, distance: 74.3
click at [699, 390] on div "Date of Departure * mm / dd / yyyy Cargo Category * General Cargo/Hazardous Mat…" at bounding box center [738, 348] width 675 height 288
type input "0"
click at [514, 299] on textarea "Description of Cargo *" at bounding box center [567, 288] width 333 height 56
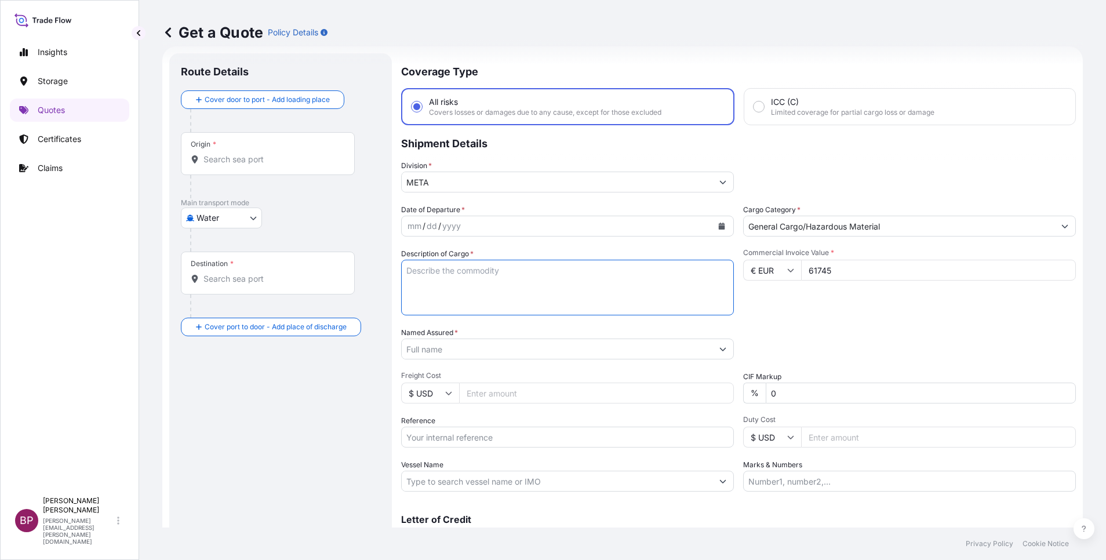
paste textarea "Malt Compounds"
type textarea "Malt Compounds"
click at [497, 437] on input "Reference" at bounding box center [567, 437] width 333 height 21
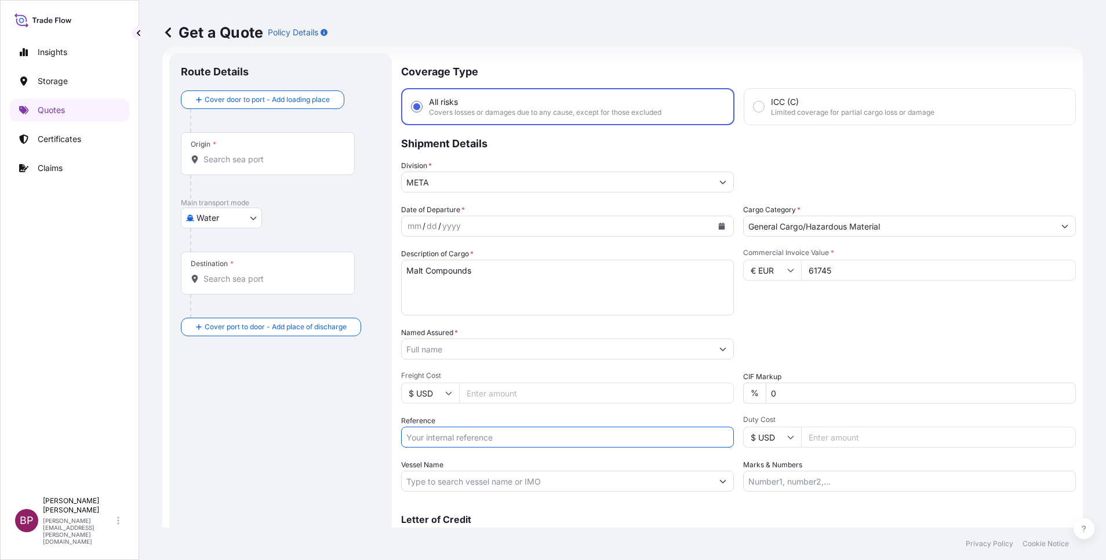
paste input "SSLS2847C"
type input "SSLS2847C"
click at [719, 226] on icon "Calendar" at bounding box center [722, 226] width 6 height 7
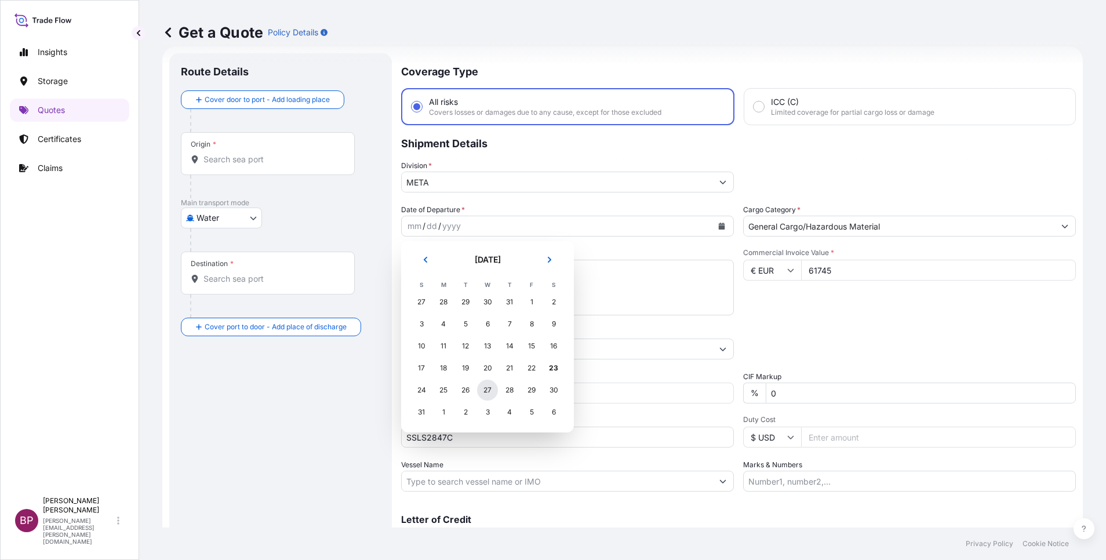
click at [488, 392] on div "27" at bounding box center [487, 390] width 21 height 21
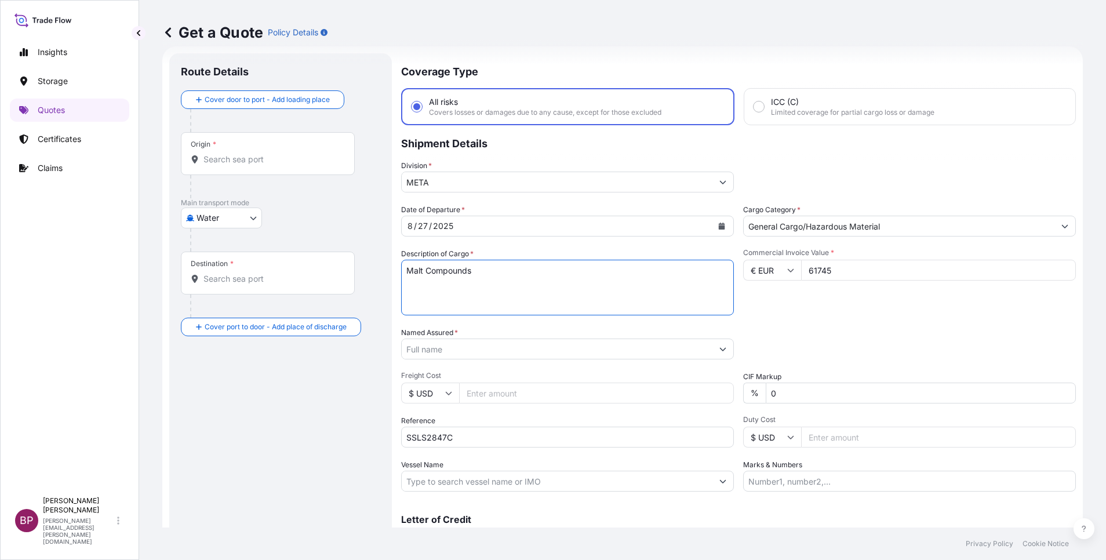
click at [492, 312] on textarea "Malt Compounds" at bounding box center [567, 288] width 333 height 56
click at [479, 354] on input "Named Assured *" at bounding box center [557, 349] width 311 height 21
paste input "[PERSON_NAME] Beverage Industry Company Ltd."
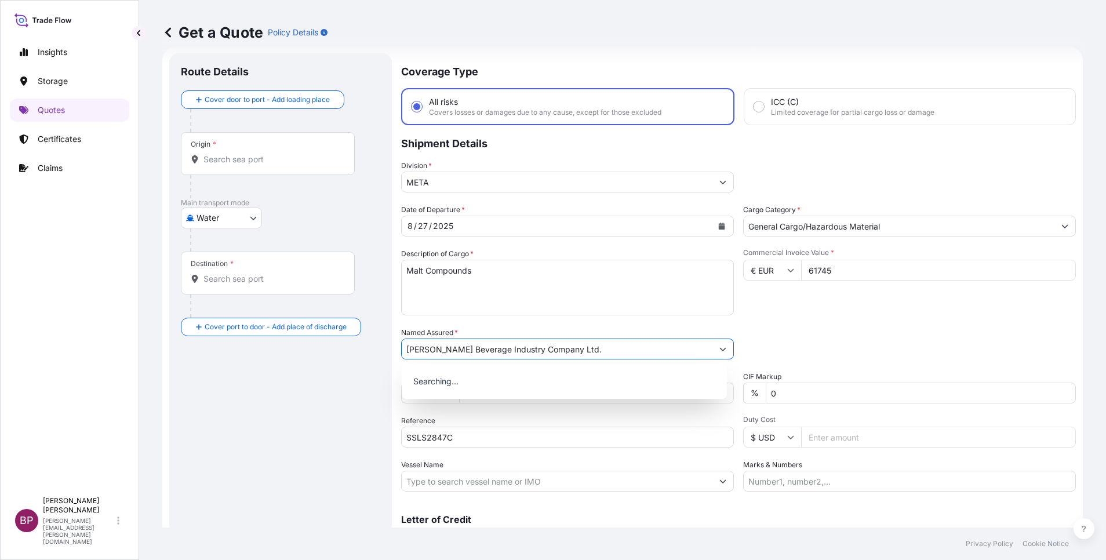
type input "[PERSON_NAME] Beverage Industry Company Ltd."
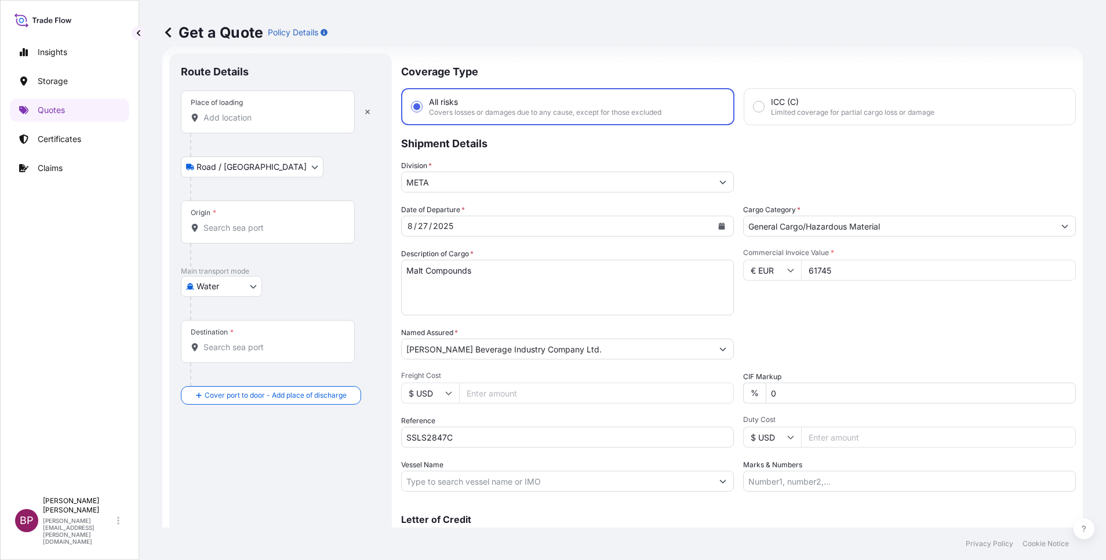
drag, startPoint x: 257, startPoint y: 117, endPoint x: 266, endPoint y: 132, distance: 17.7
click at [257, 117] on input "Place of loading" at bounding box center [271, 118] width 137 height 12
paste input "[GEOGRAPHIC_DATA]"
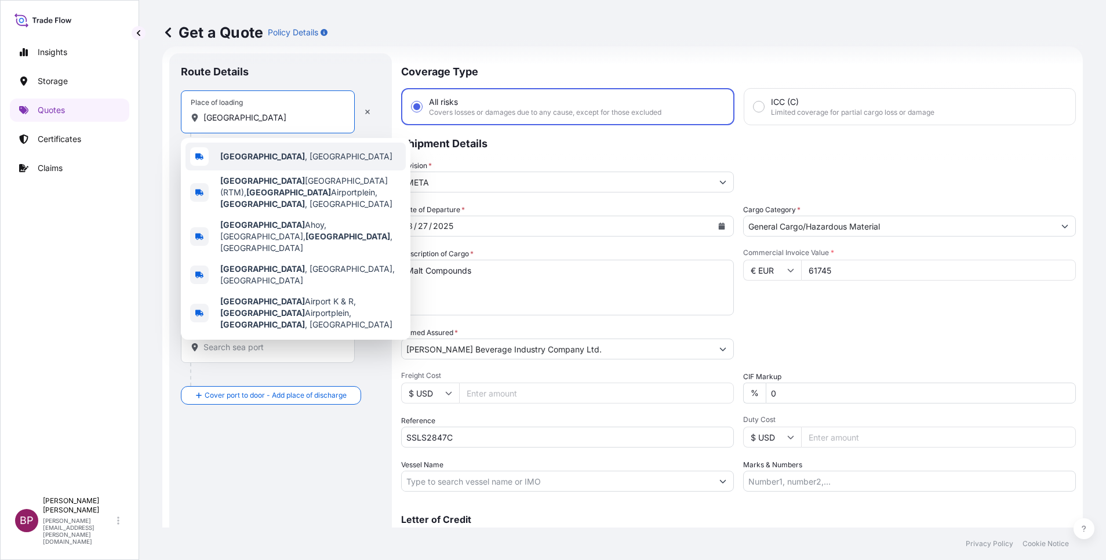
click at [290, 150] on div "[GEOGRAPHIC_DATA] , [GEOGRAPHIC_DATA]" at bounding box center [296, 157] width 220 height 28
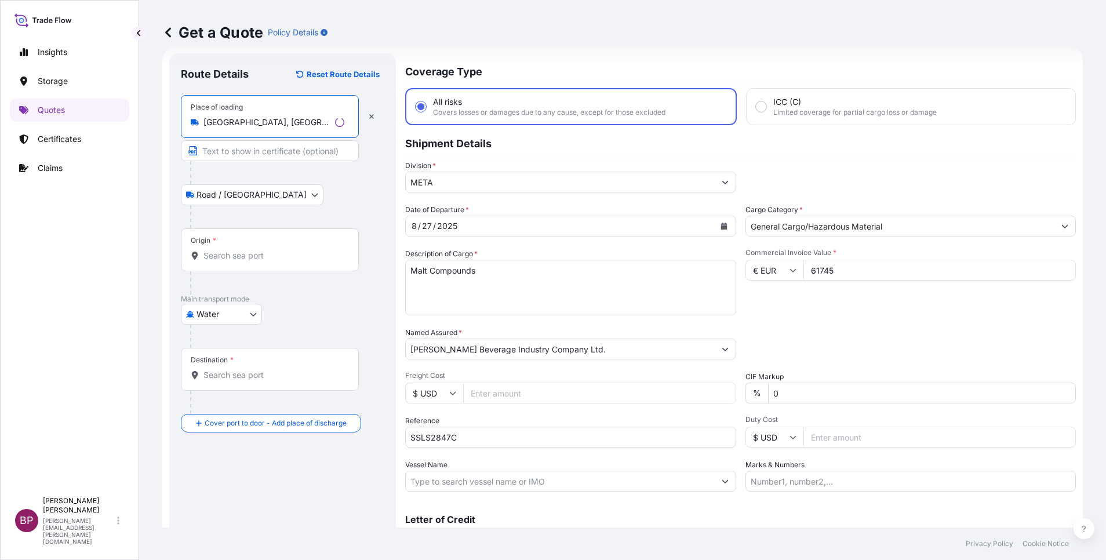
type input "[GEOGRAPHIC_DATA], [GEOGRAPHIC_DATA]"
click at [269, 246] on div "Origin *" at bounding box center [270, 249] width 178 height 43
click at [269, 250] on input "Origin *" at bounding box center [273, 256] width 141 height 12
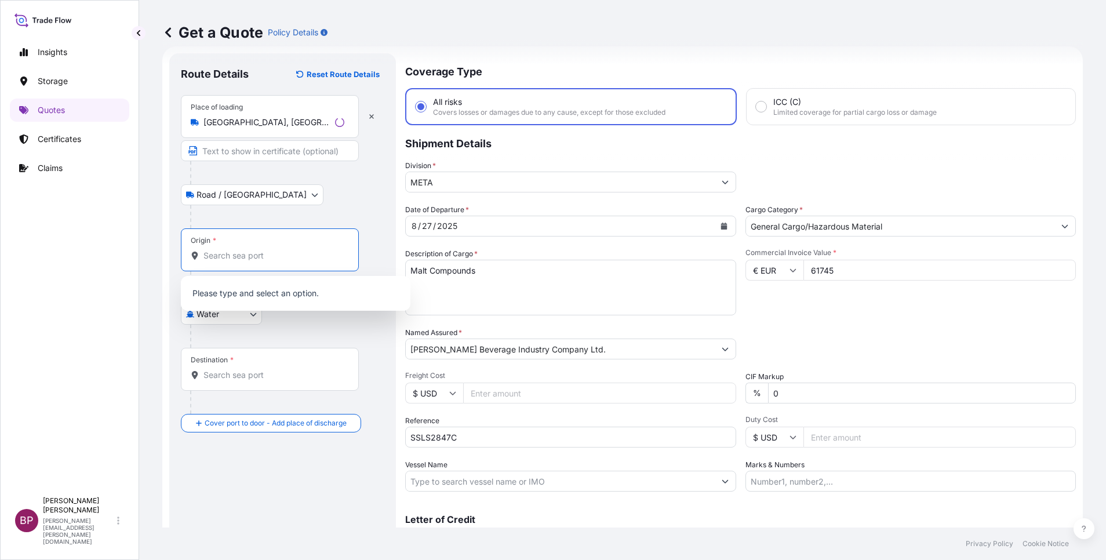
paste input "[GEOGRAPHIC_DATA]"
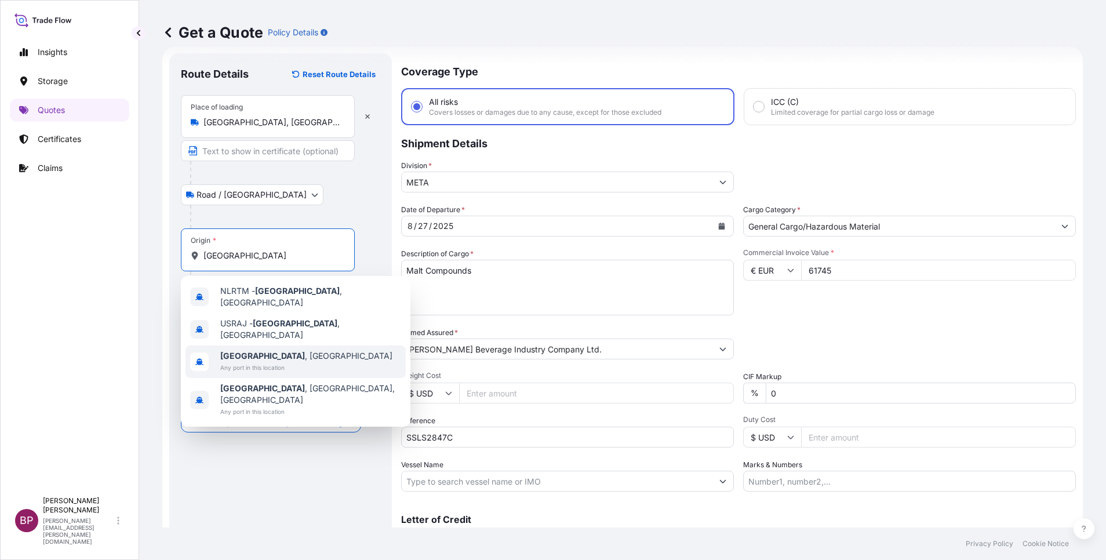
click at [297, 362] on span "Any port in this location" at bounding box center [306, 368] width 172 height 12
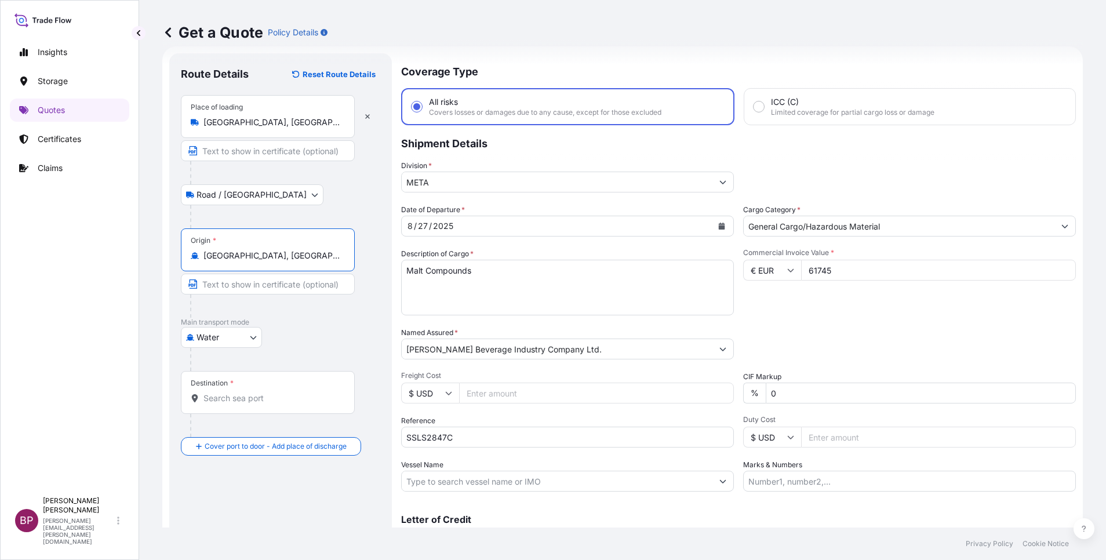
type input "[GEOGRAPHIC_DATA], [GEOGRAPHIC_DATA]"
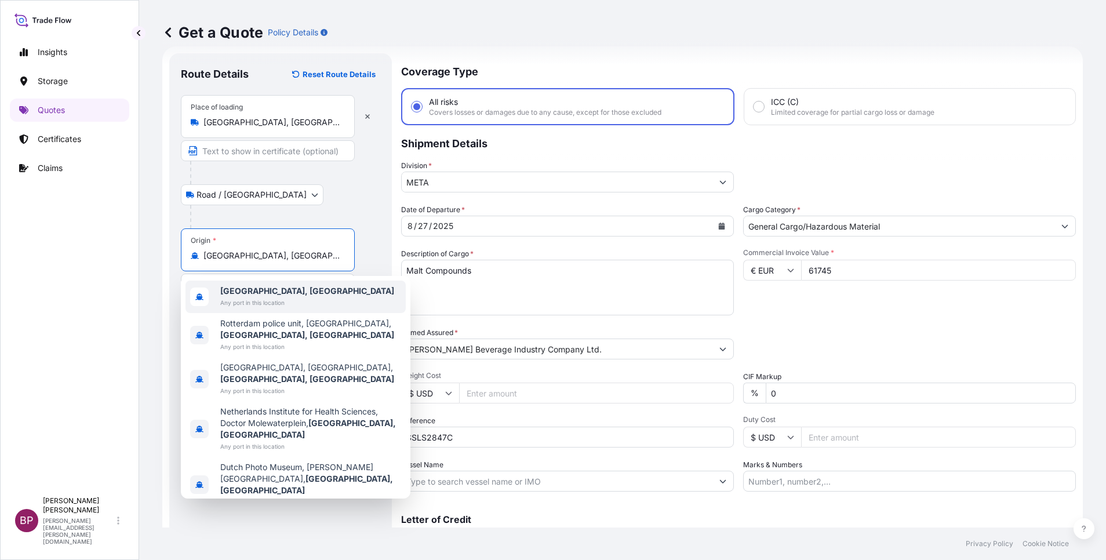
click at [290, 299] on span "Any port in this location" at bounding box center [307, 303] width 174 height 12
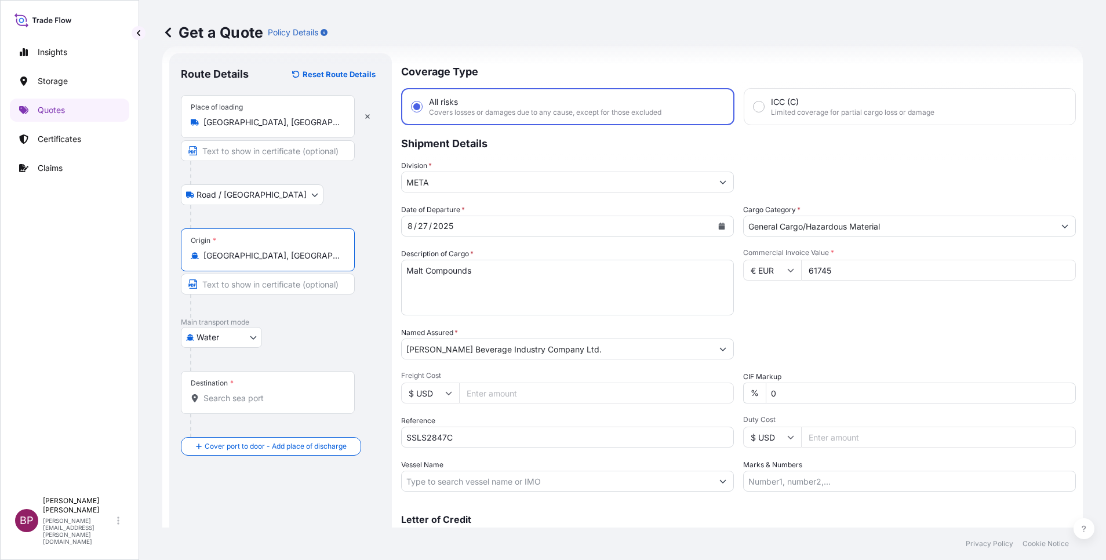
click at [259, 400] on input "Destination *" at bounding box center [271, 398] width 137 height 12
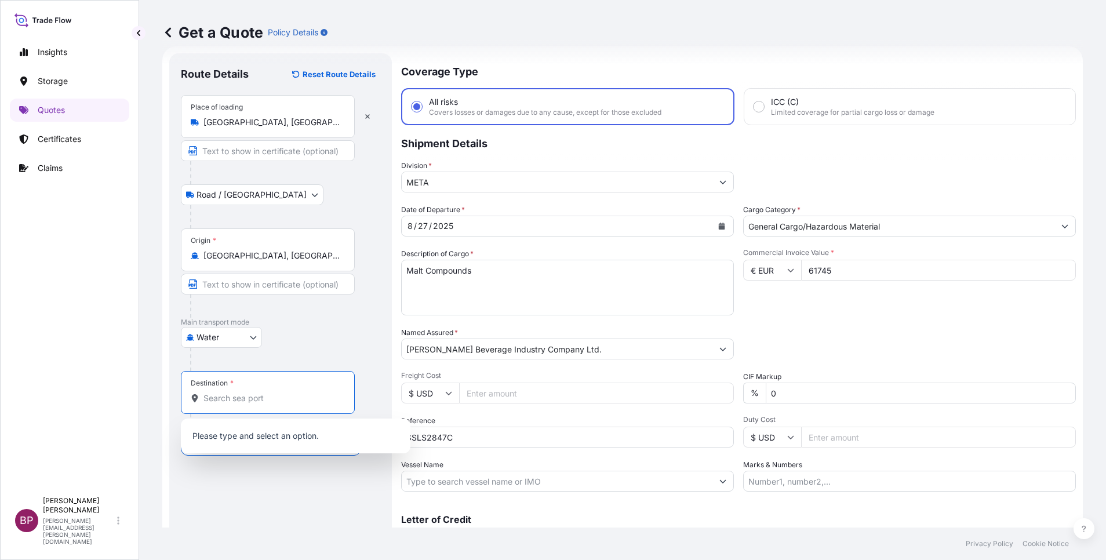
paste input "Jeddah"
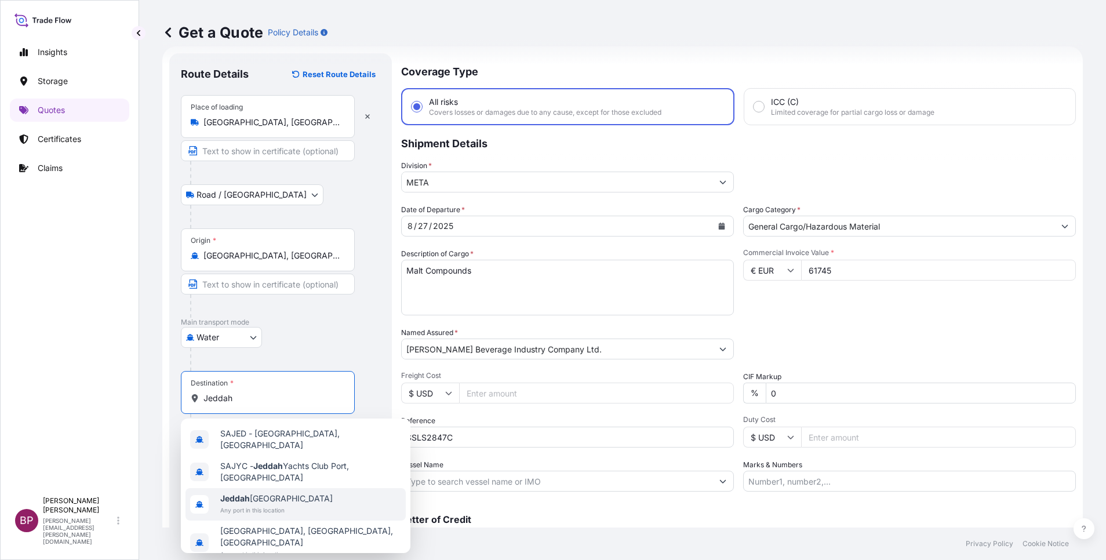
click at [282, 504] on span "Any port in this location" at bounding box center [276, 510] width 112 height 12
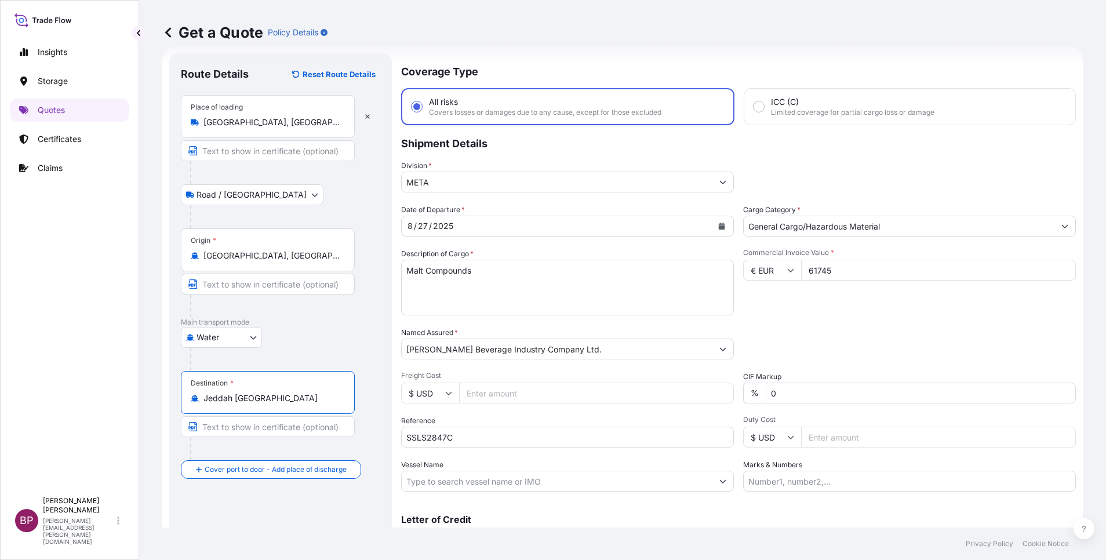
type input "Jeddah [GEOGRAPHIC_DATA]"
click at [288, 435] on b "Jeddah [GEOGRAPHIC_DATA]" at bounding box center [278, 433] width 116 height 10
click at [268, 515] on div "Place of Discharge" at bounding box center [268, 525] width 174 height 43
click at [268, 526] on input "Place of Discharge" at bounding box center [271, 532] width 137 height 12
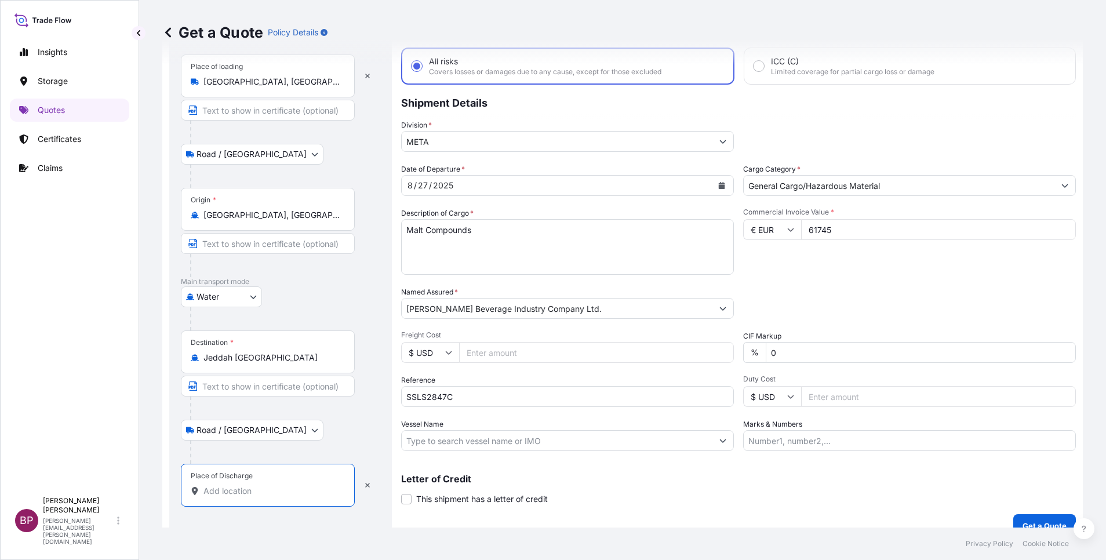
scroll to position [76, 0]
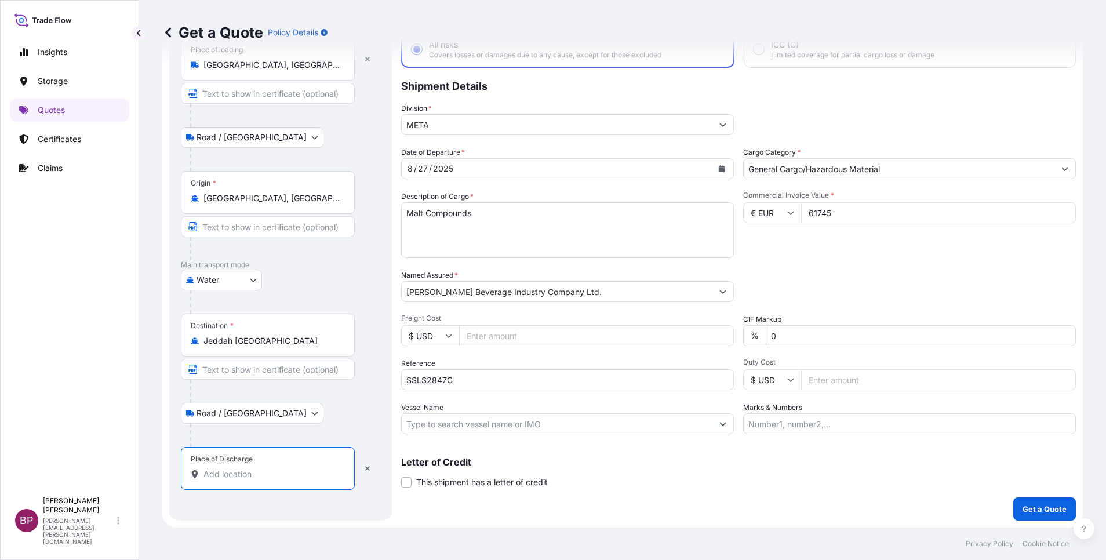
paste input "Jeddah"
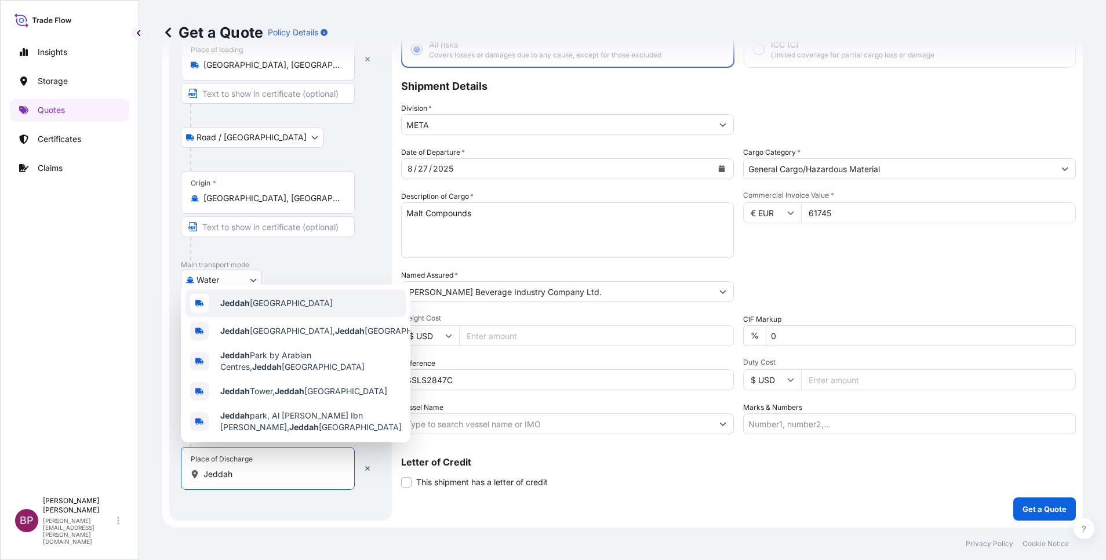
click at [297, 301] on span "Jeddah [GEOGRAPHIC_DATA]" at bounding box center [276, 303] width 112 height 12
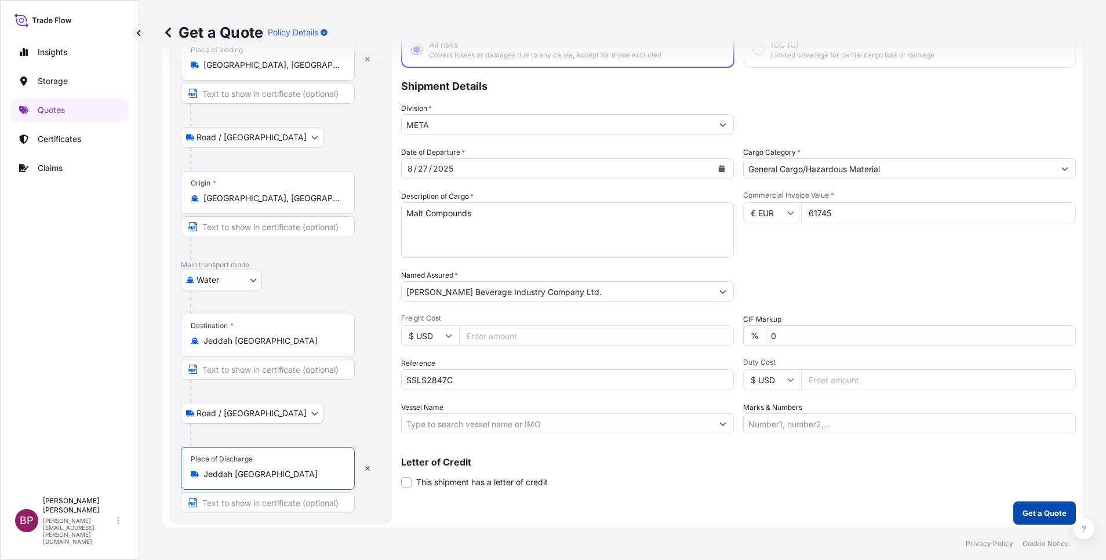
type input "Jeddah [GEOGRAPHIC_DATA]"
click at [1027, 511] on p "Get a Quote" at bounding box center [1045, 513] width 44 height 12
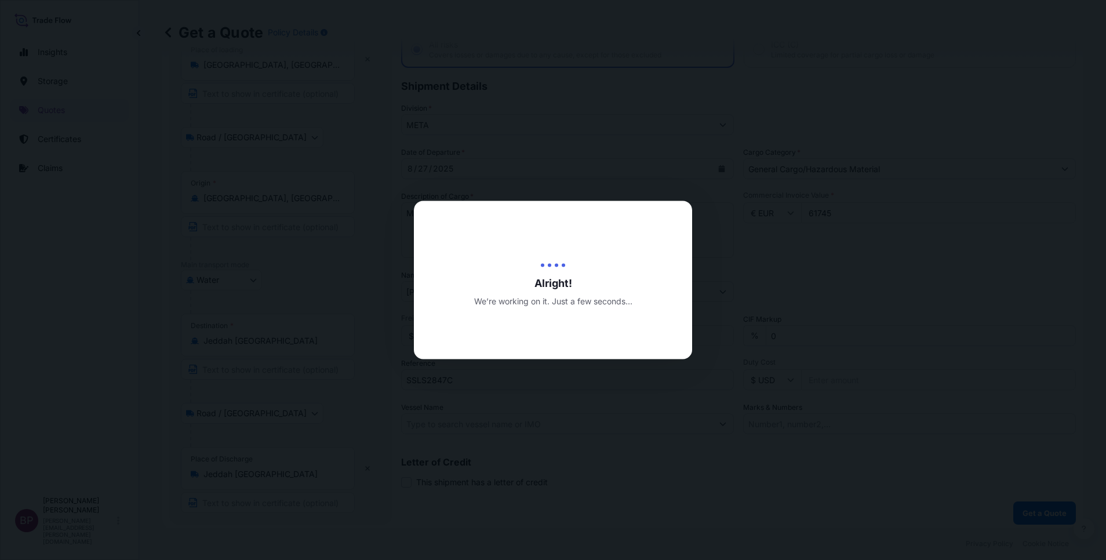
select select "Road / [GEOGRAPHIC_DATA]"
select select "Water"
select select "Road / [GEOGRAPHIC_DATA]"
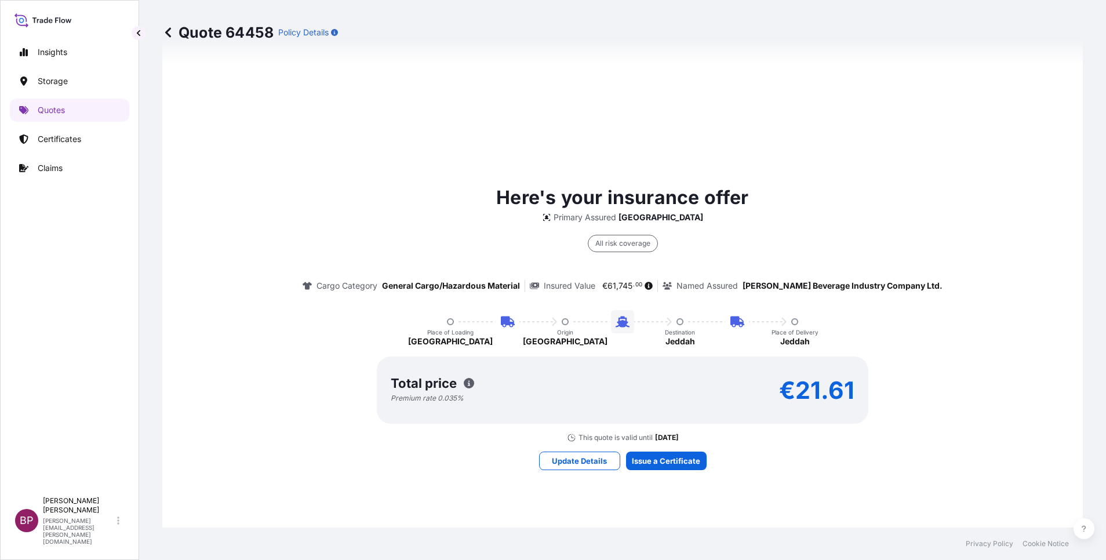
scroll to position [818, 0]
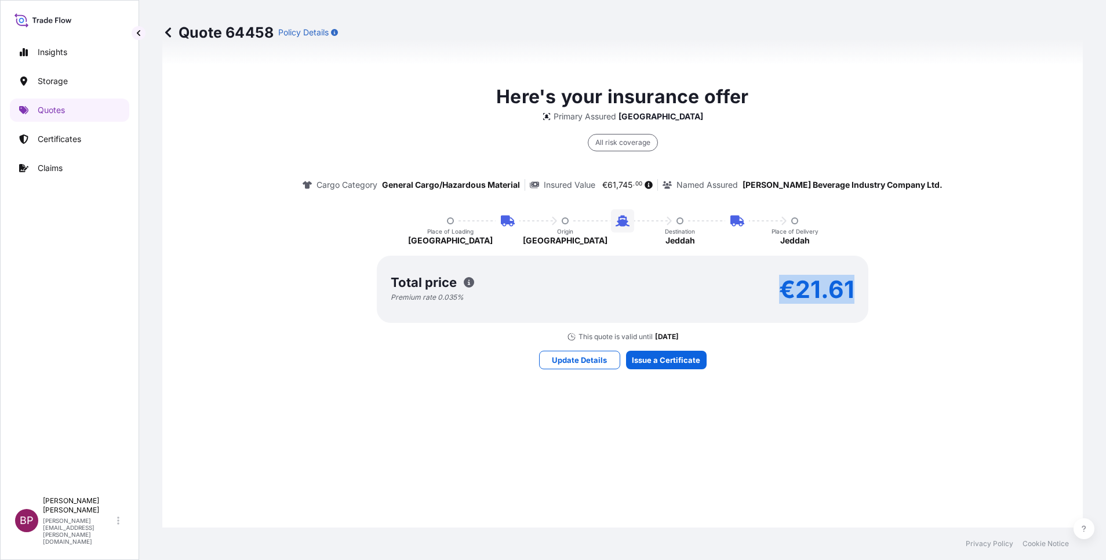
drag, startPoint x: 781, startPoint y: 294, endPoint x: 886, endPoint y: 296, distance: 104.9
click at [886, 296] on div "Here's your insurance offer Primary Assured [GEOGRAPHIC_DATA] All risk coverage…" at bounding box center [623, 212] width 888 height 259
copy p "€21.61"
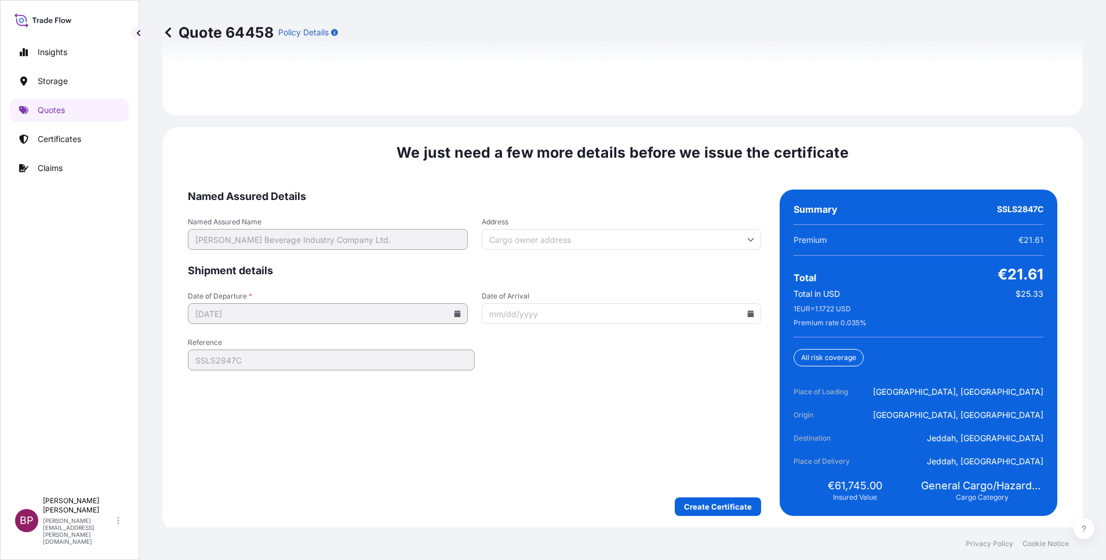
scroll to position [1779, 0]
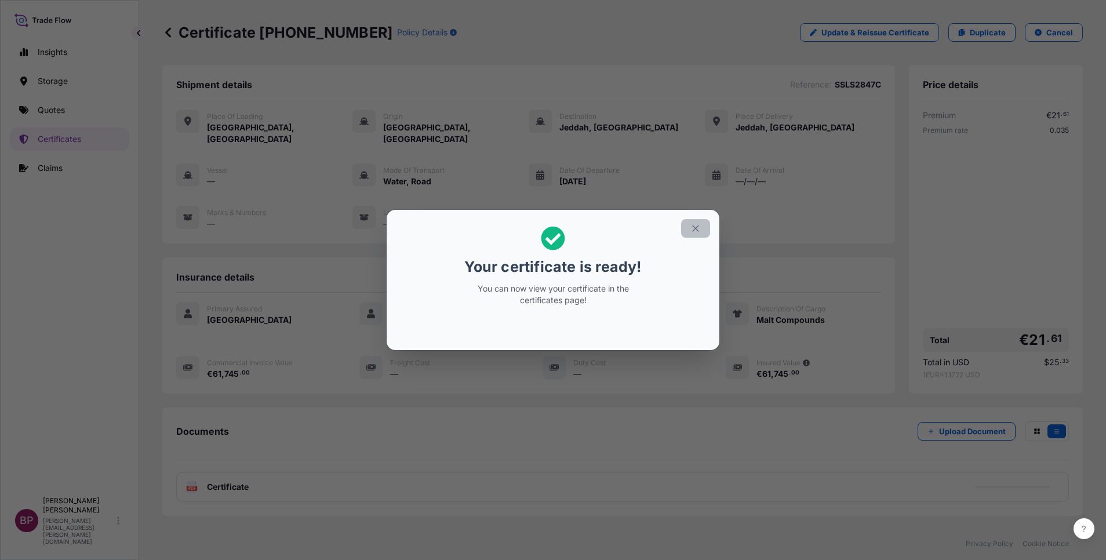
click at [699, 229] on icon "button" at bounding box center [695, 228] width 10 height 10
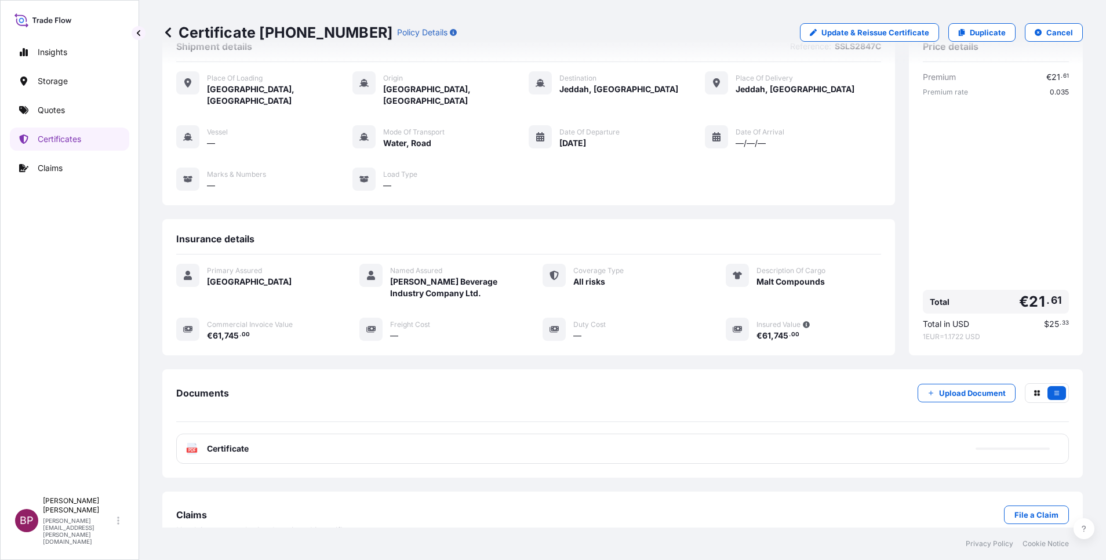
scroll to position [49, 0]
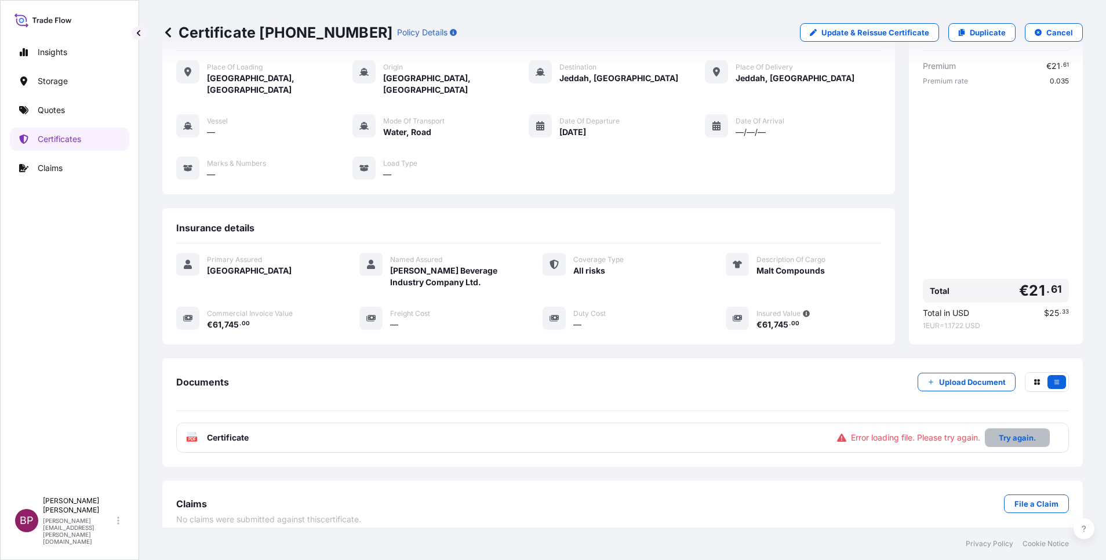
click at [1000, 432] on p "Try again." at bounding box center [1017, 438] width 37 height 12
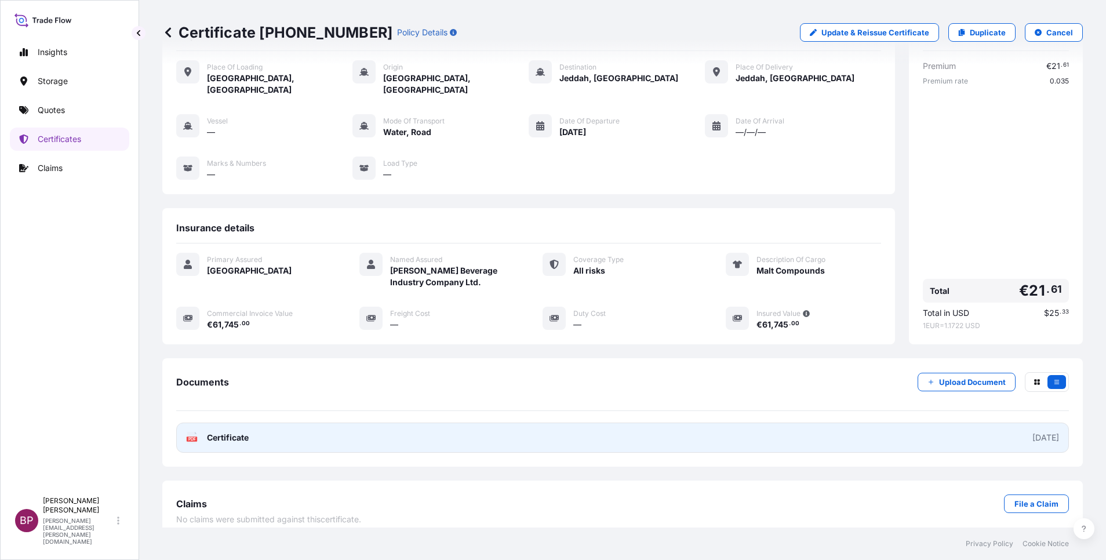
click at [235, 432] on span "Certificate" at bounding box center [228, 438] width 42 height 12
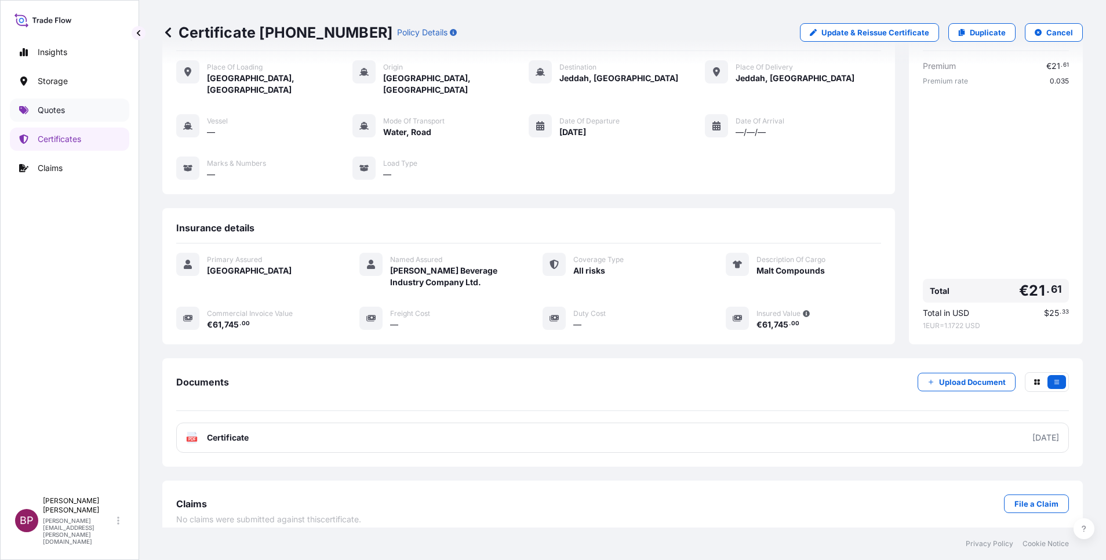
click at [63, 112] on p "Quotes" at bounding box center [51, 110] width 27 height 12
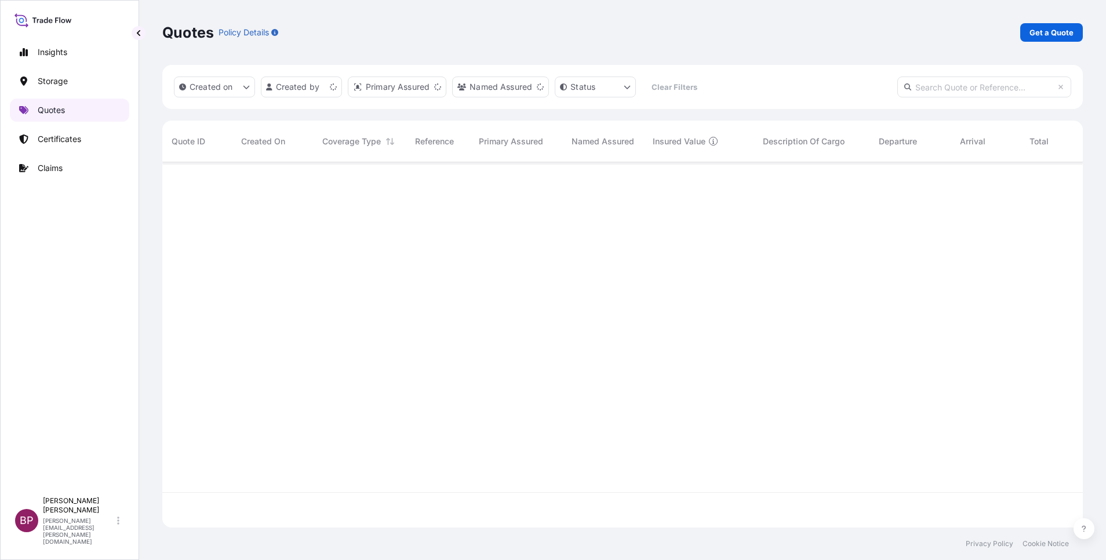
scroll to position [358, 907]
click at [42, 143] on p "Certificates" at bounding box center [59, 139] width 43 height 12
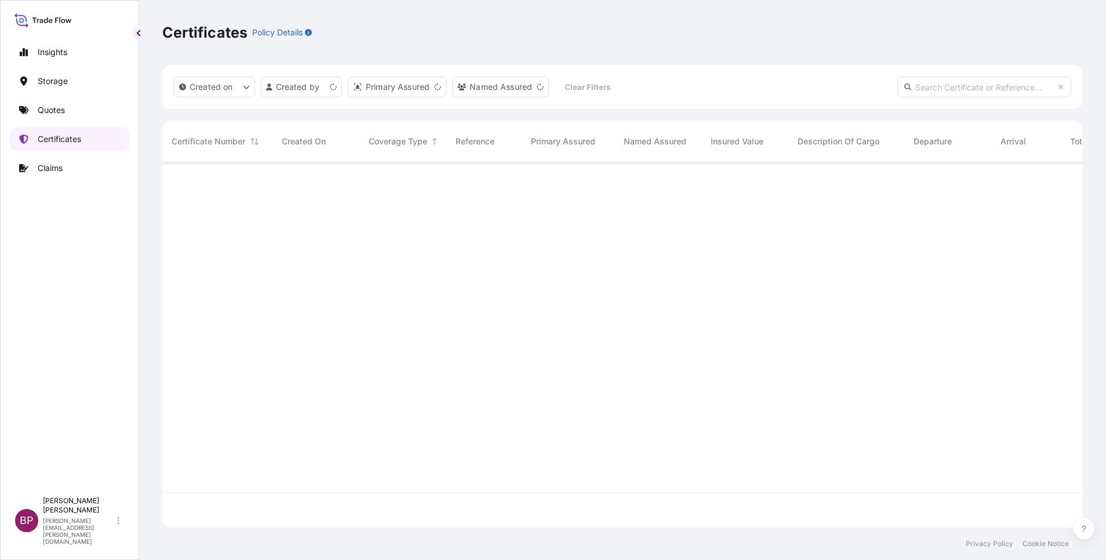
scroll to position [358, 907]
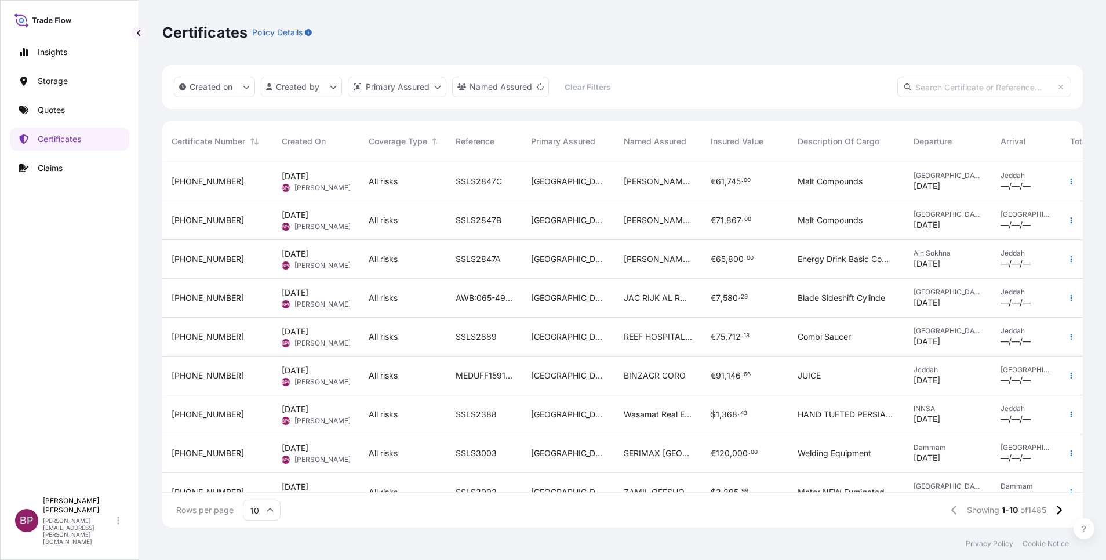
click at [516, 238] on div "SSLS2847B" at bounding box center [483, 220] width 75 height 39
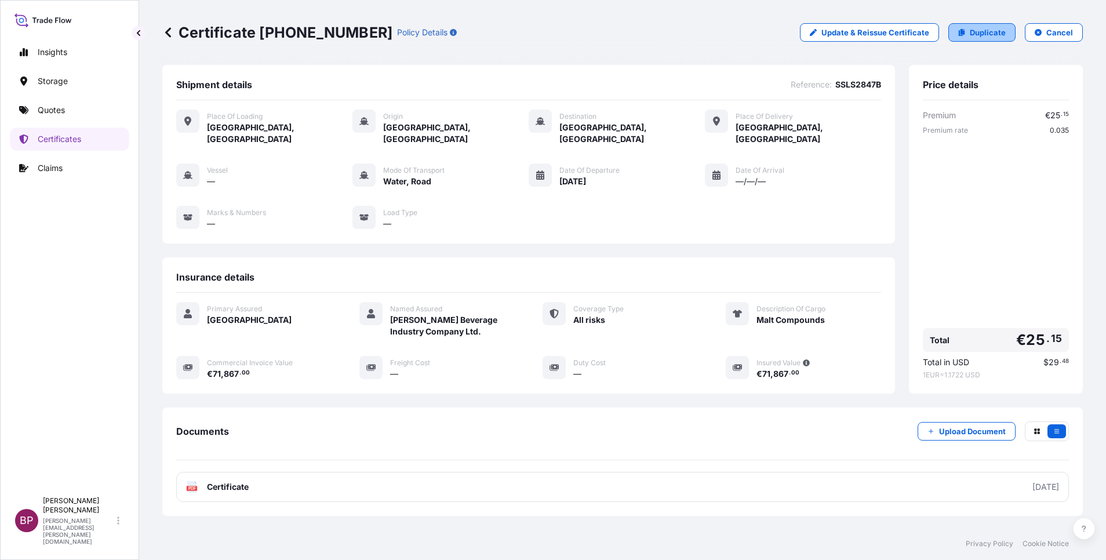
click at [973, 35] on p "Duplicate" at bounding box center [988, 33] width 36 height 12
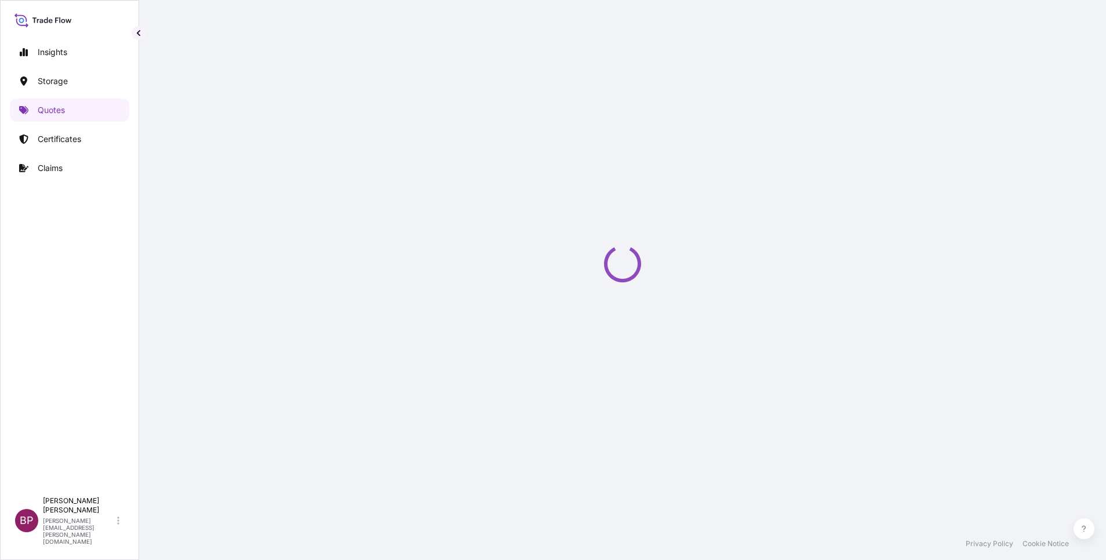
select select "Road / [GEOGRAPHIC_DATA]"
select select "Water"
select select "Road / [GEOGRAPHIC_DATA]"
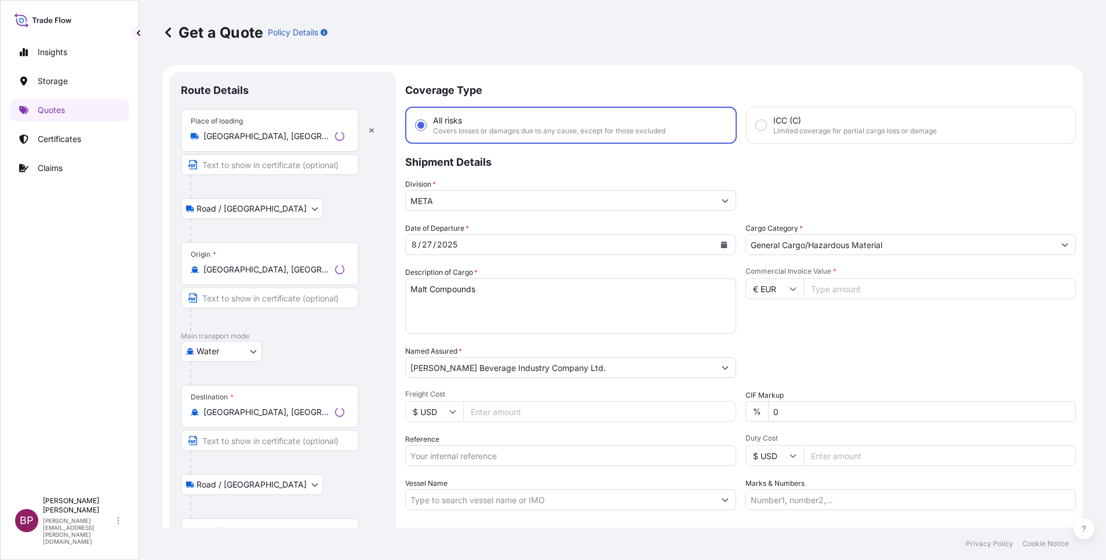
scroll to position [19, 0]
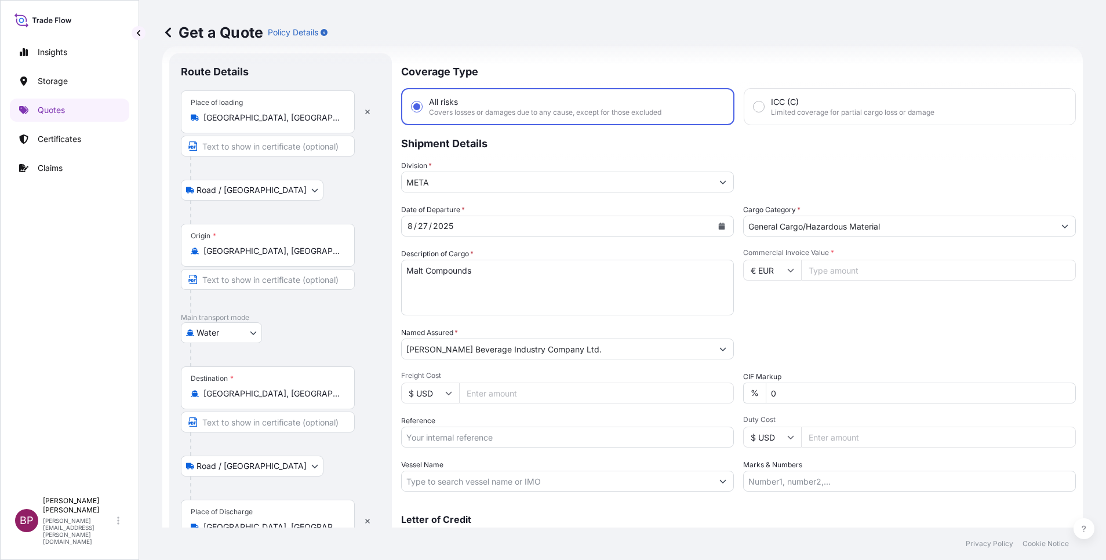
click at [488, 437] on input "Reference" at bounding box center [567, 437] width 333 height 21
paste input "SSLS2847B"
type input "SSLS2847B"
click at [864, 274] on input "Commercial Invoice Value *" at bounding box center [938, 270] width 275 height 21
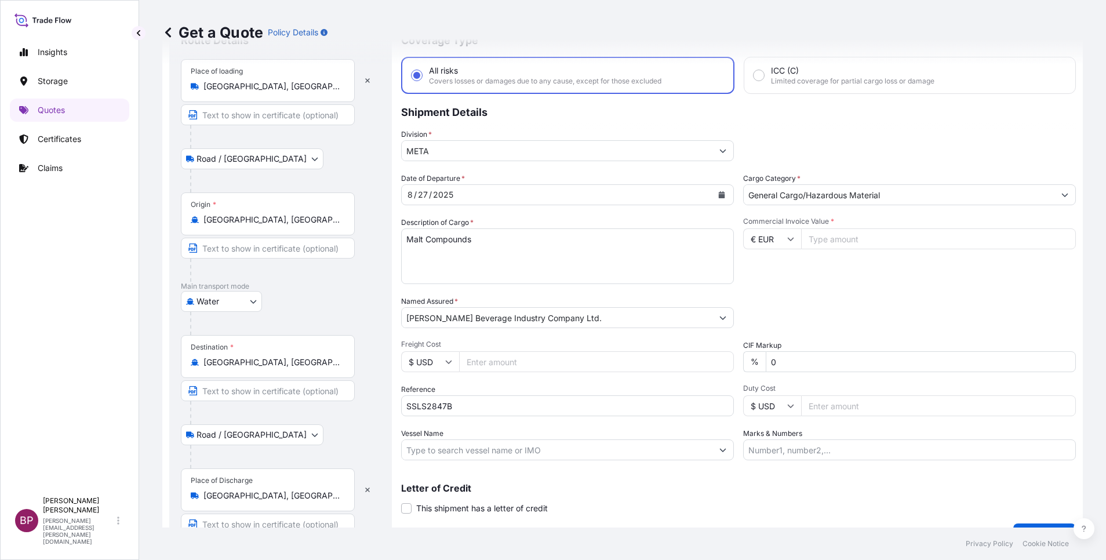
scroll to position [76, 0]
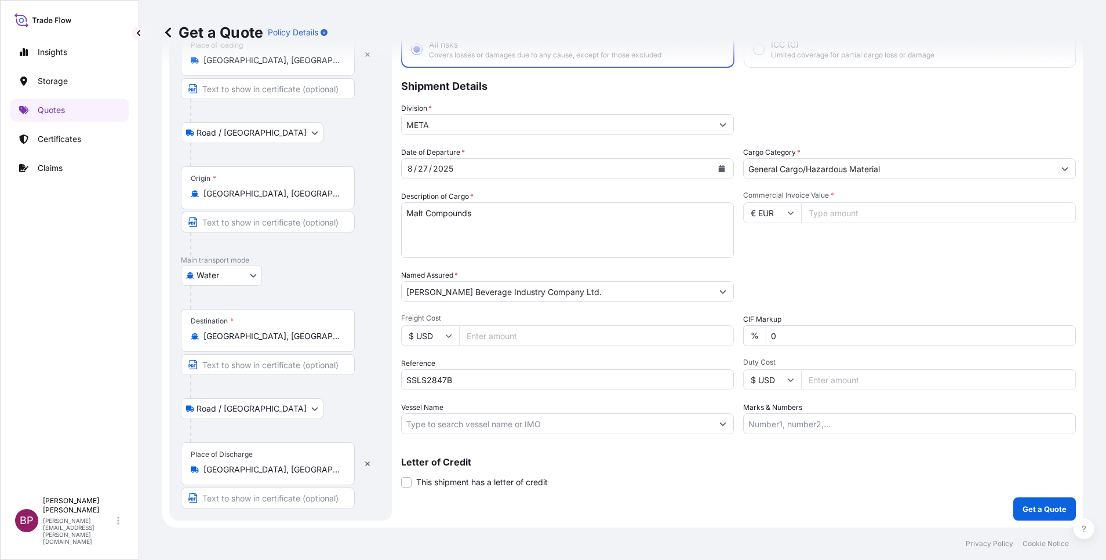
drag, startPoint x: 161, startPoint y: 323, endPoint x: 0, endPoint y: 288, distance: 164.4
click at [0, 289] on html "Insights Storage Quotes Certificates Claims BP [PERSON_NAME] Kurian [EMAIL_ADDR…" at bounding box center [553, 280] width 1106 height 560
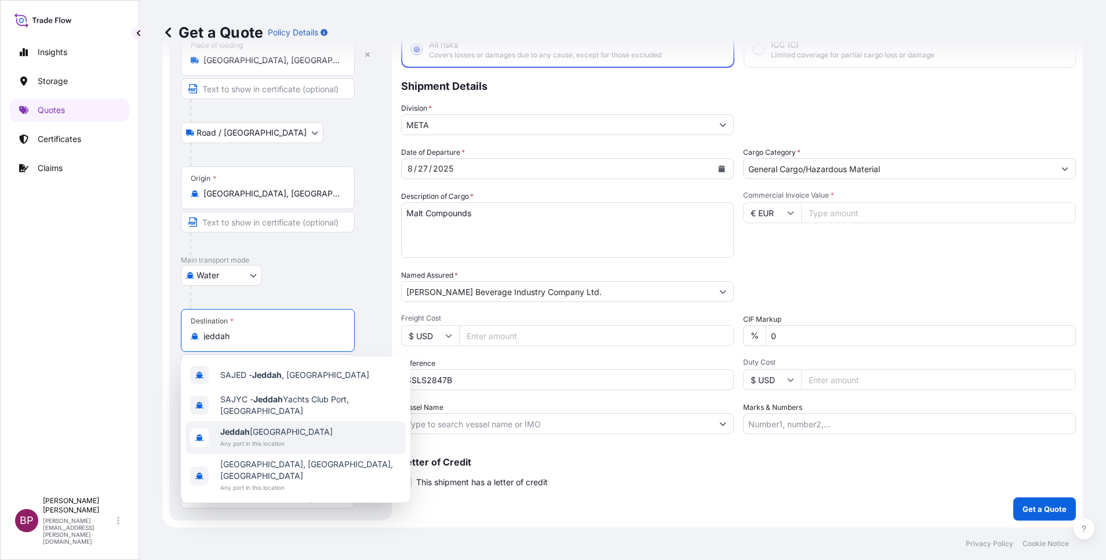
click at [296, 437] on span "Jeddah [GEOGRAPHIC_DATA]" at bounding box center [276, 432] width 112 height 12
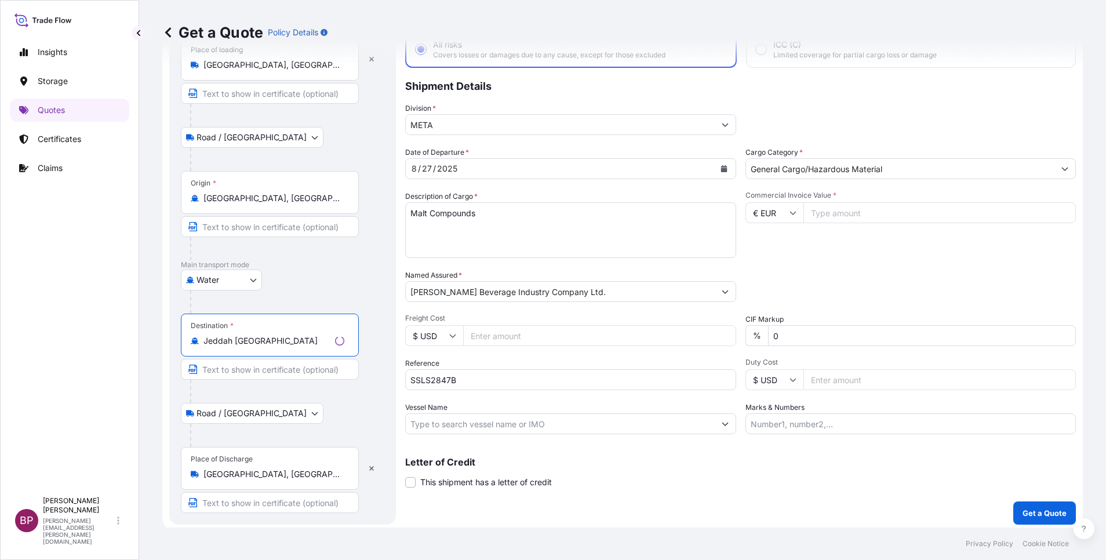
type input "Jeddah [GEOGRAPHIC_DATA]"
drag, startPoint x: 277, startPoint y: 474, endPoint x: 0, endPoint y: 417, distance: 282.8
click at [0, 430] on html "5 options available. 0 options available. 4 options available. Insights Storage…" at bounding box center [553, 280] width 1106 height 560
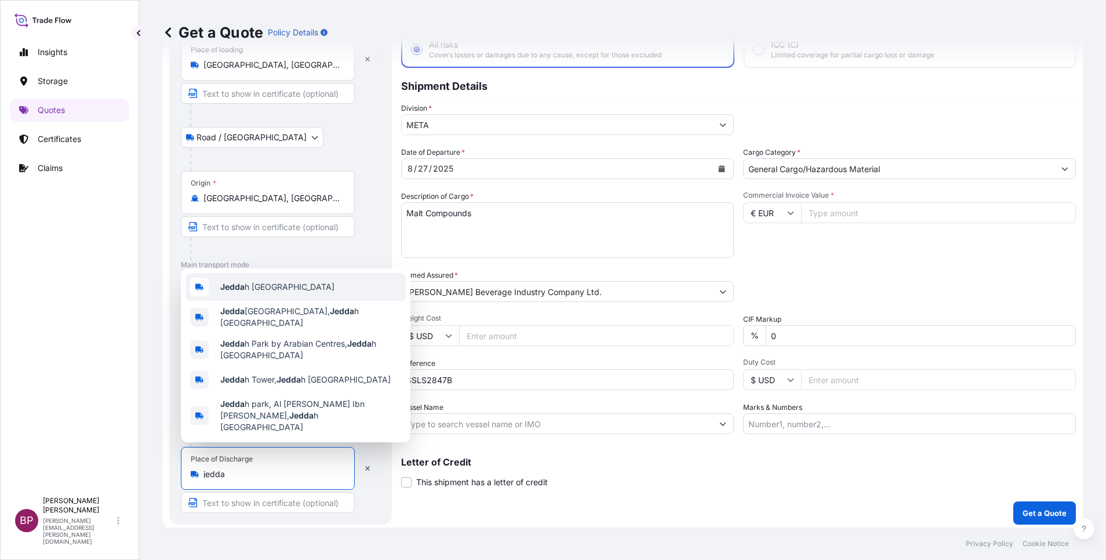
click at [278, 293] on span "Jedda h [GEOGRAPHIC_DATA]" at bounding box center [277, 287] width 114 height 12
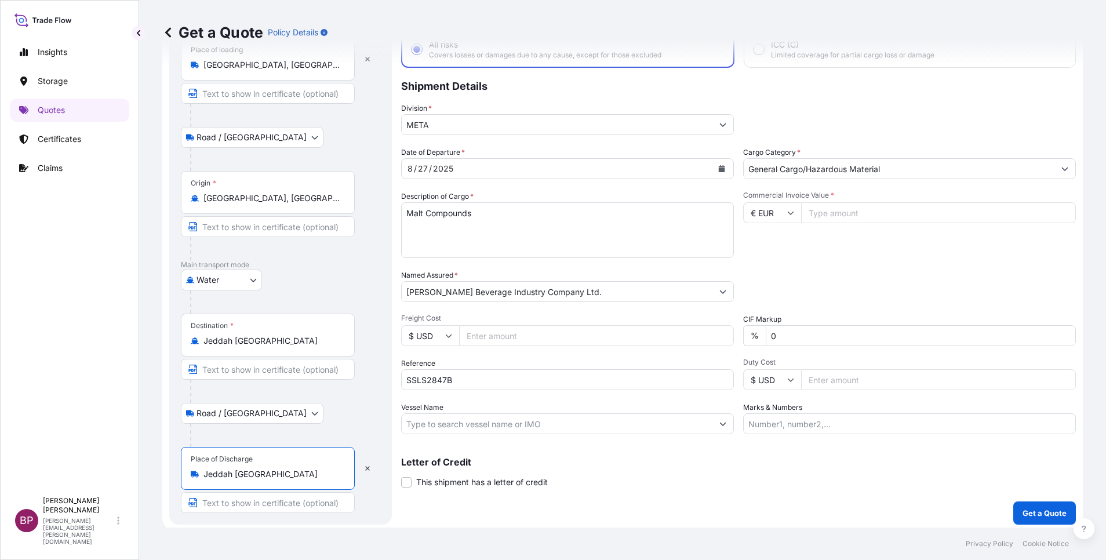
type input "Jeddah [GEOGRAPHIC_DATA]"
click at [807, 214] on input "Commercial Invoice Value *" at bounding box center [938, 212] width 275 height 21
type input "71867"
click at [1033, 515] on p "Get a Quote" at bounding box center [1045, 513] width 44 height 12
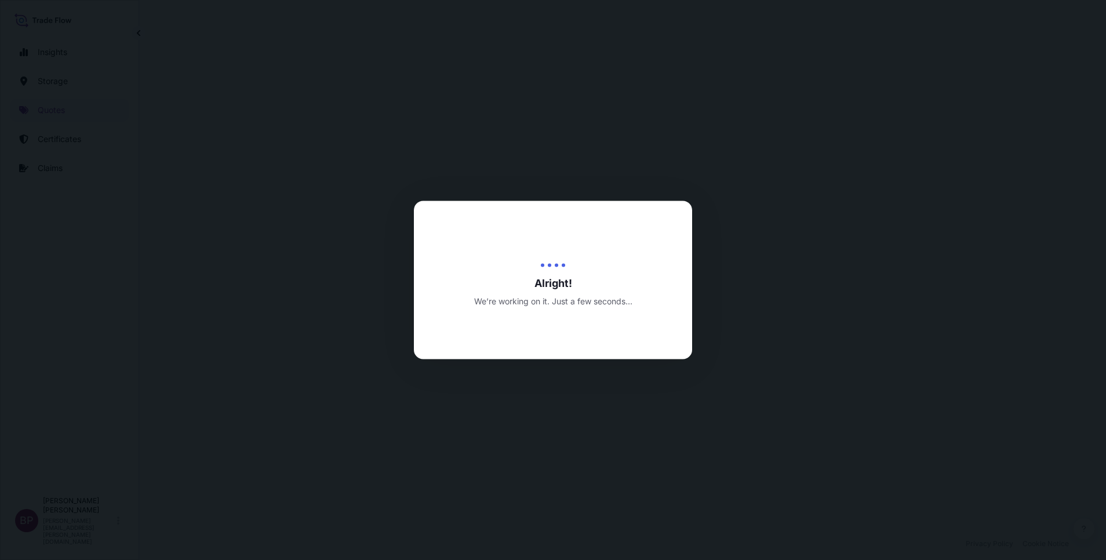
select select "Road / [GEOGRAPHIC_DATA]"
select select "Water"
select select "Road / [GEOGRAPHIC_DATA]"
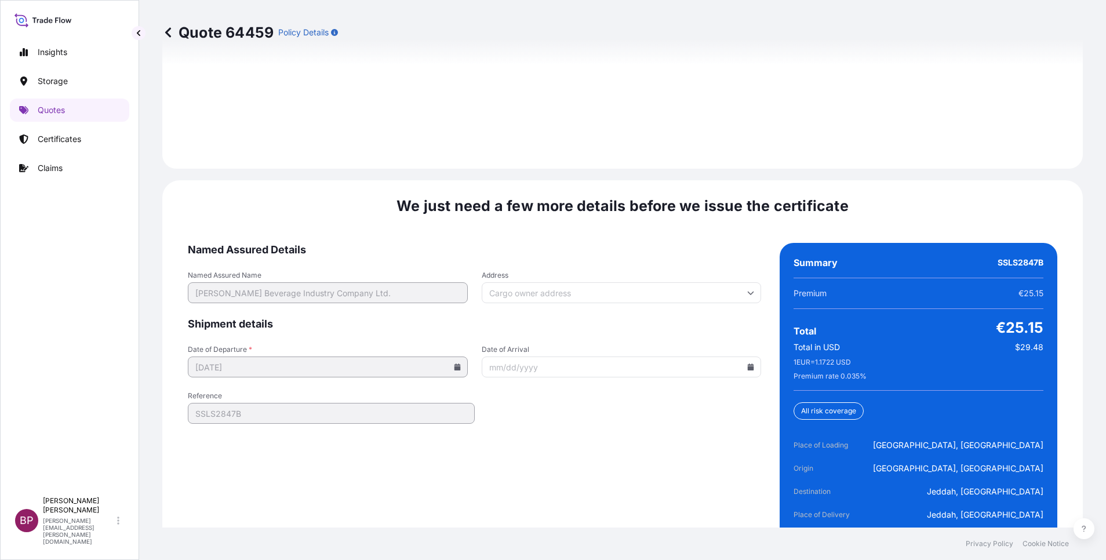
scroll to position [1779, 0]
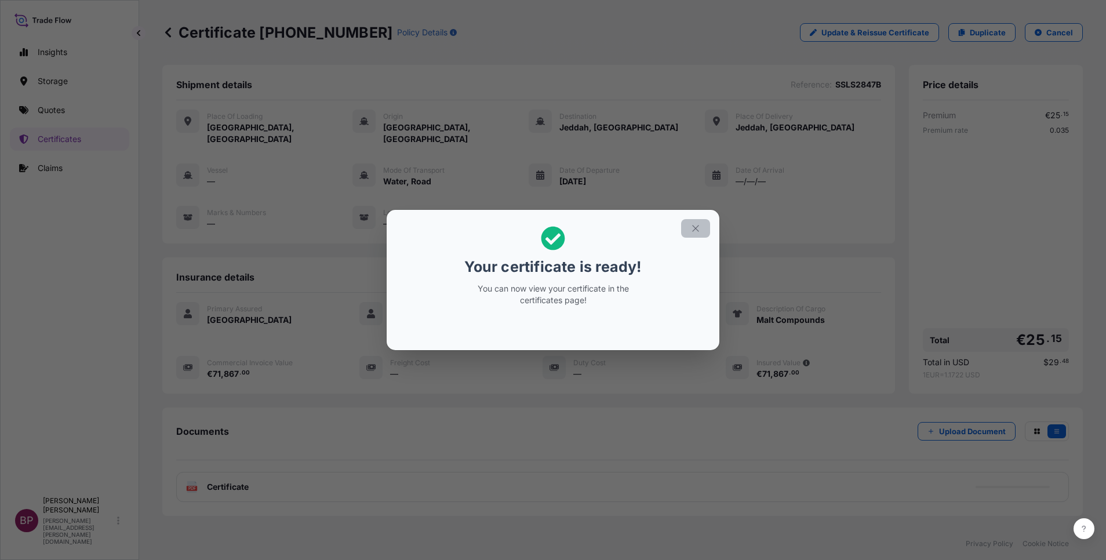
click at [693, 229] on icon "button" at bounding box center [695, 228] width 10 height 10
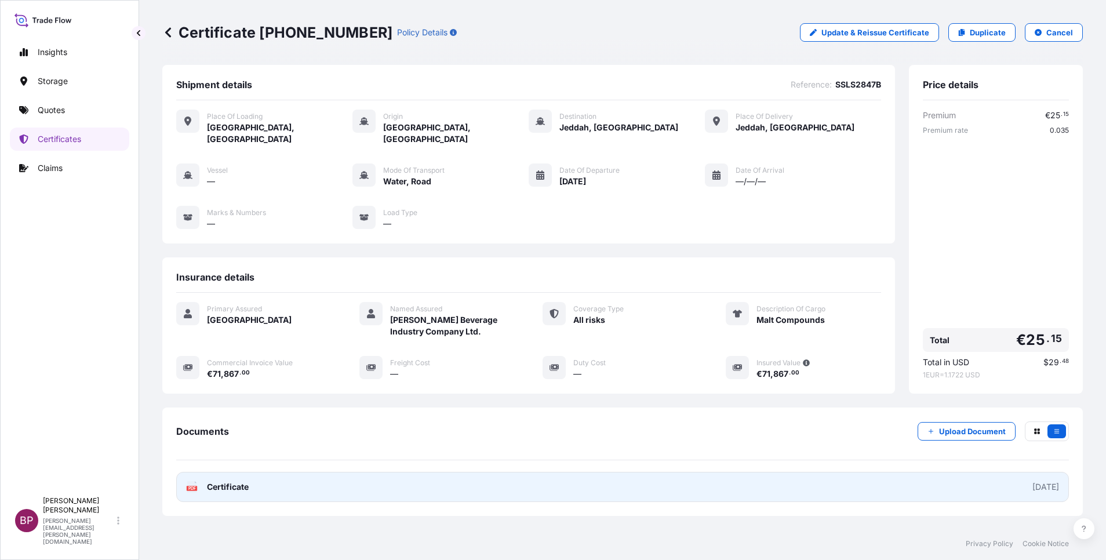
click at [234, 481] on span "Certificate" at bounding box center [228, 487] width 42 height 12
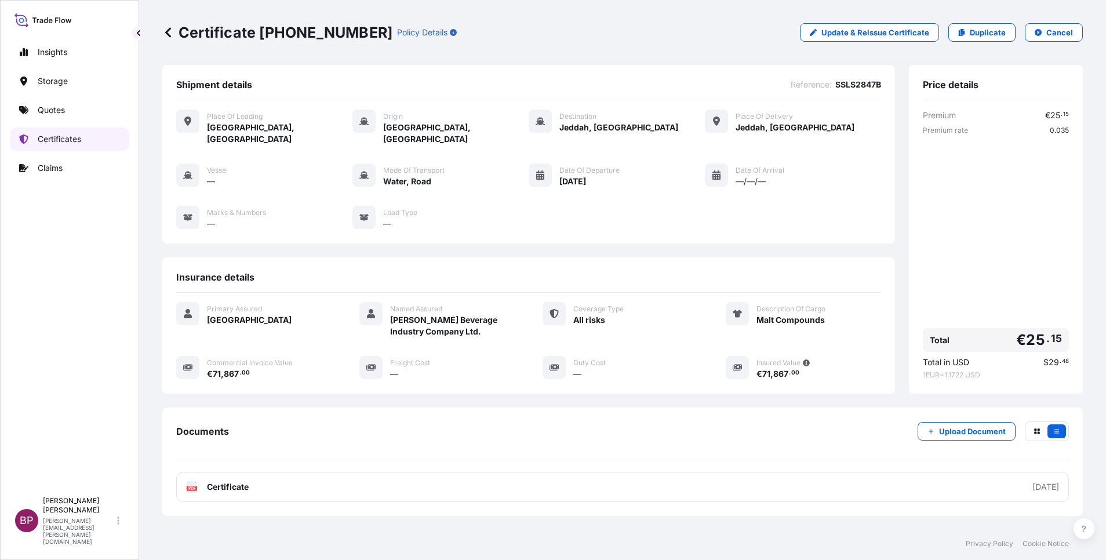
click at [74, 143] on p "Certificates" at bounding box center [59, 139] width 43 height 12
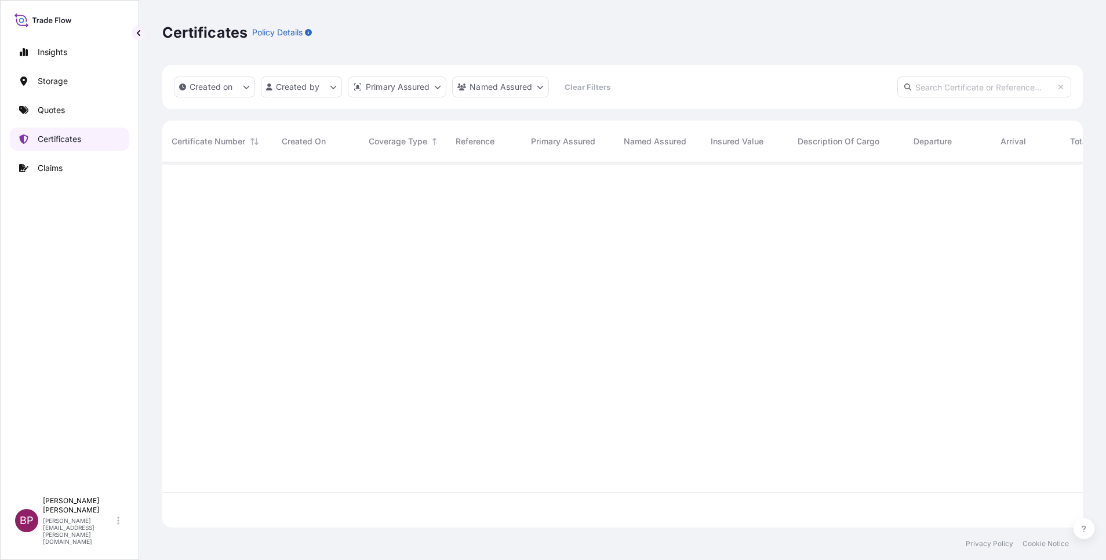
scroll to position [358, 907]
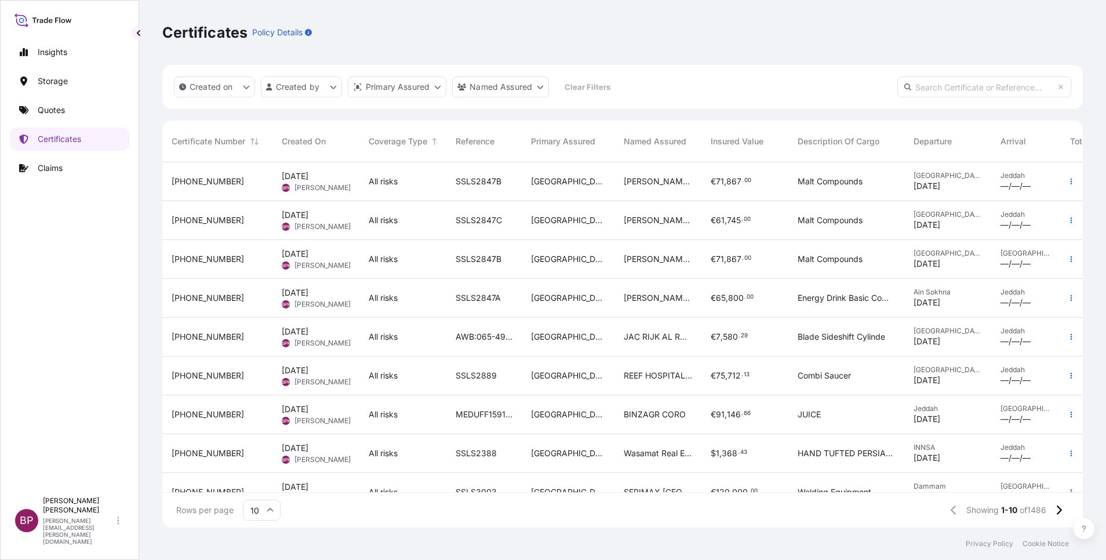
click at [388, 271] on div "All risks" at bounding box center [402, 259] width 87 height 39
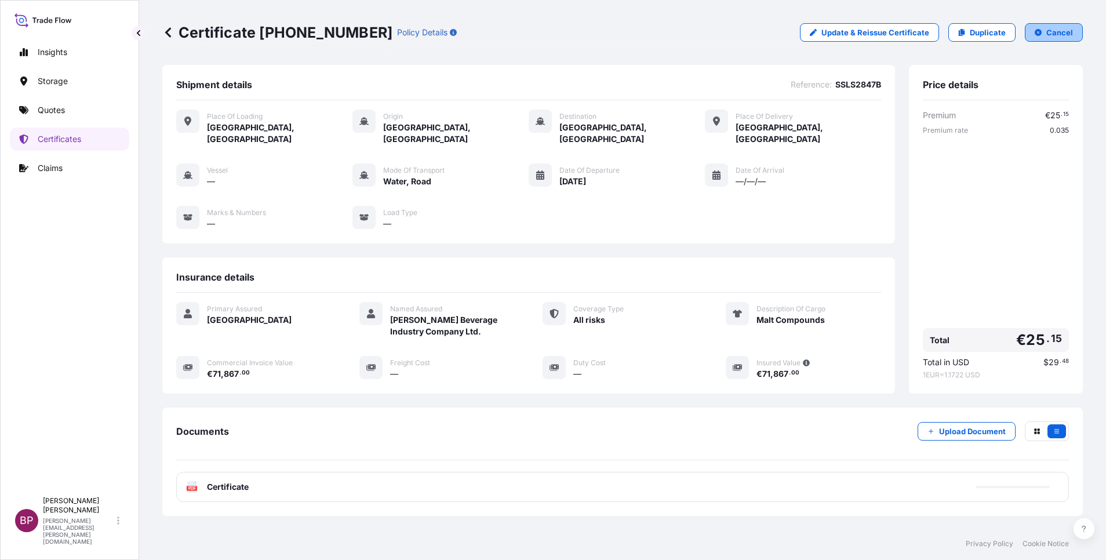
click at [1049, 34] on p "Cancel" at bounding box center [1059, 33] width 27 height 12
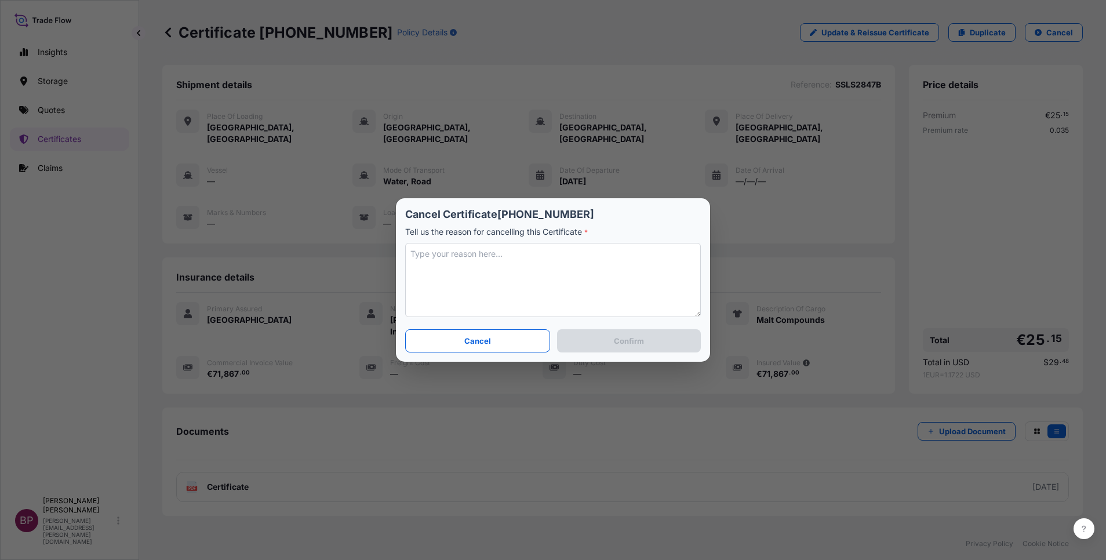
click at [536, 275] on textarea at bounding box center [553, 280] width 296 height 74
type textarea "o"
type textarea "wrong origin/dest details used"
click at [645, 344] on button "Confirm" at bounding box center [629, 340] width 144 height 23
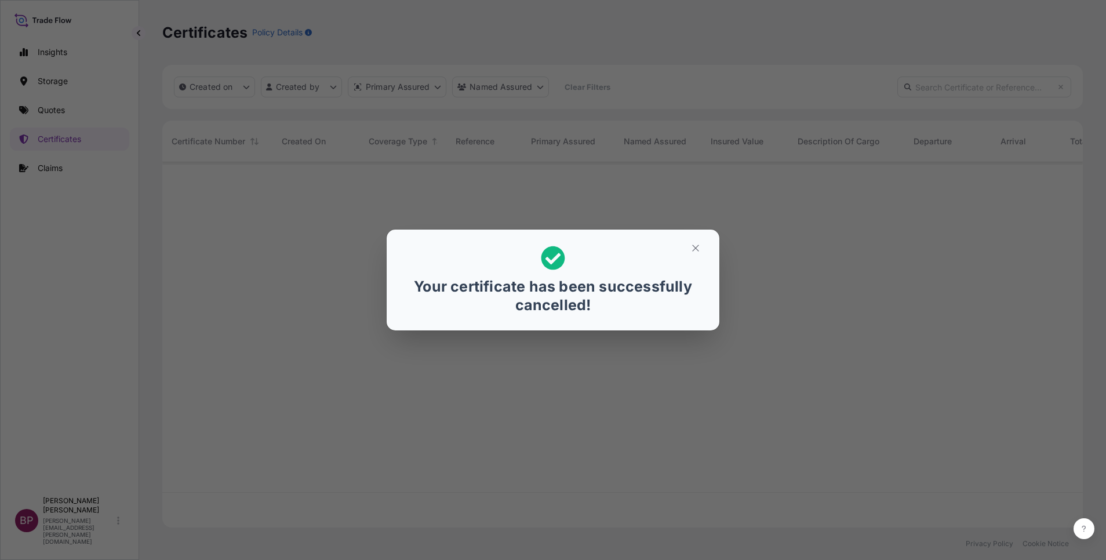
scroll to position [358, 907]
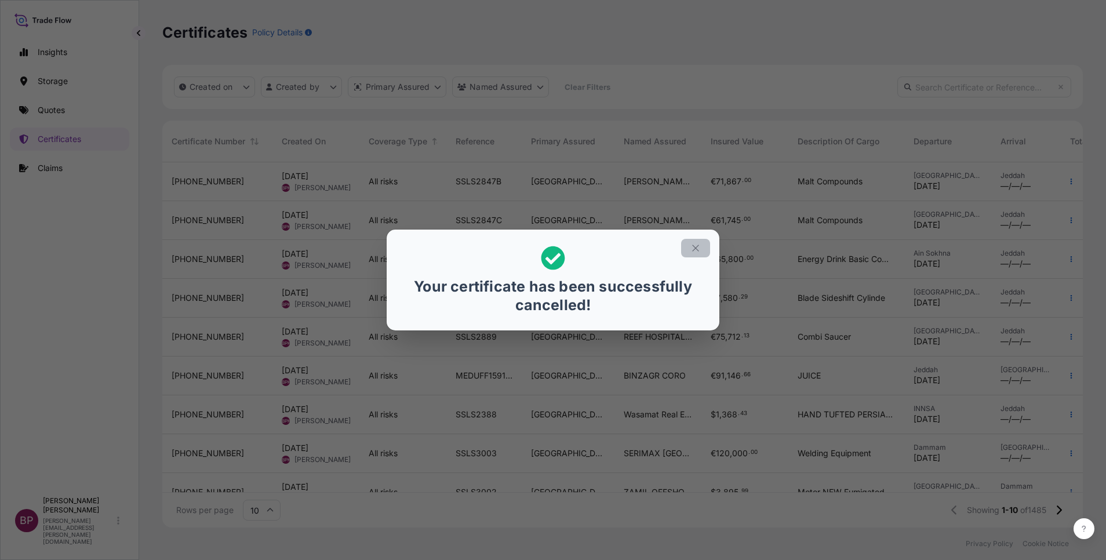
click at [696, 249] on icon "button" at bounding box center [695, 248] width 10 height 10
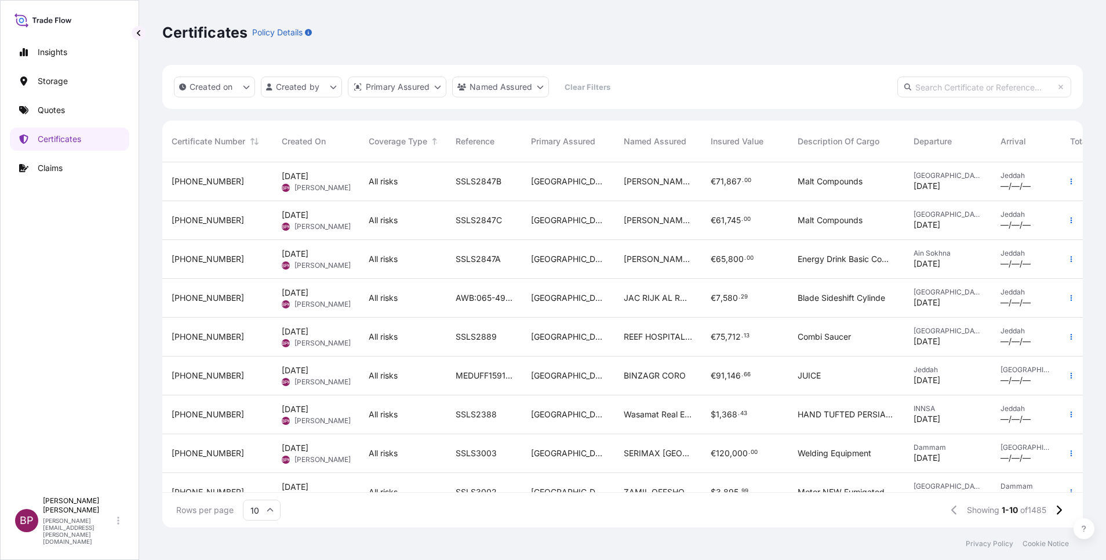
click at [486, 194] on div "SSLS2847B" at bounding box center [483, 181] width 75 height 39
